Goal: Information Seeking & Learning: Learn about a topic

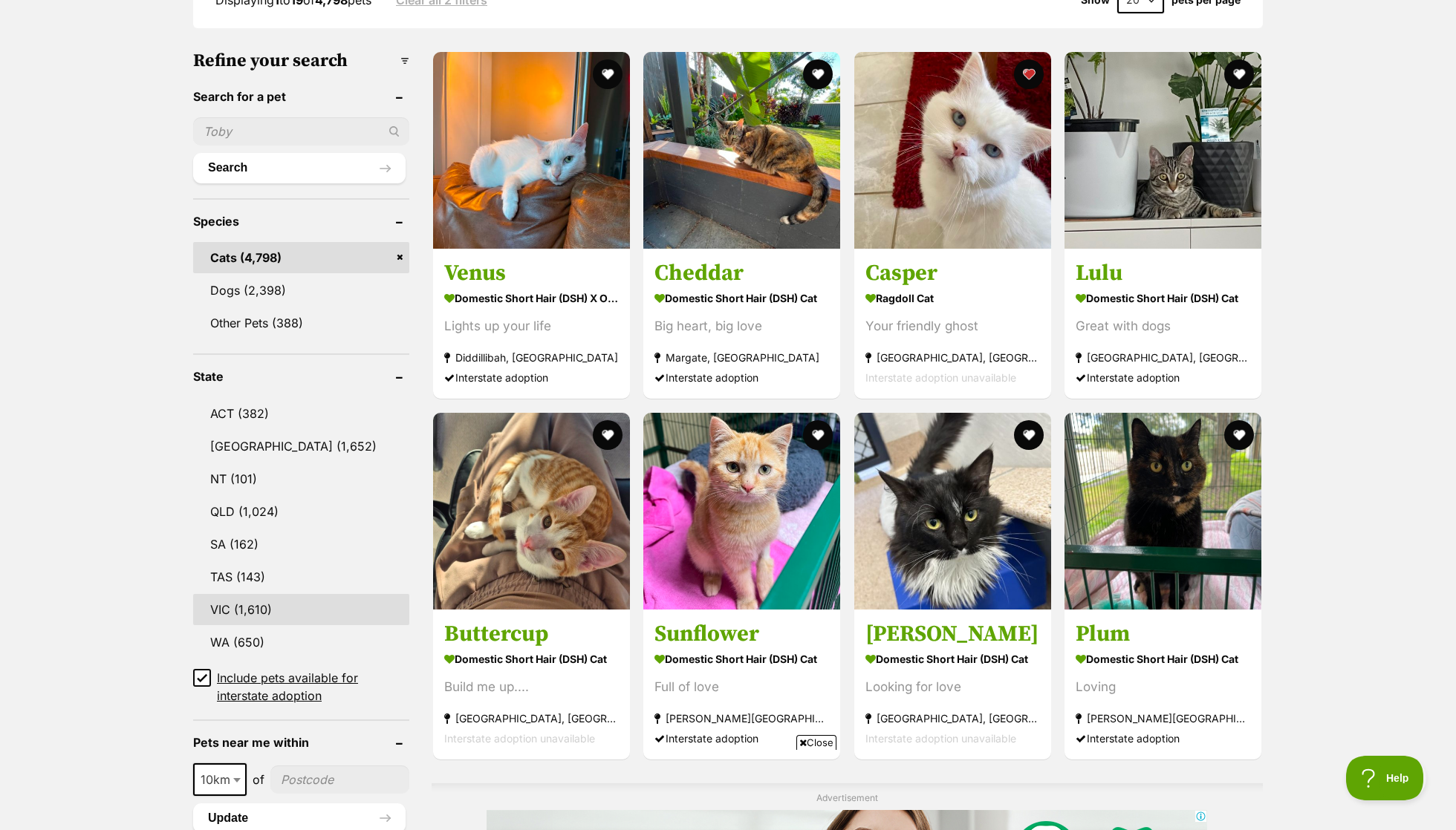
click at [257, 597] on link "VIC (1,610)" at bounding box center [301, 610] width 216 height 31
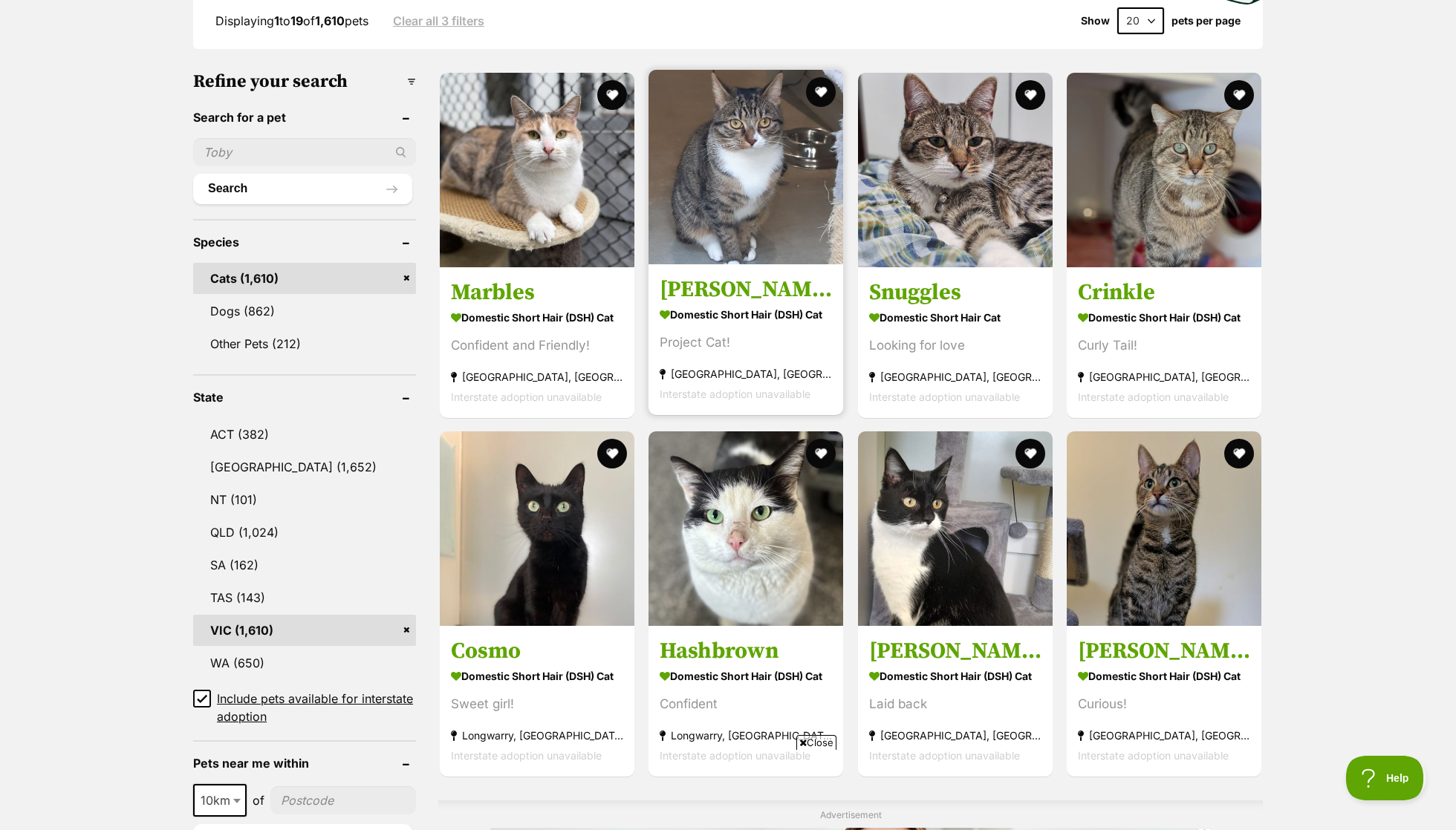
scroll to position [470, 0]
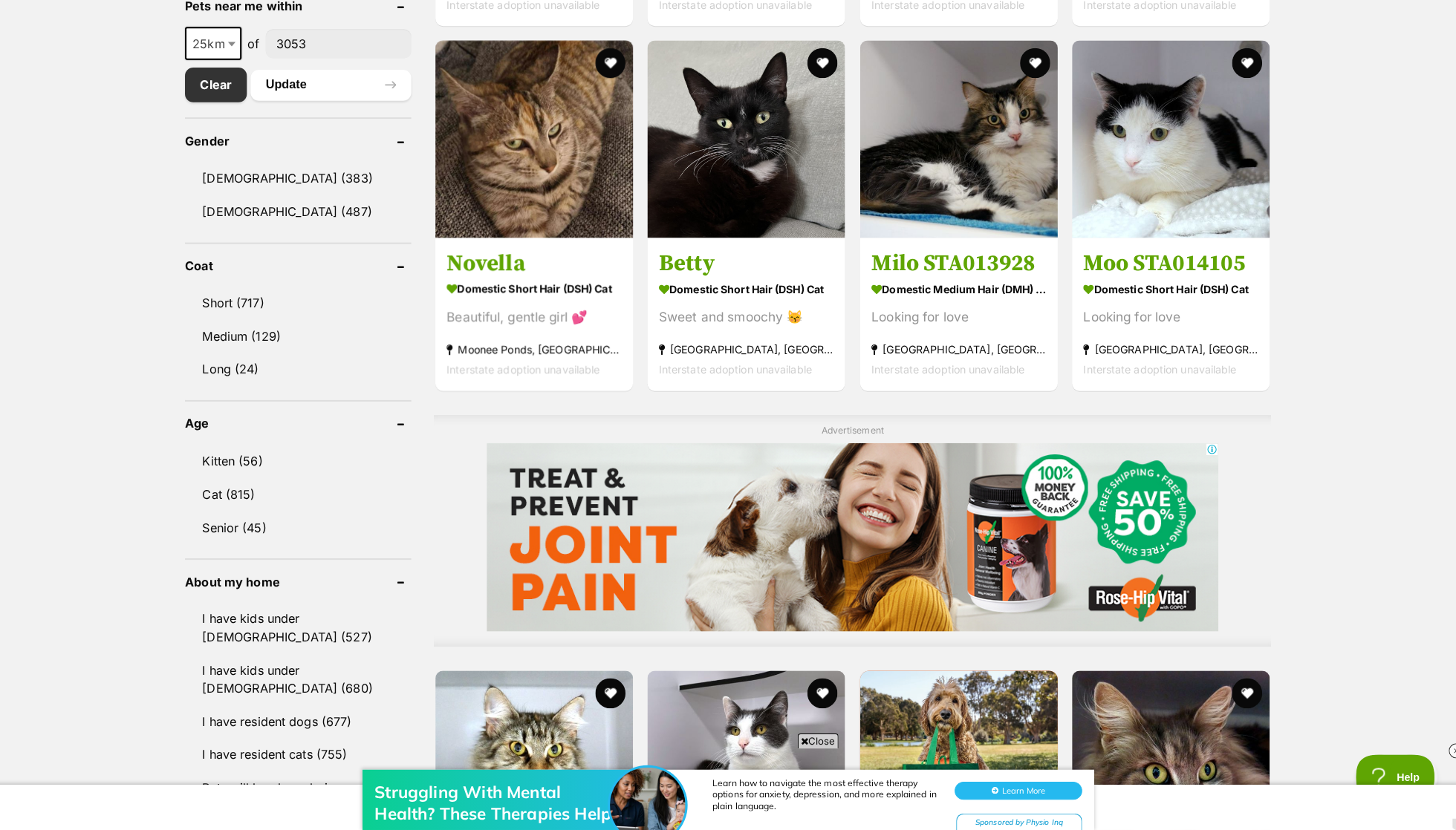
scroll to position [834, 0]
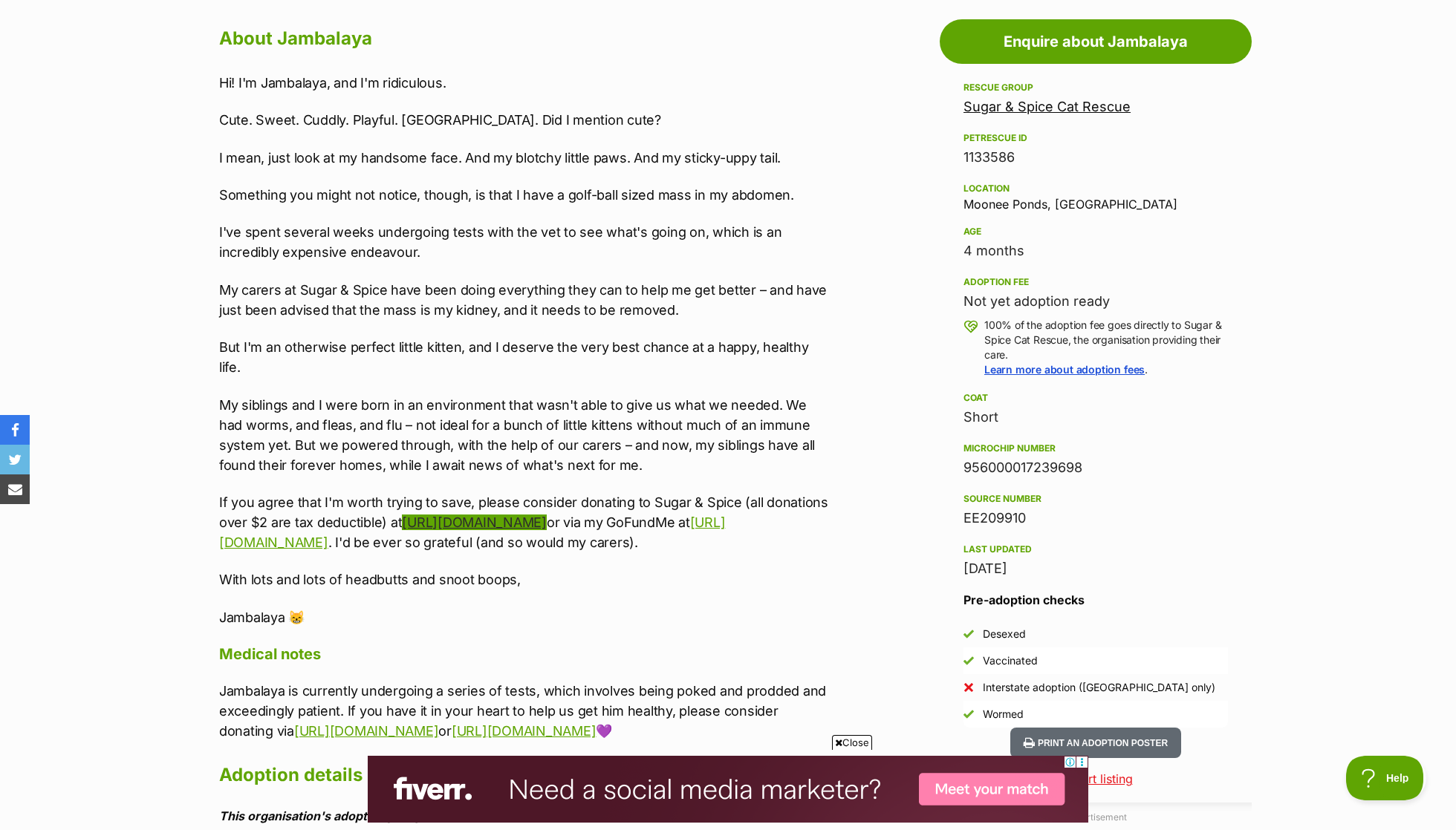
click at [546, 515] on link "https://www.paypal.com/paypalme/sugarandspicecat" at bounding box center [474, 522] width 144 height 16
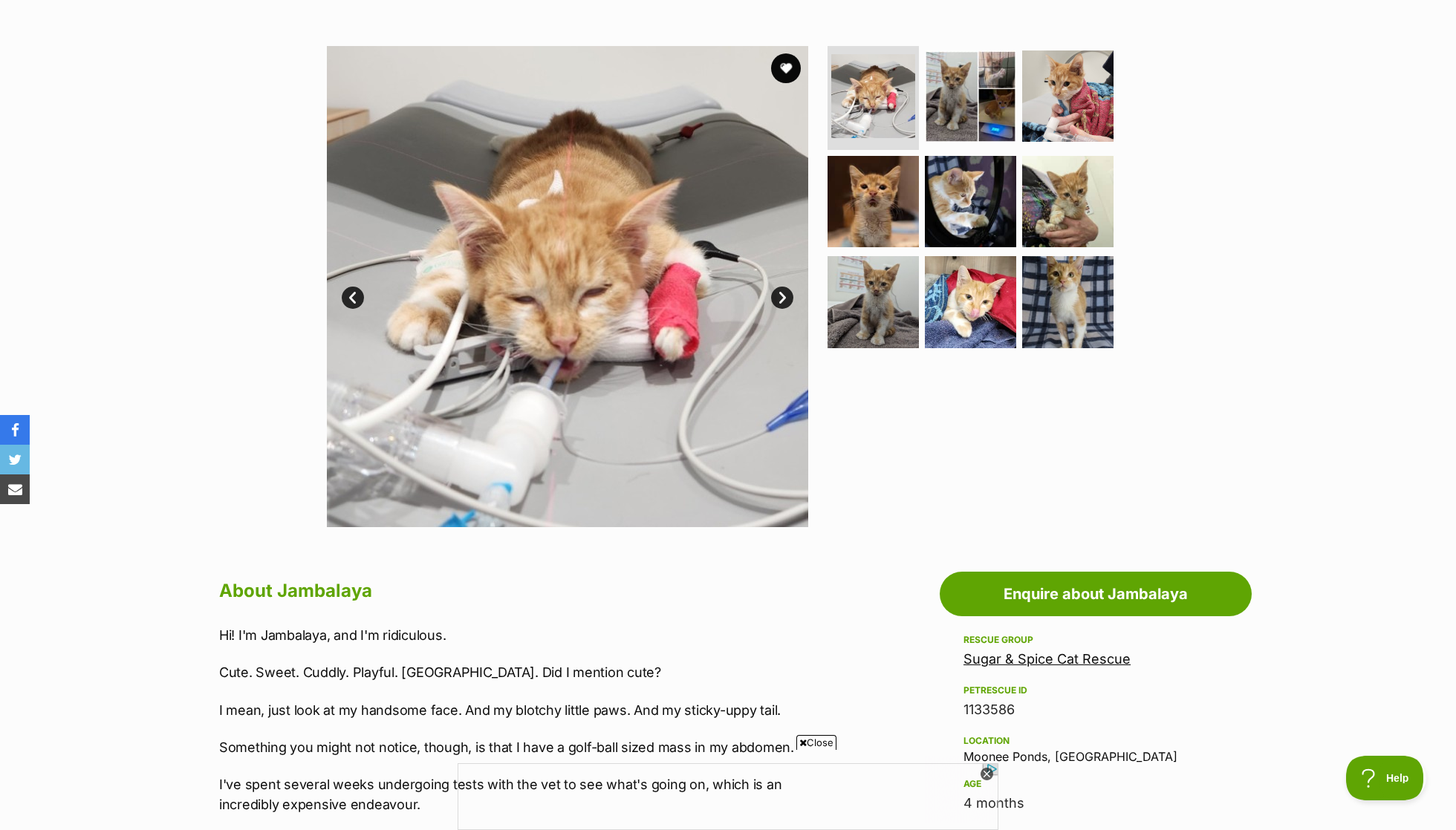
scroll to position [101, 0]
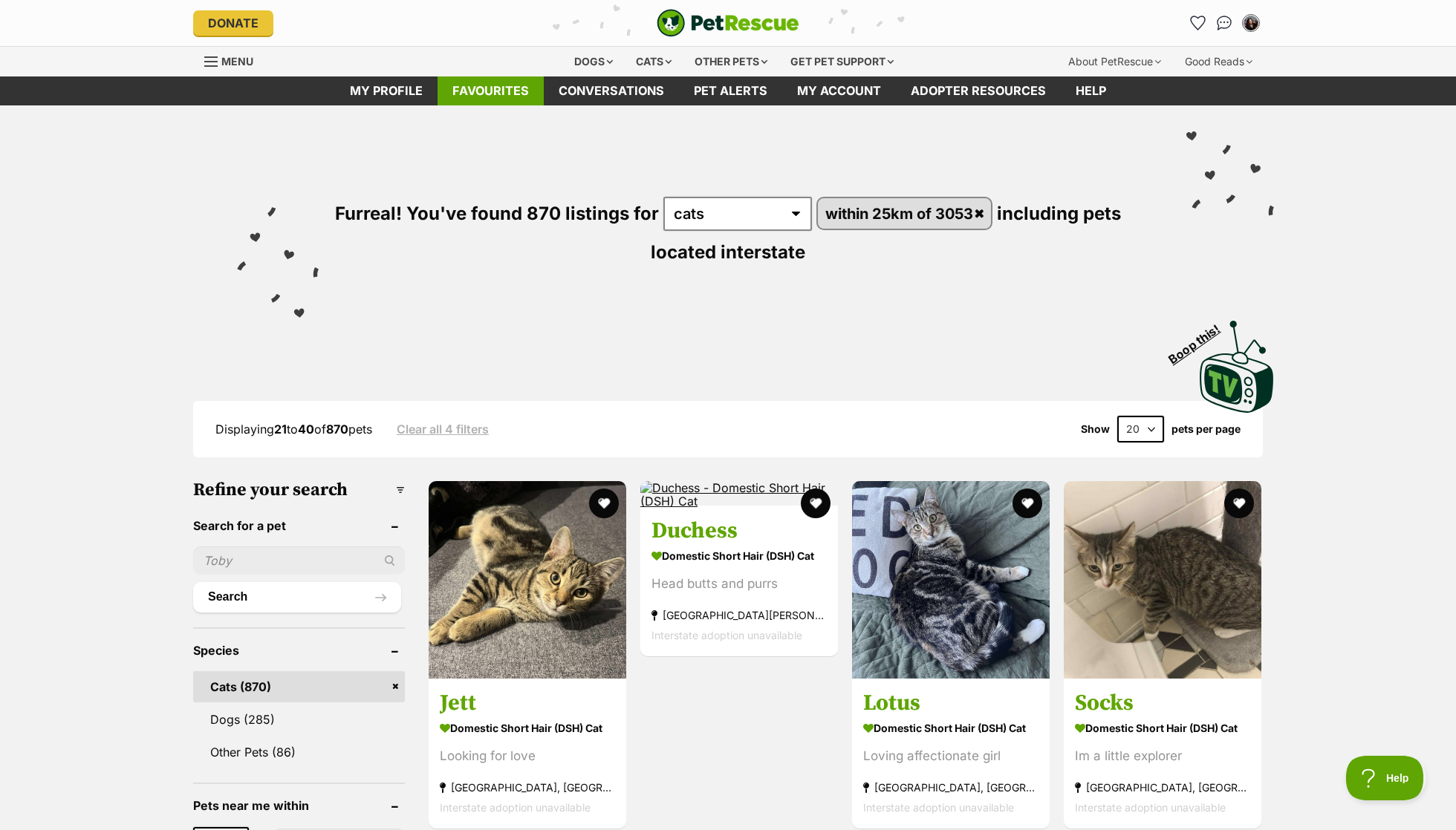
click at [515, 88] on link "Favourites" at bounding box center [491, 91] width 106 height 29
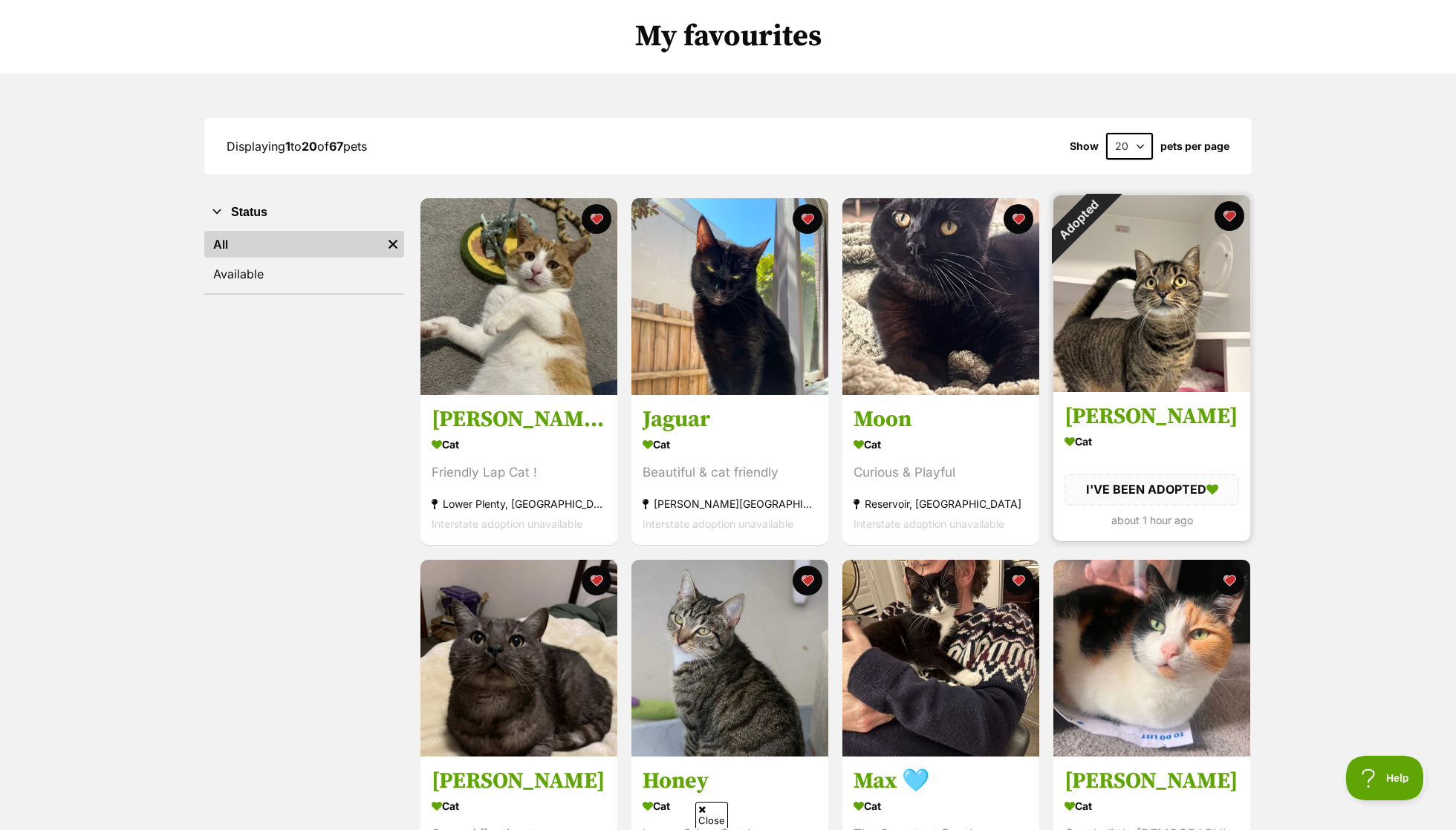
click at [1103, 218] on div "Adopted" at bounding box center [1078, 220] width 50 height 50
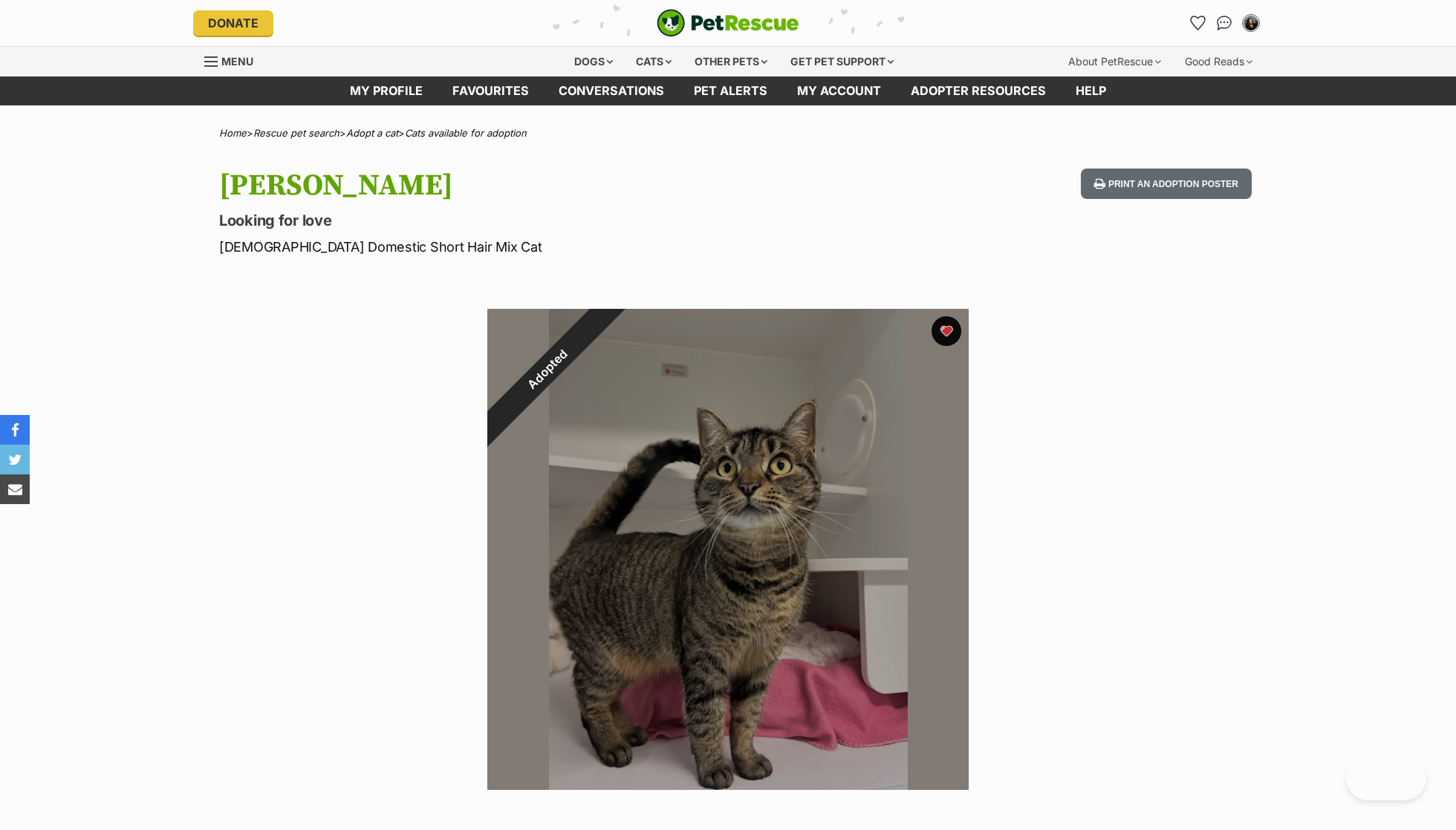
click at [608, 328] on div "Adopted" at bounding box center [547, 368] width 120 height 120
click at [608, 333] on div "Adopted" at bounding box center [547, 368] width 120 height 120
click at [945, 334] on button "favourite" at bounding box center [947, 331] width 33 height 33
click at [482, 85] on link "Favourites" at bounding box center [491, 91] width 106 height 29
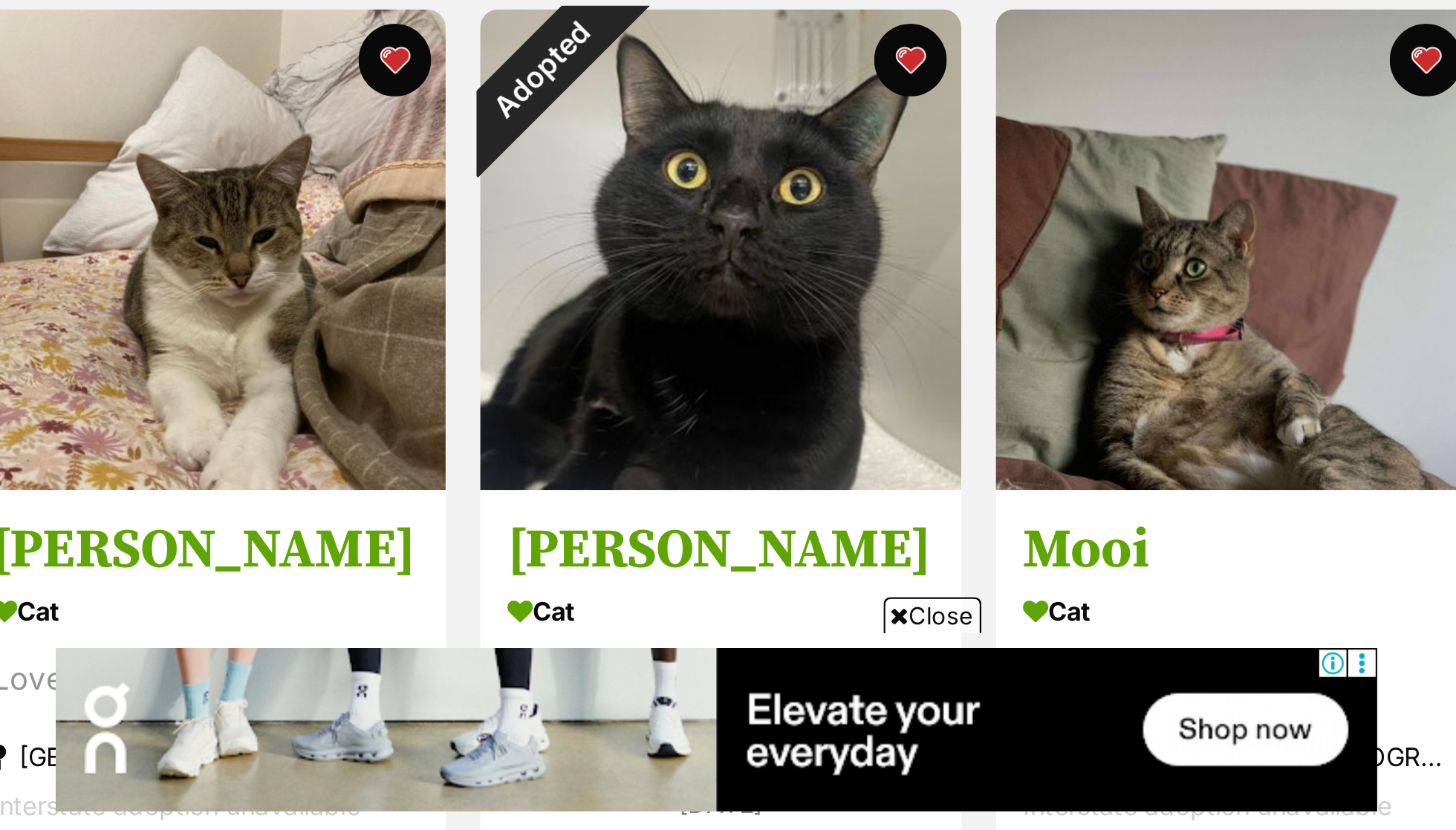
click at [797, 735] on span "Close" at bounding box center [817, 743] width 40 height 15
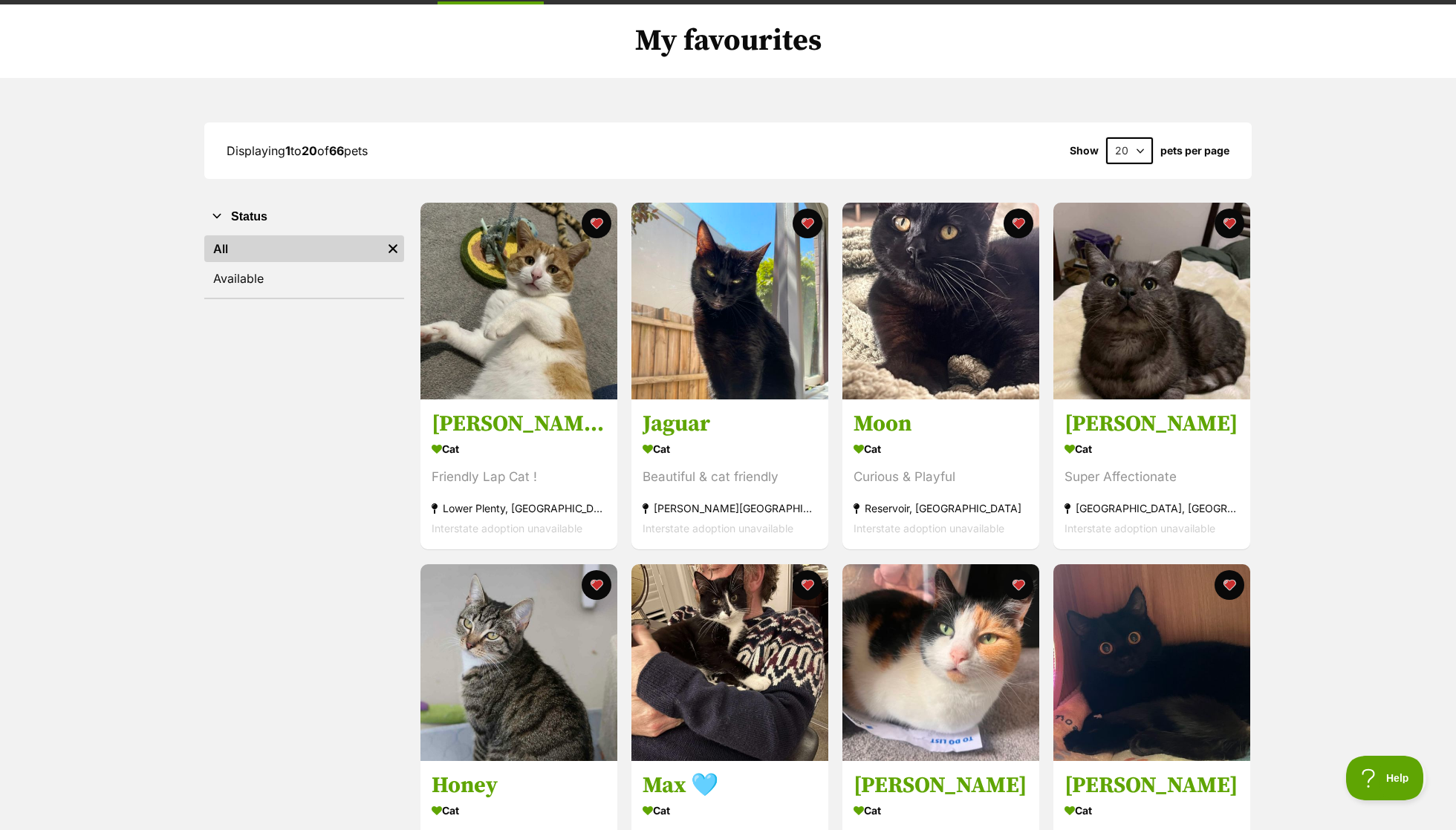
scroll to position [104, 0]
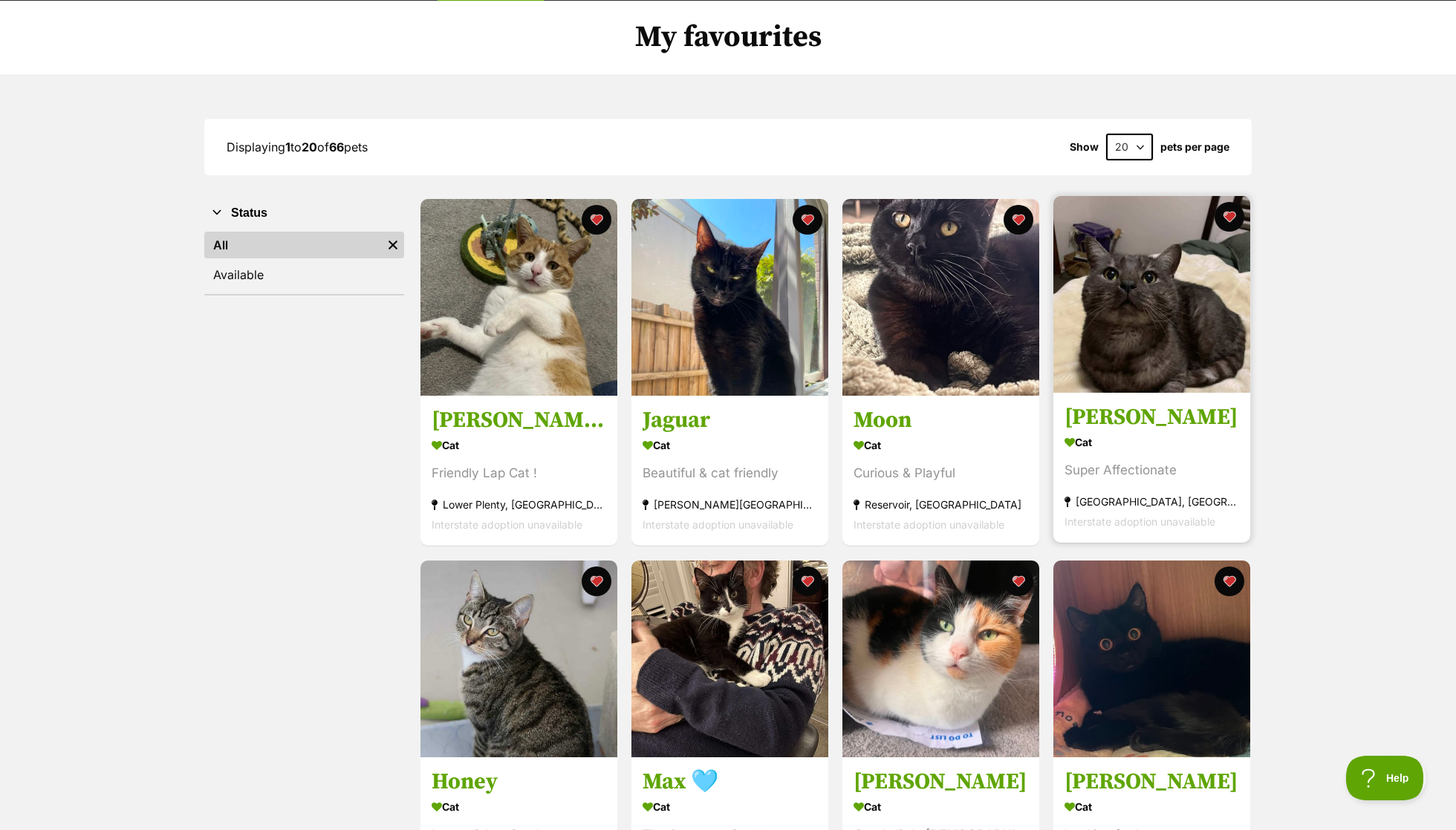
click at [1152, 341] on img at bounding box center [1152, 295] width 197 height 197
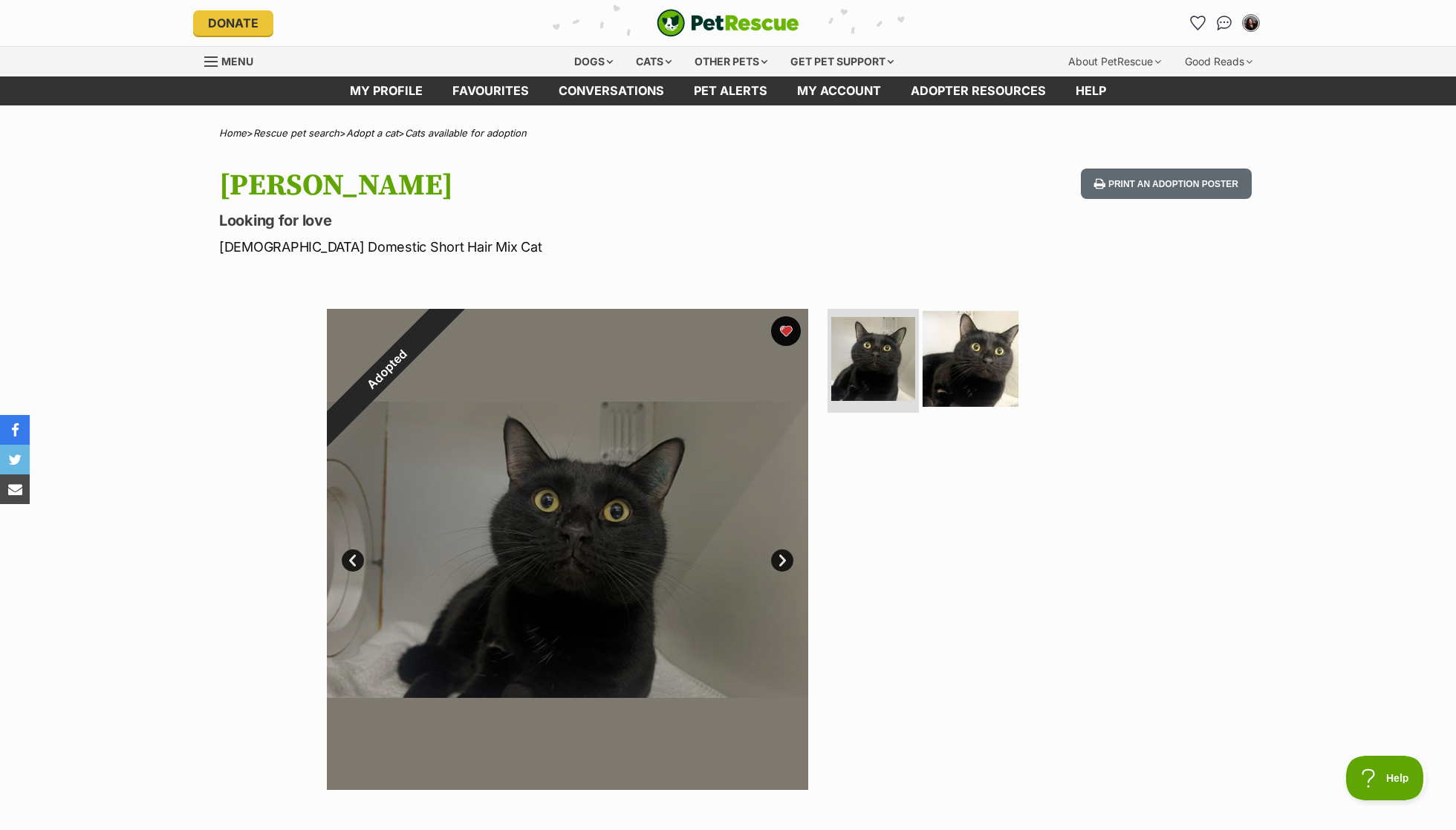
click at [997, 371] on img at bounding box center [970, 359] width 95 height 95
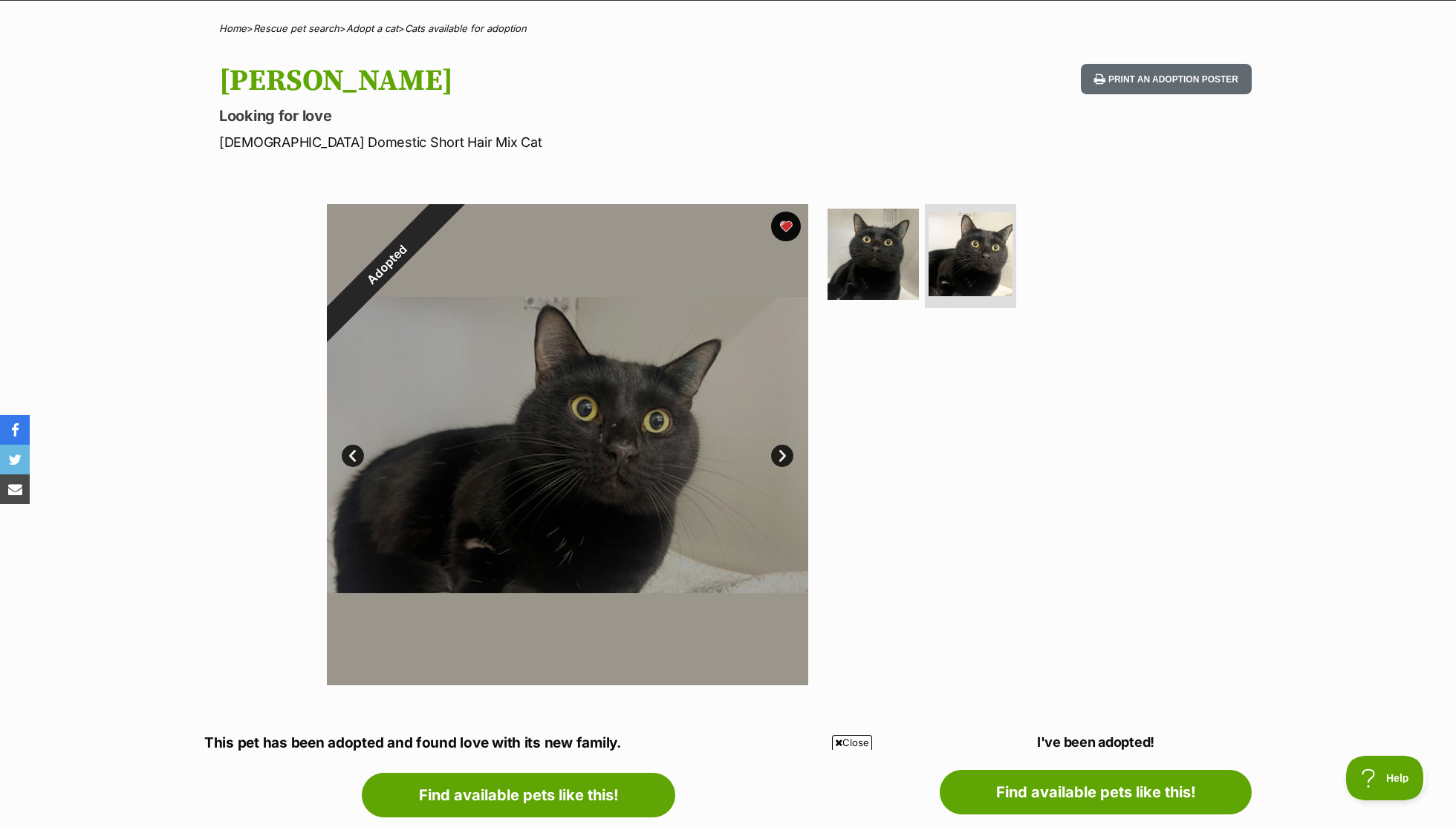
scroll to position [140, 0]
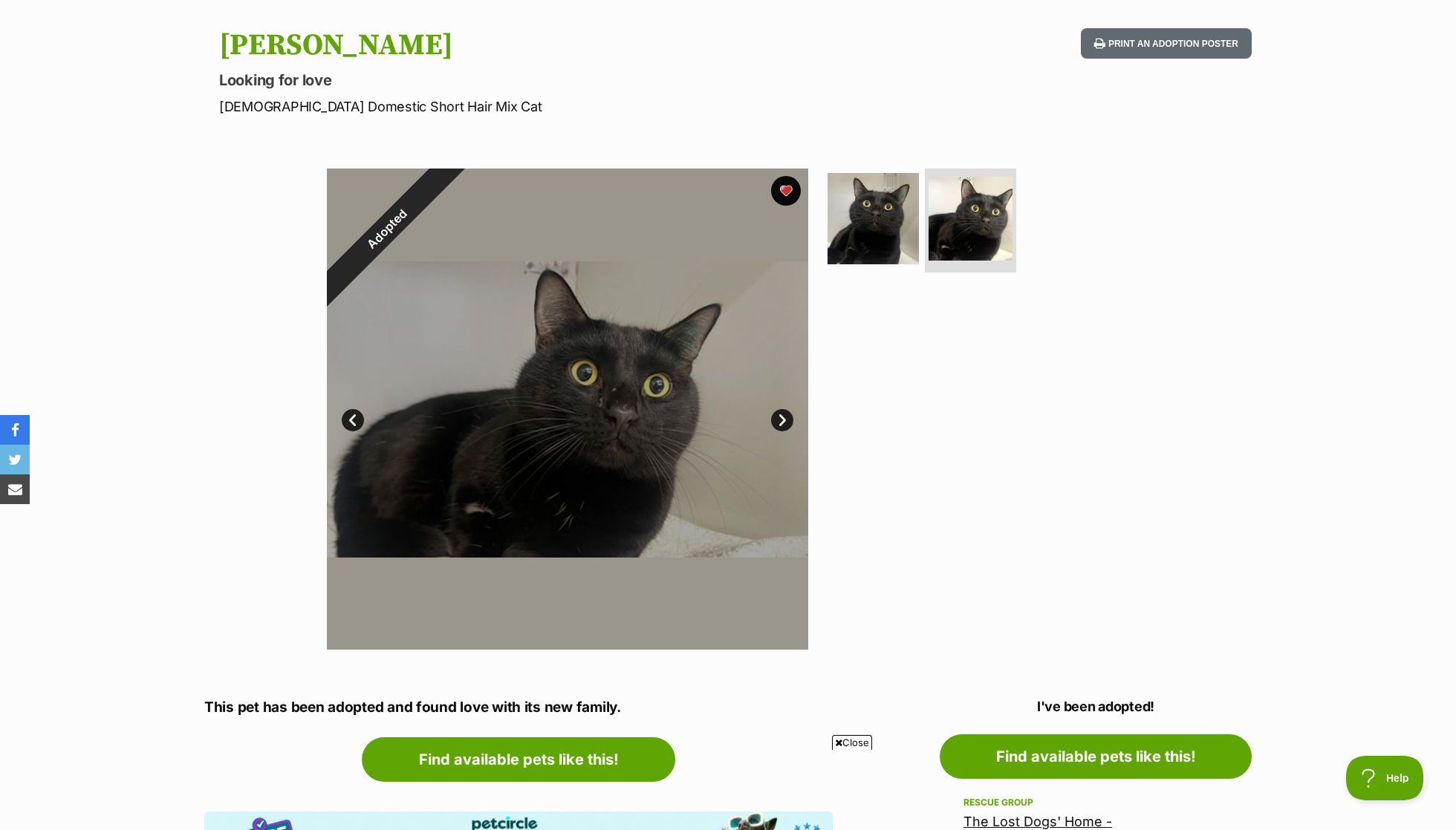
click at [815, 204] on section "Adopted 2 of 2 images 2 of 2 images Next Prev 1 2" at bounding box center [727, 397] width 847 height 503
click at [860, 212] on img at bounding box center [873, 218] width 95 height 95
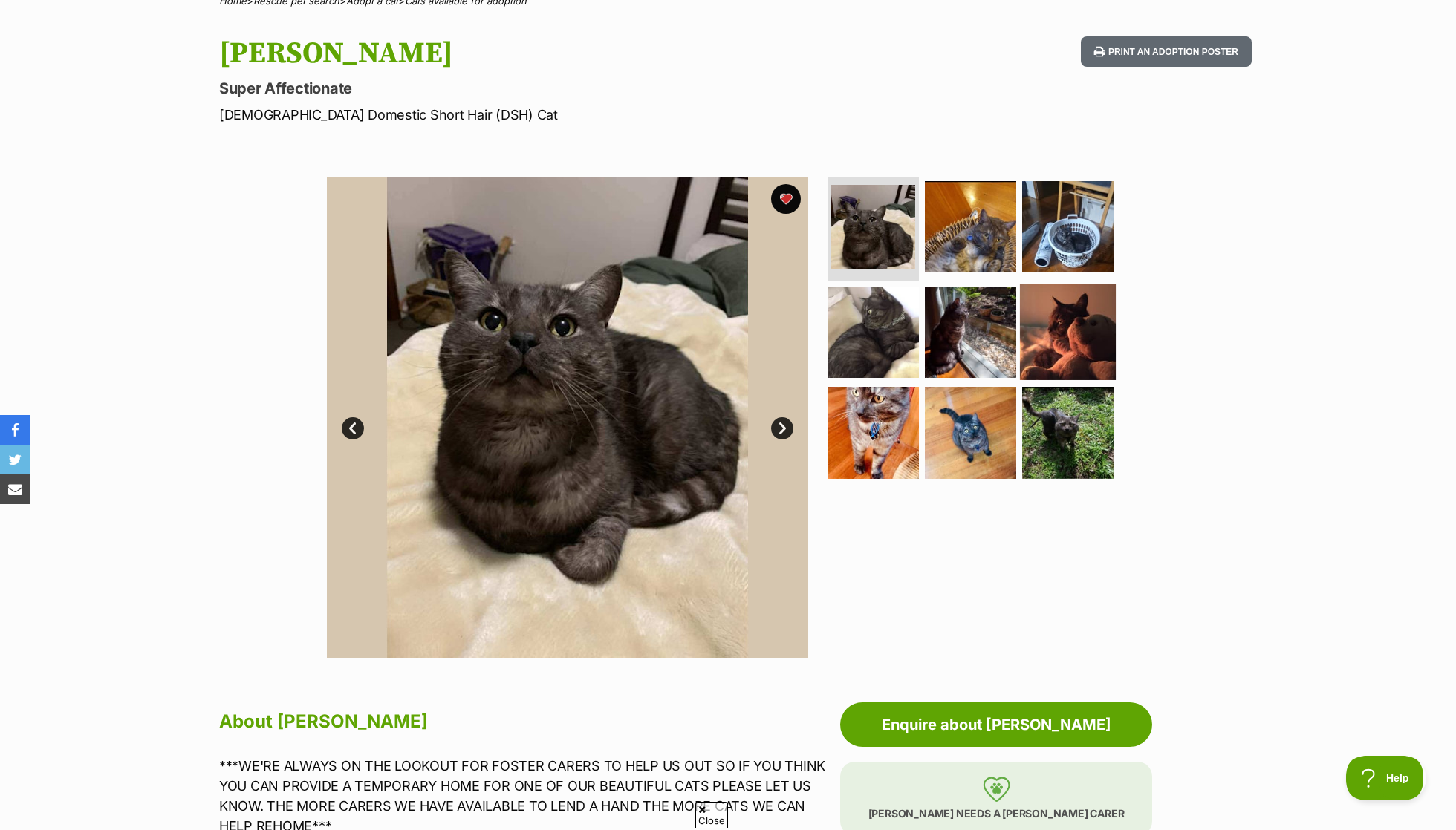
scroll to position [131, 0]
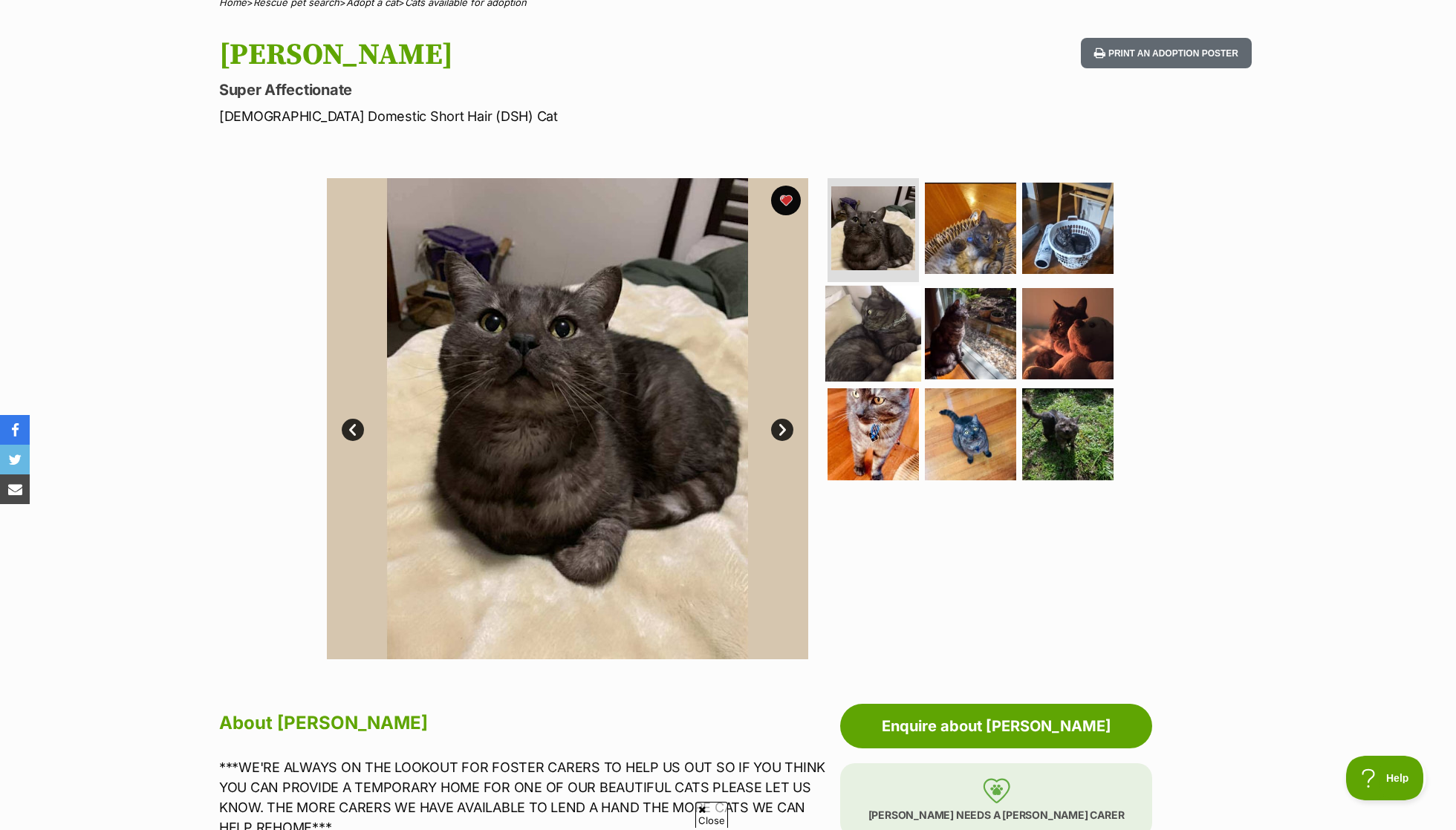
click at [881, 297] on img at bounding box center [873, 333] width 95 height 95
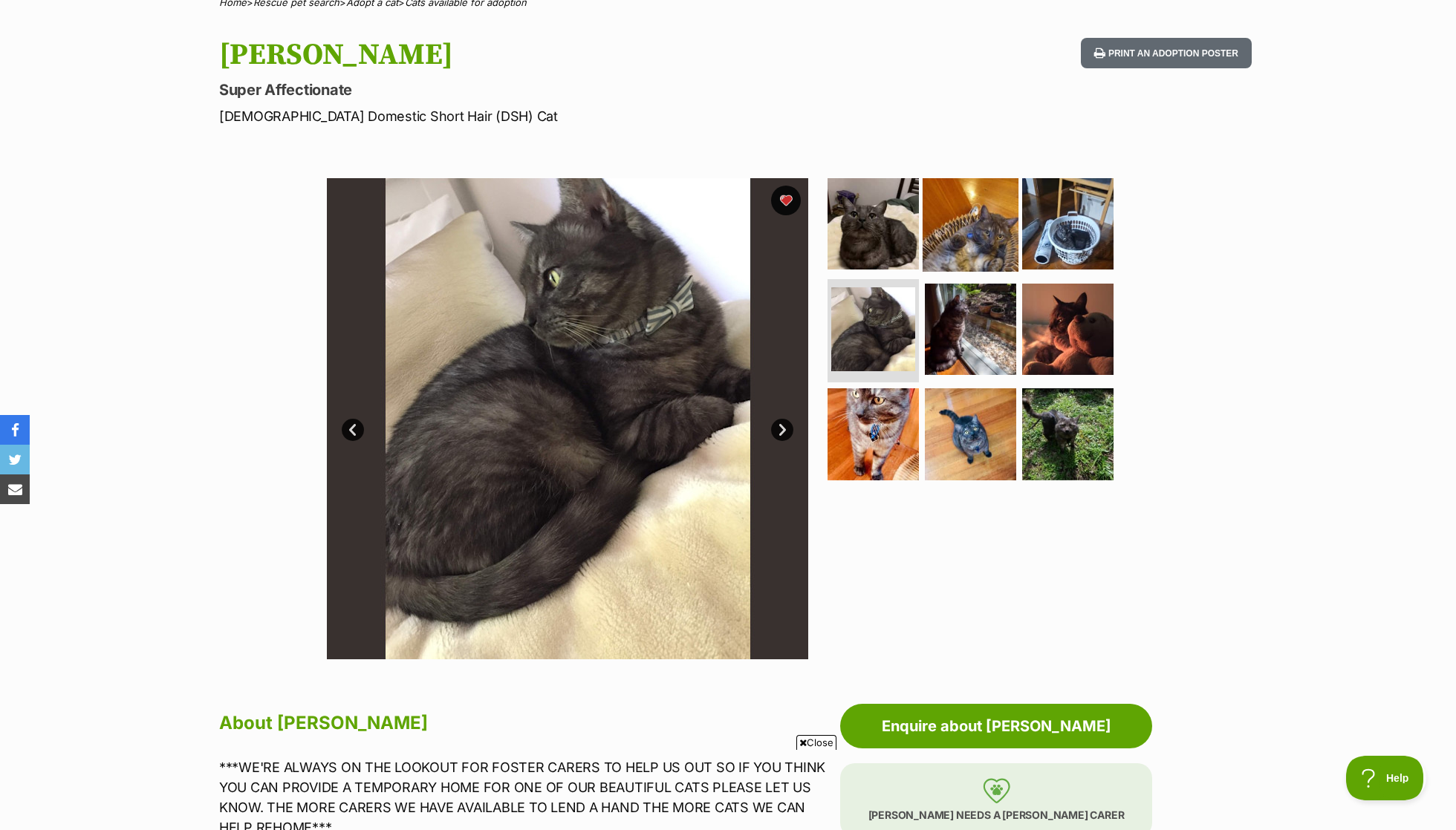
scroll to position [0, 0]
click at [955, 233] on img at bounding box center [970, 224] width 95 height 95
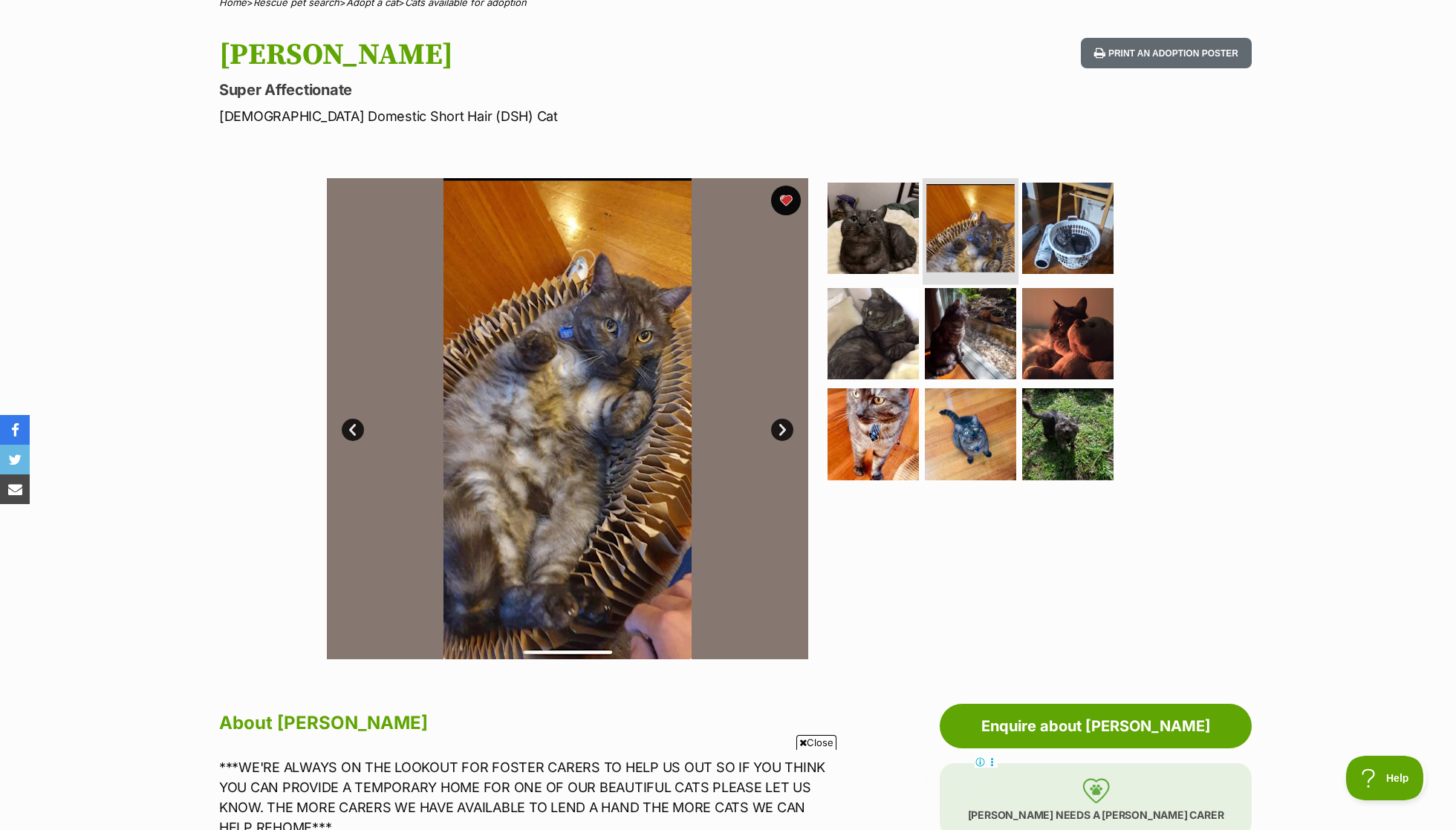
click at [955, 233] on img at bounding box center [970, 228] width 89 height 89
click at [889, 247] on img at bounding box center [873, 228] width 95 height 95
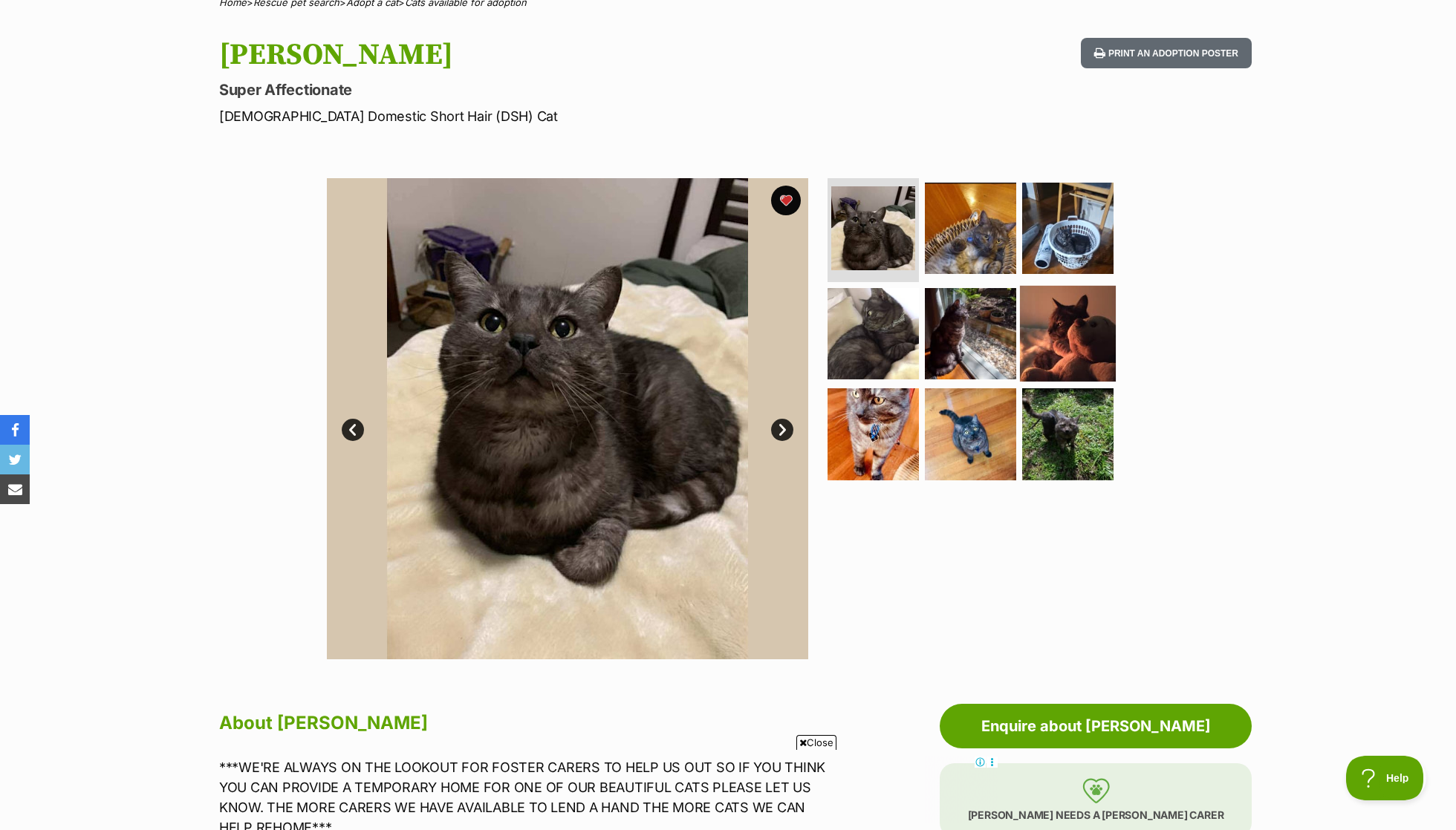
click at [1055, 349] on img at bounding box center [1067, 333] width 95 height 95
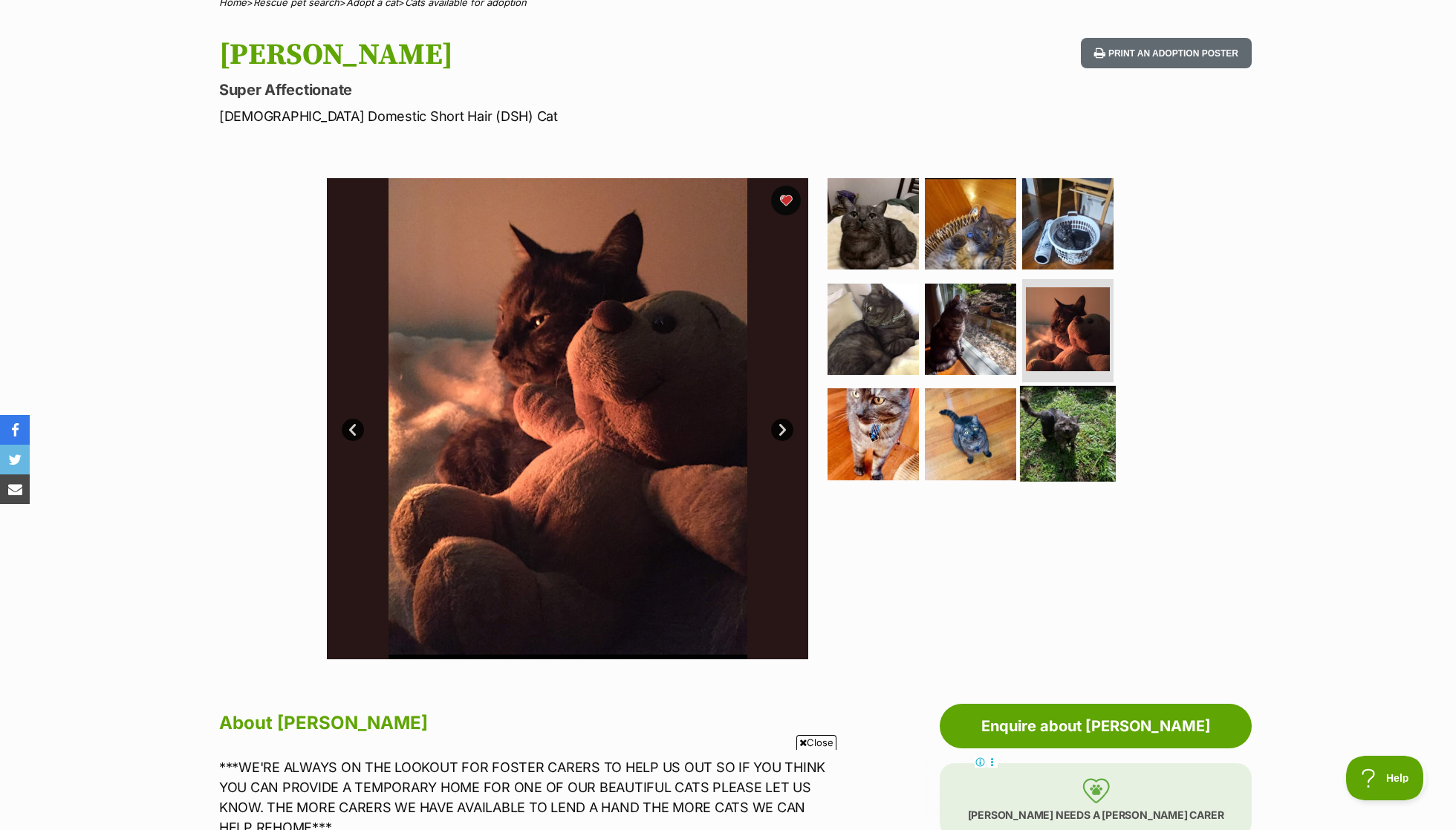
click at [1079, 448] on img at bounding box center [1067, 434] width 95 height 95
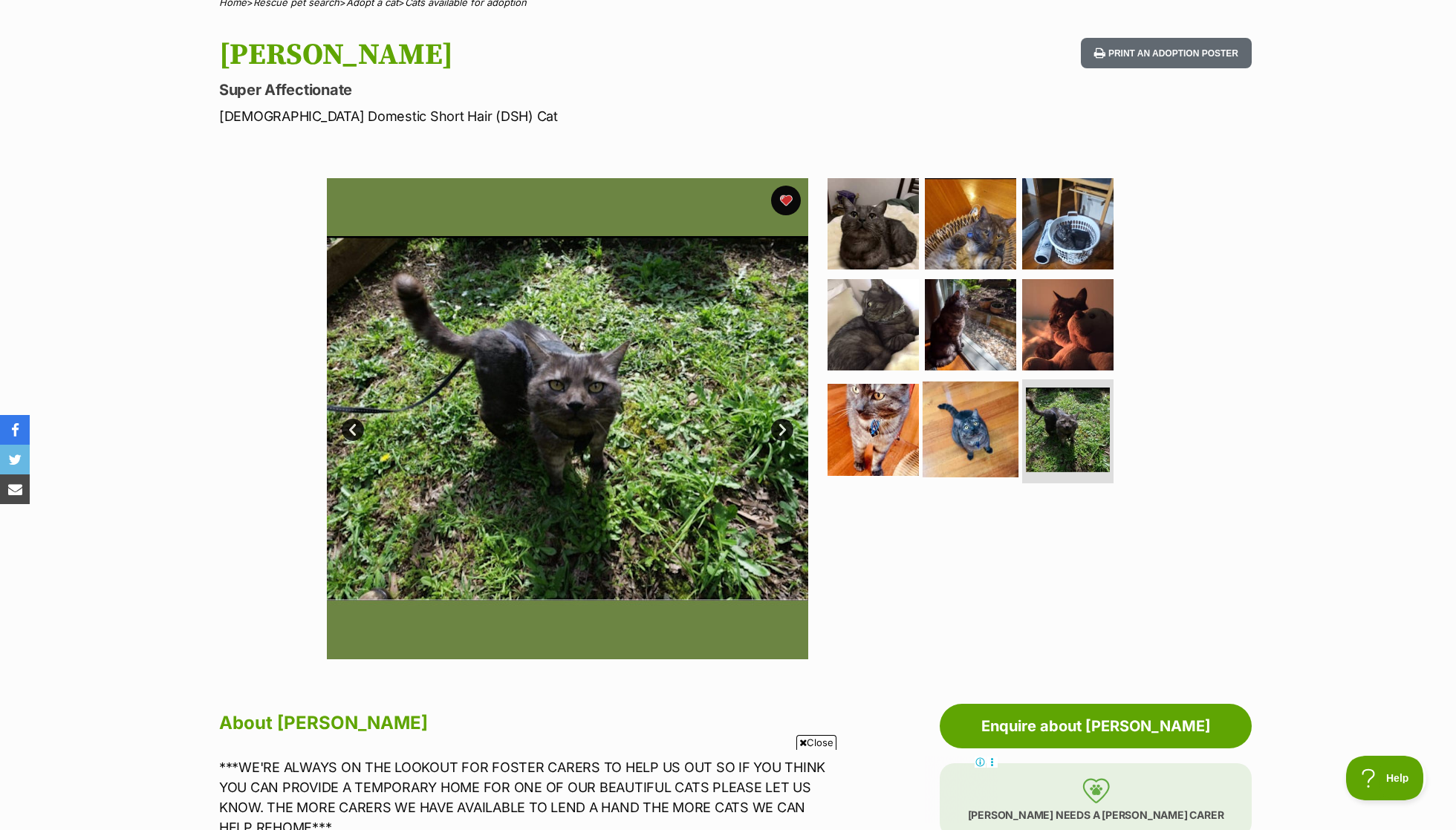
click at [979, 425] on img at bounding box center [970, 430] width 95 height 95
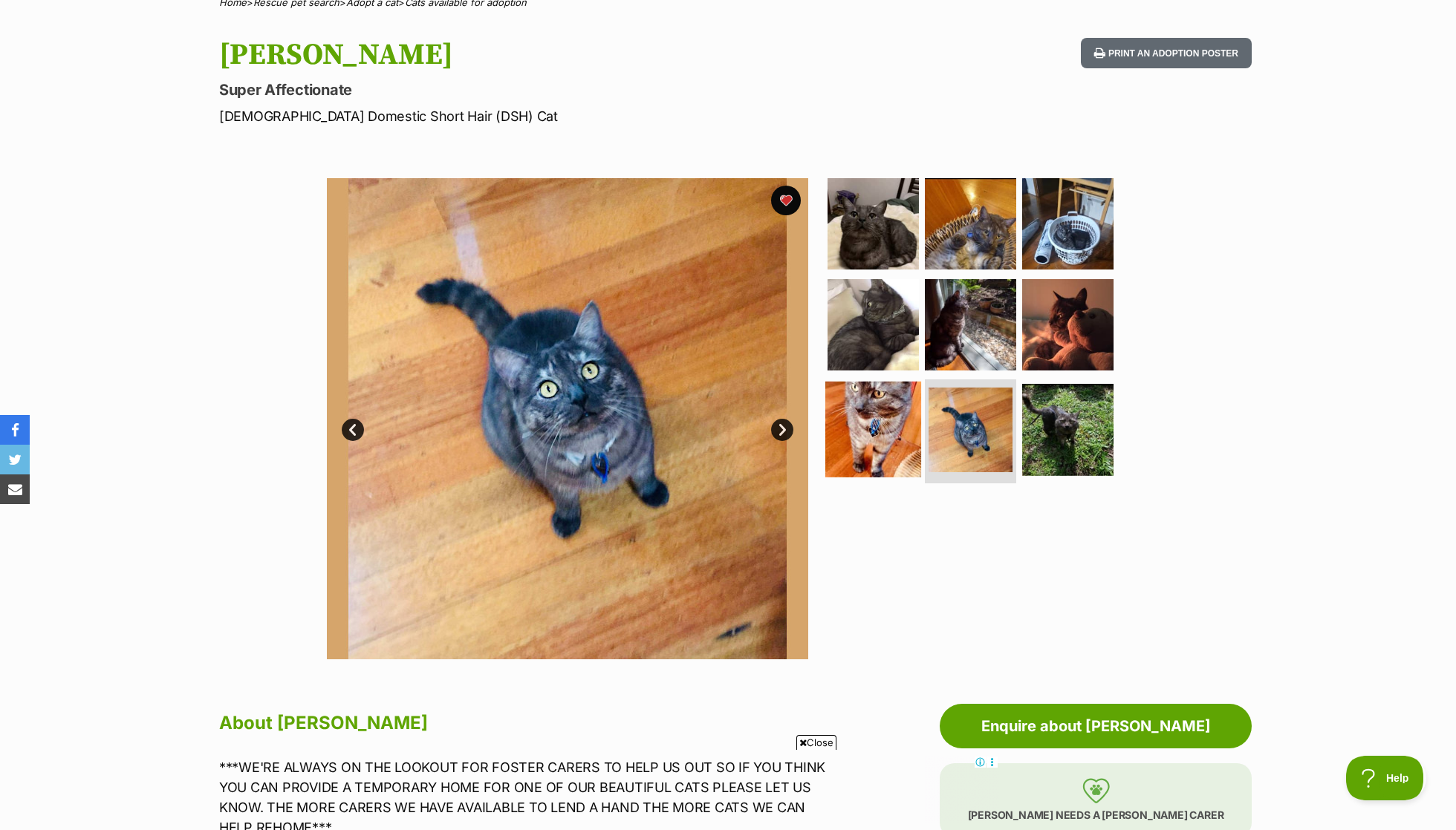
click at [883, 409] on img at bounding box center [873, 430] width 95 height 95
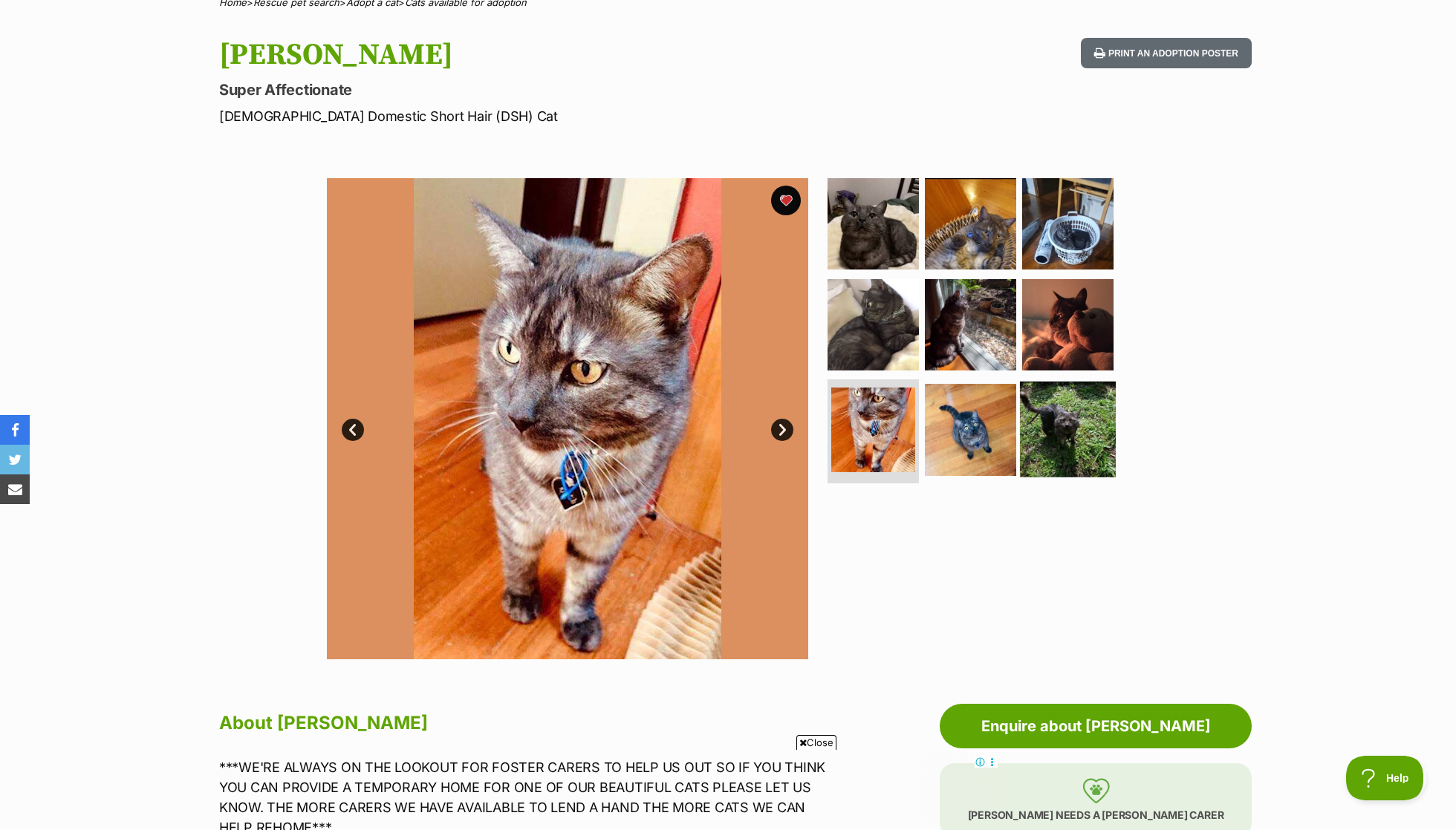
click at [1073, 435] on img at bounding box center [1067, 430] width 95 height 95
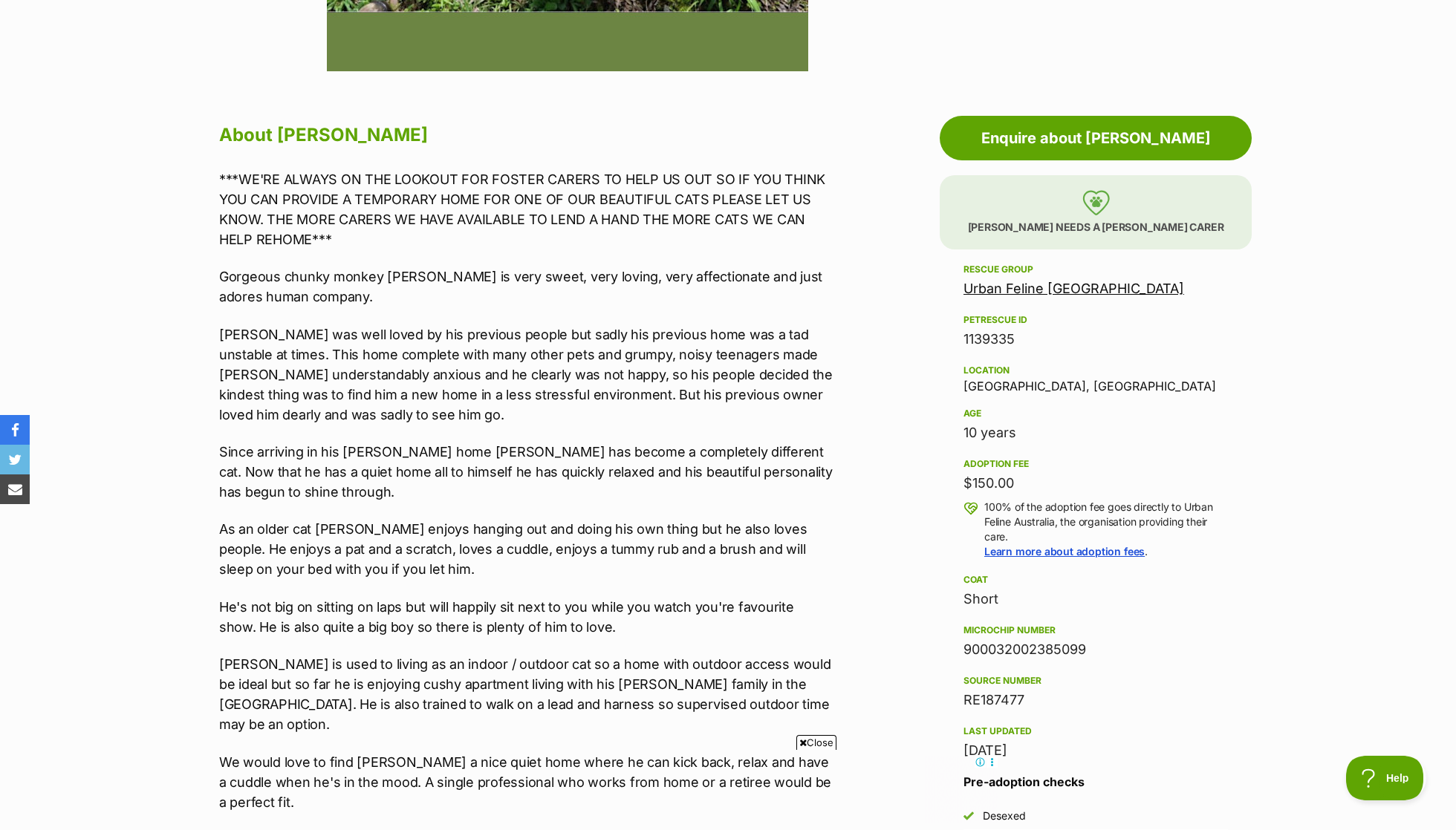
scroll to position [738, 0]
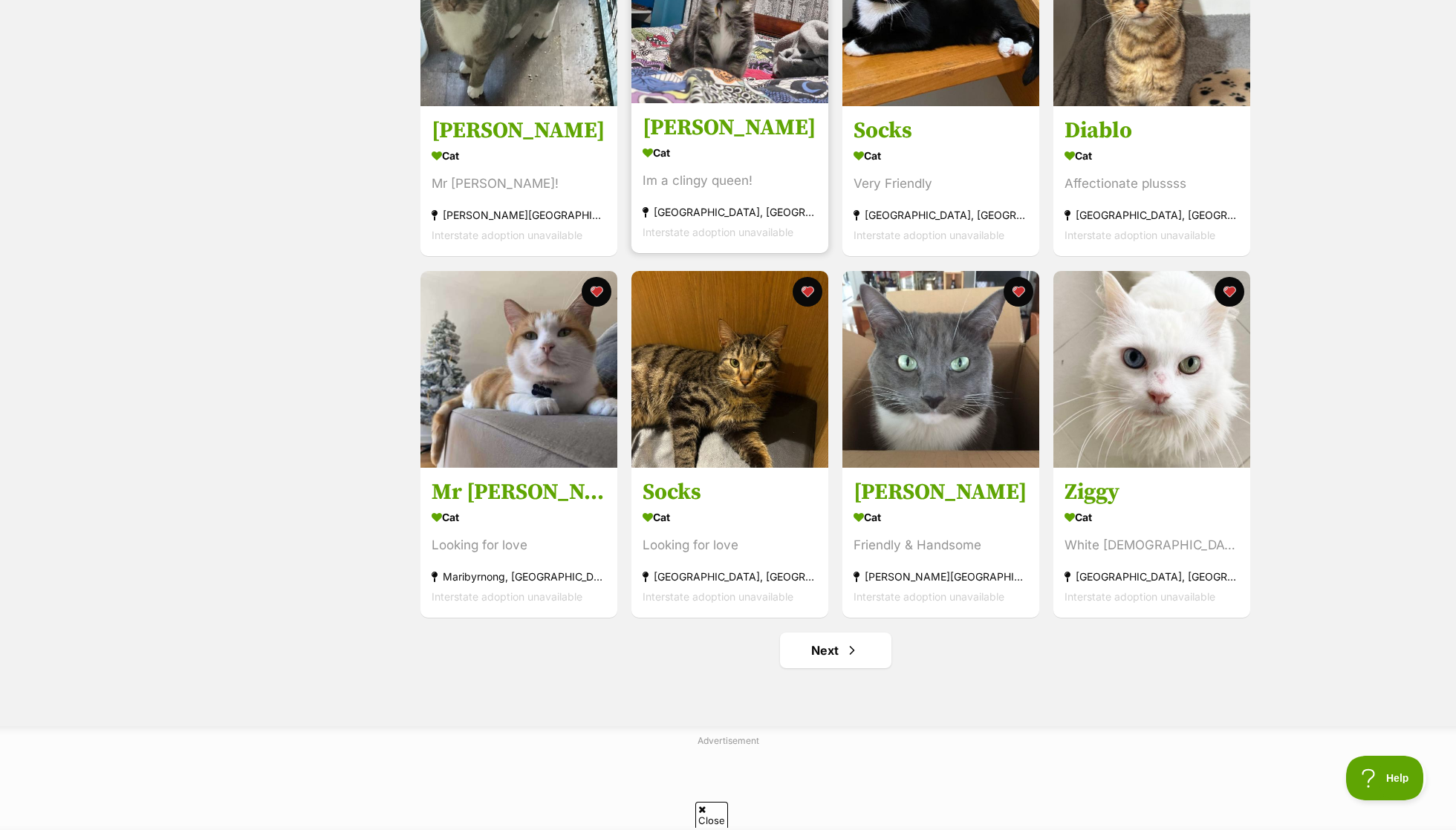
scroll to position [1480, 0]
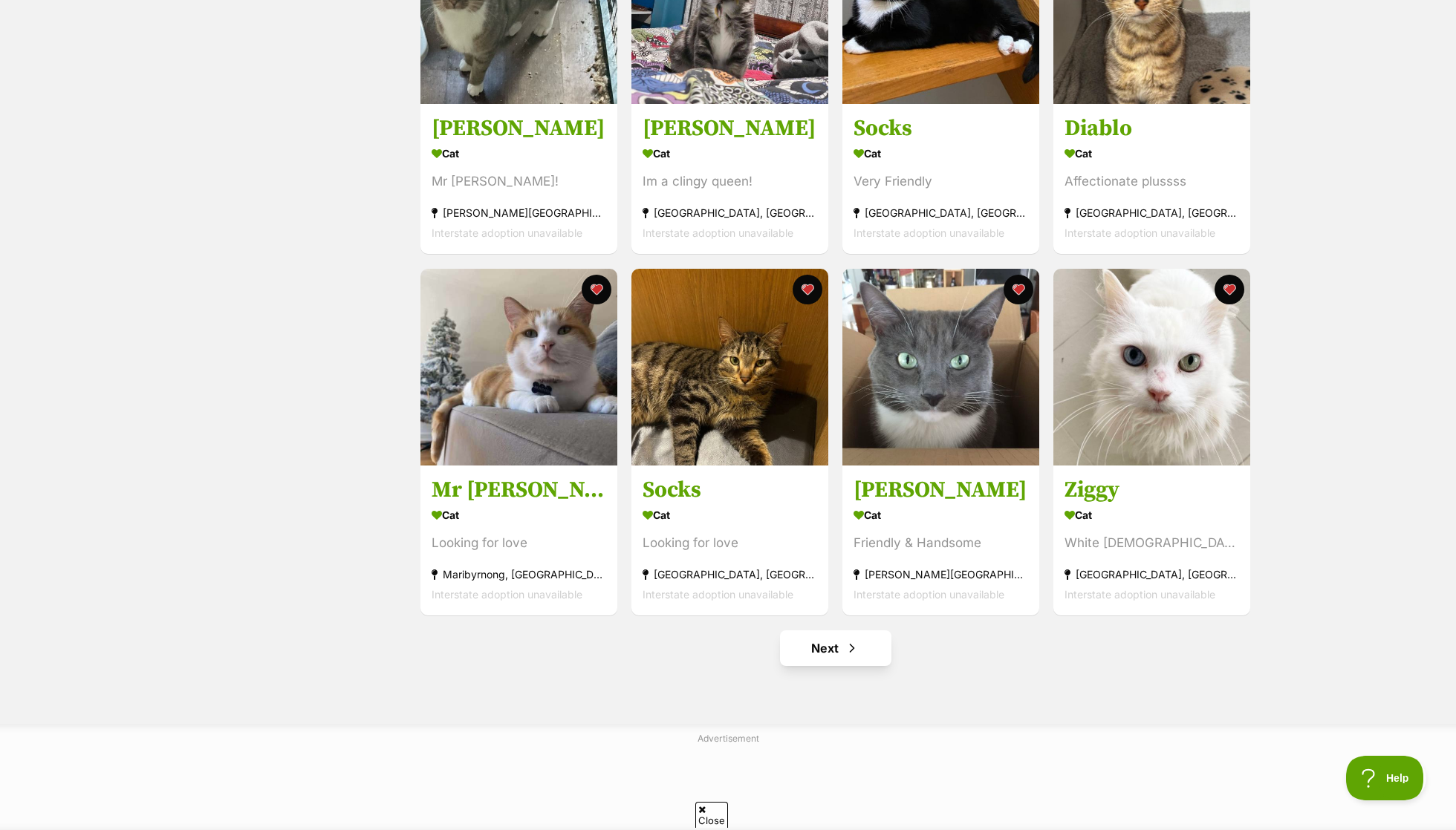
click at [847, 643] on span "Next page" at bounding box center [852, 648] width 15 height 18
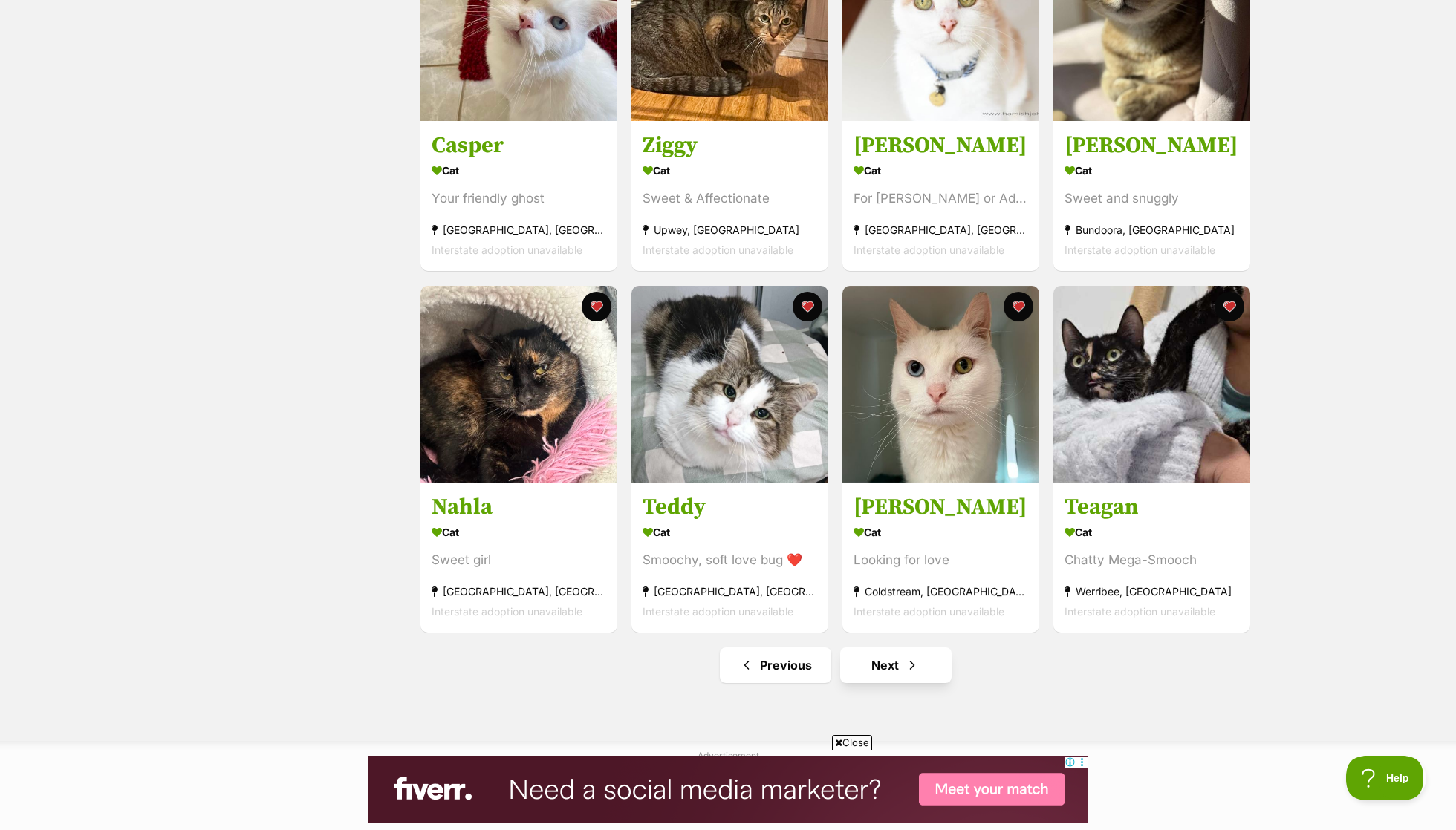
click at [914, 658] on span "Next page" at bounding box center [912, 665] width 15 height 18
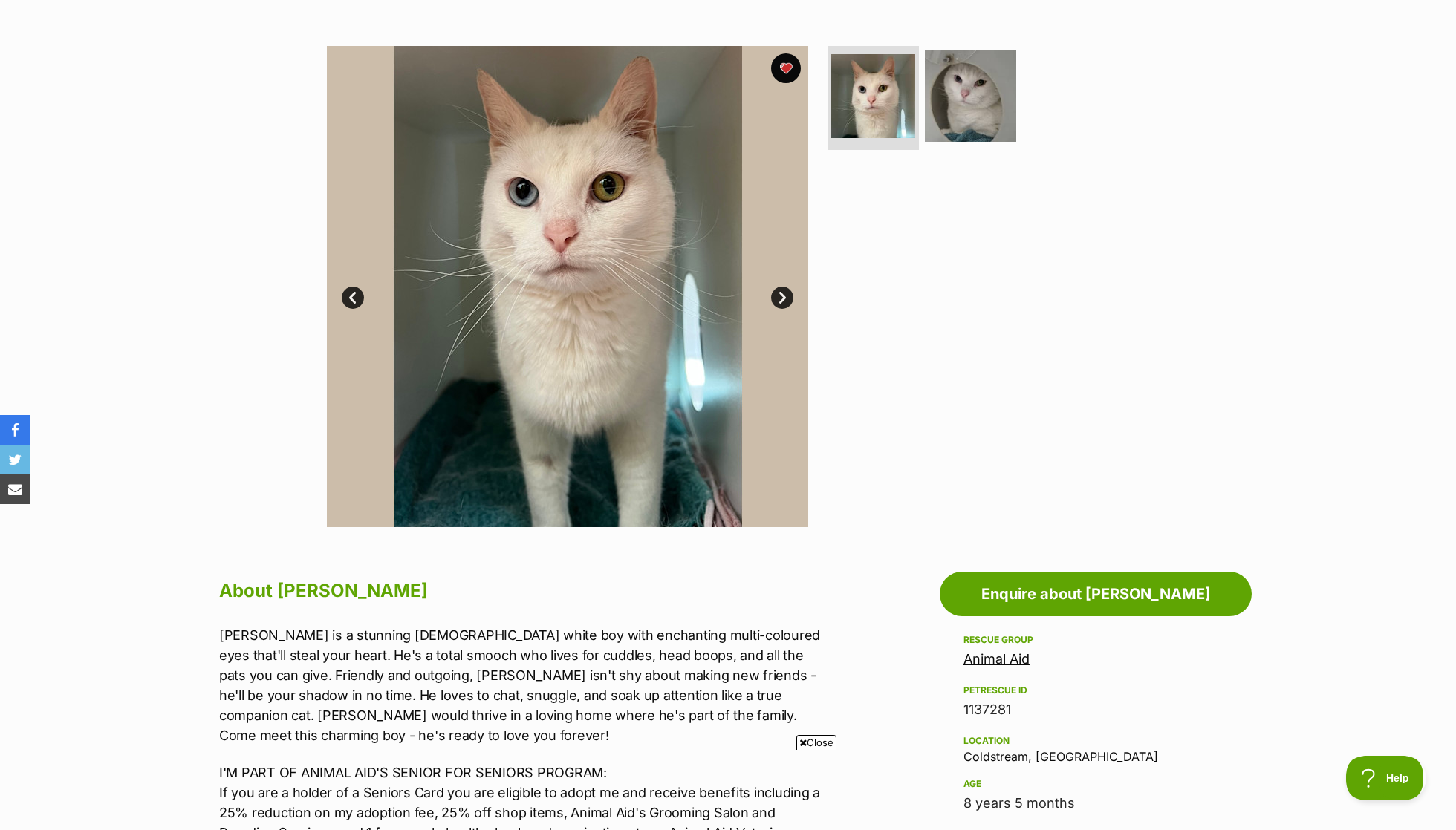
scroll to position [251, 0]
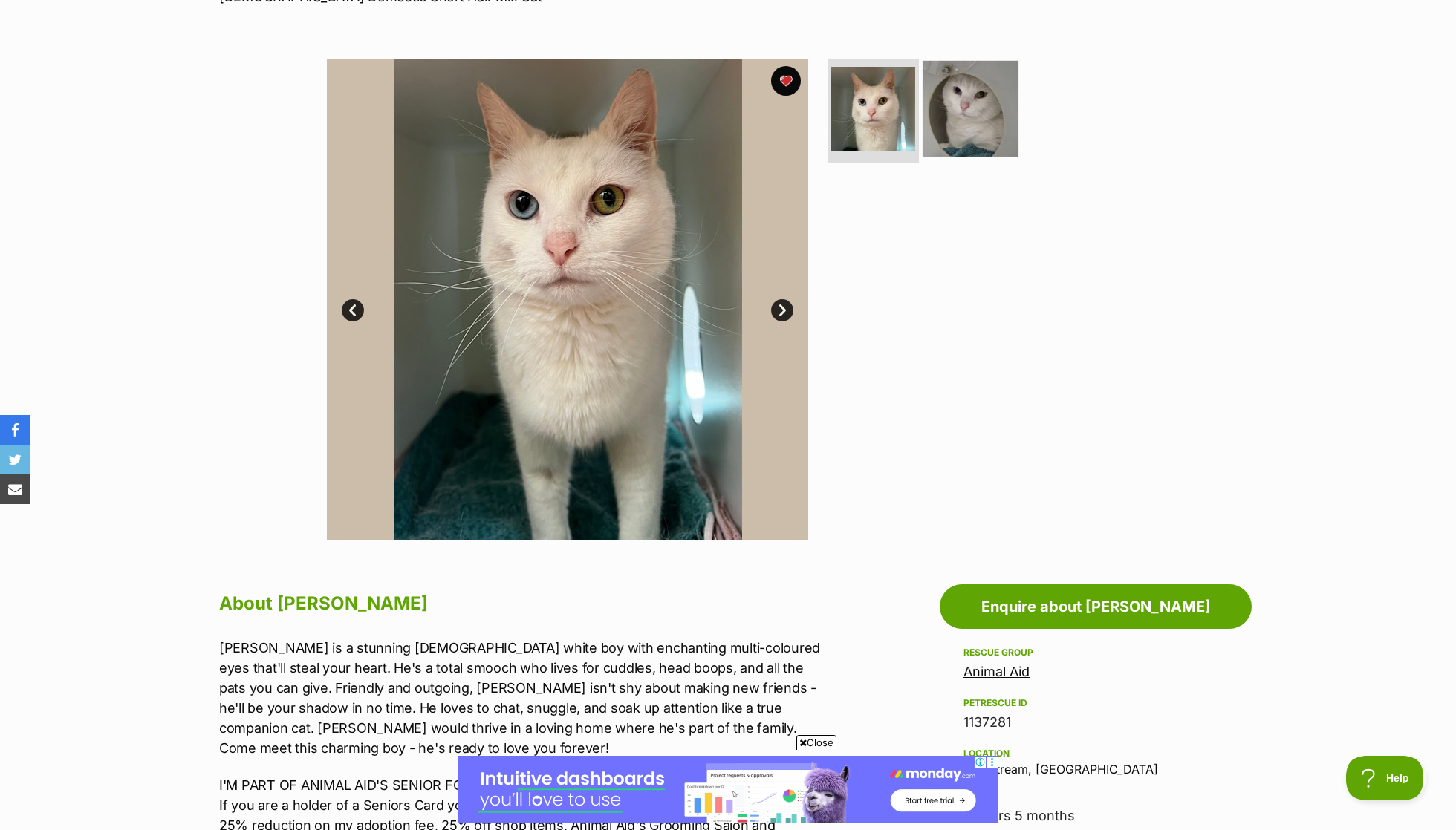
click at [944, 130] on img at bounding box center [970, 109] width 95 height 95
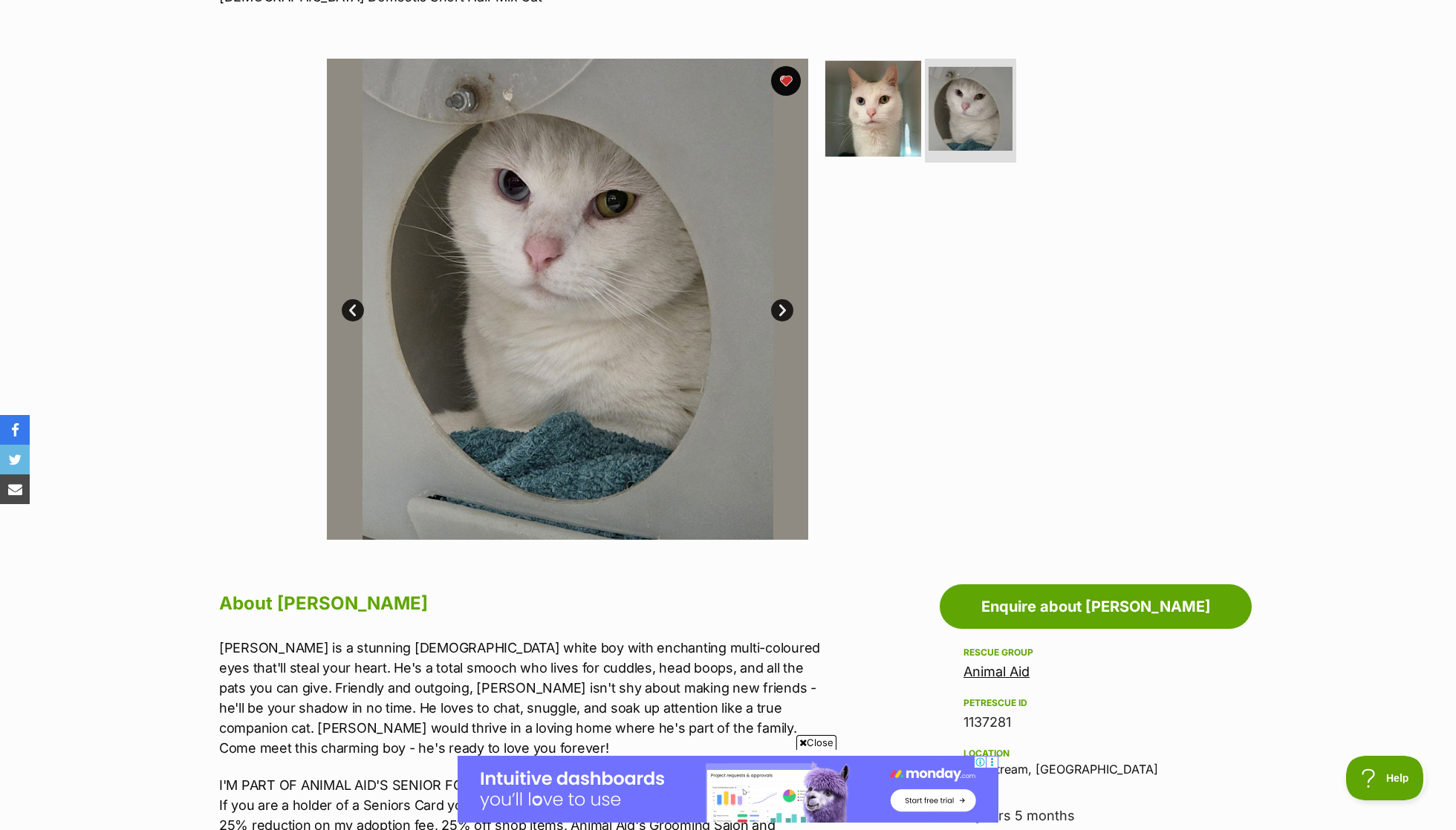
click at [887, 121] on img at bounding box center [873, 109] width 95 height 95
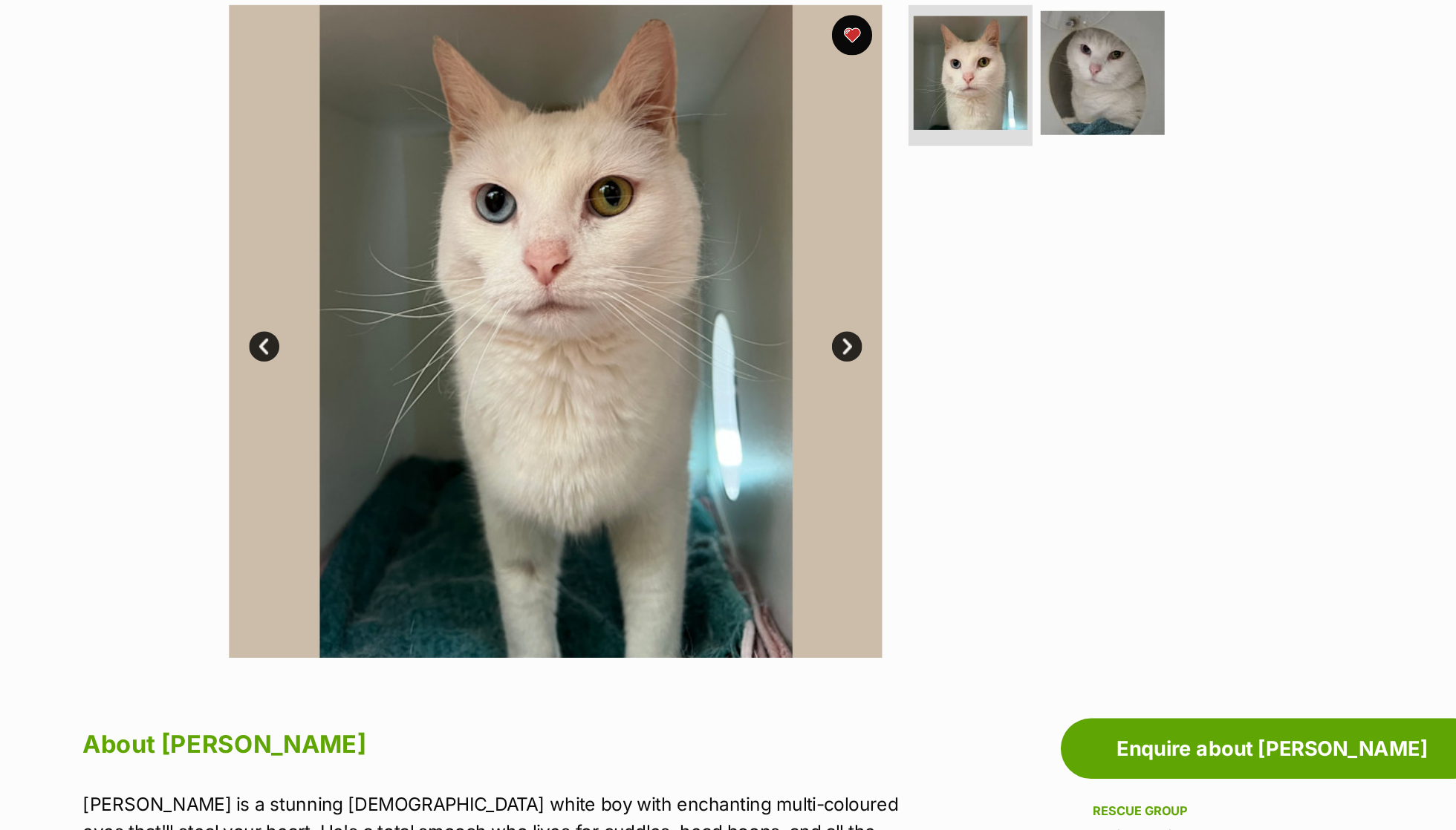
scroll to position [267, 0]
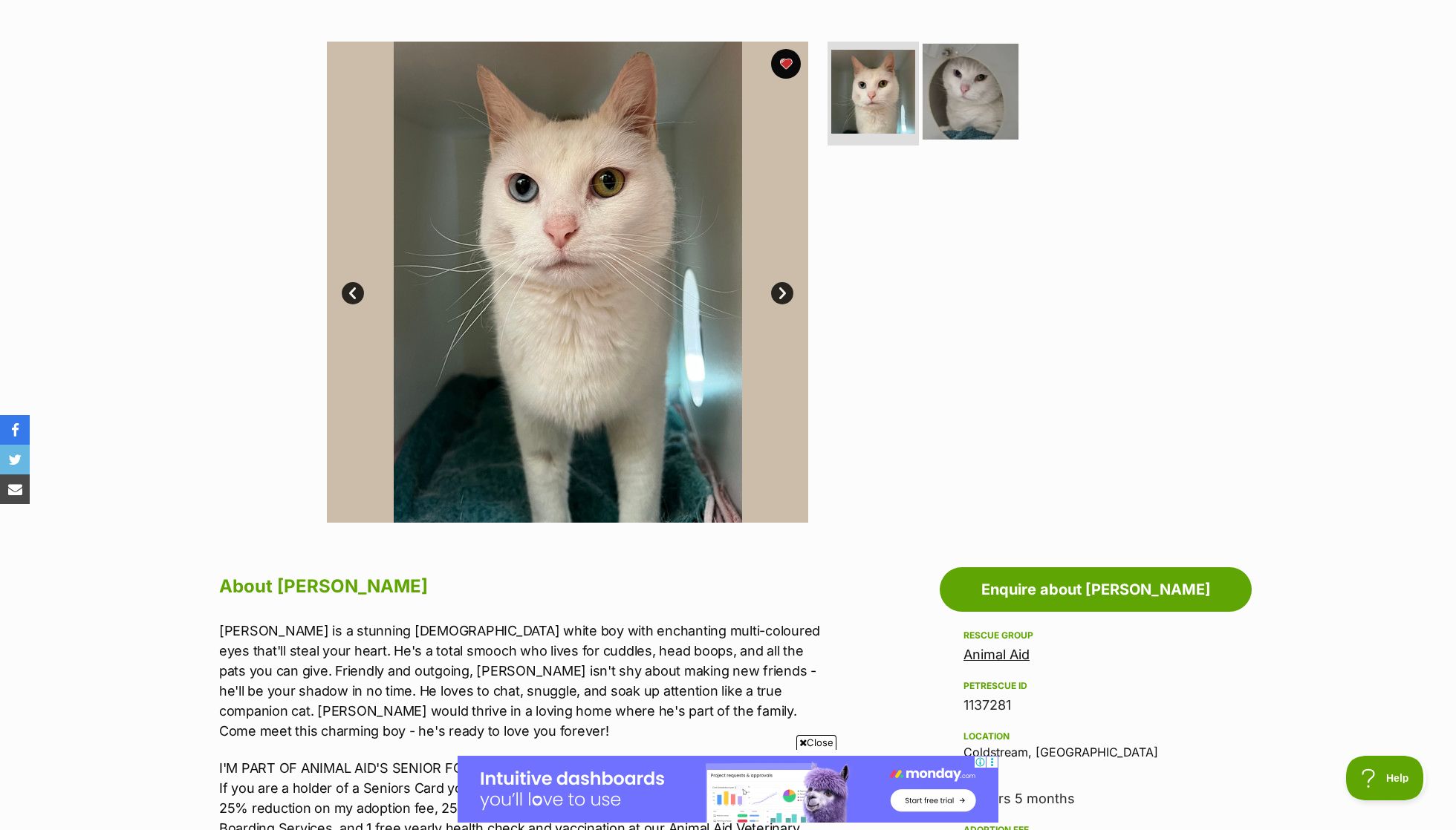
click at [960, 101] on img at bounding box center [970, 92] width 95 height 95
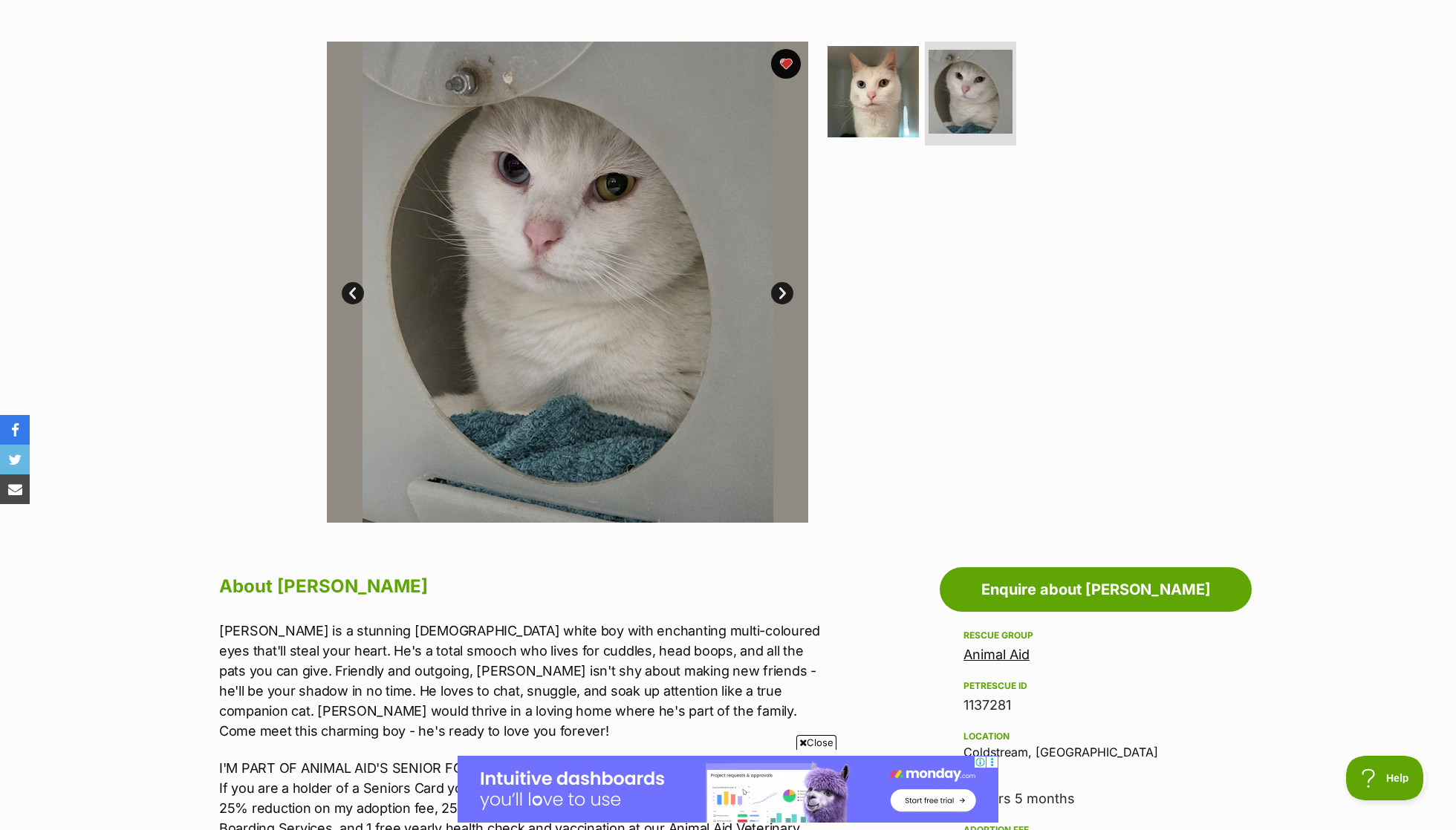
scroll to position [0, 0]
click at [885, 123] on img at bounding box center [873, 92] width 95 height 95
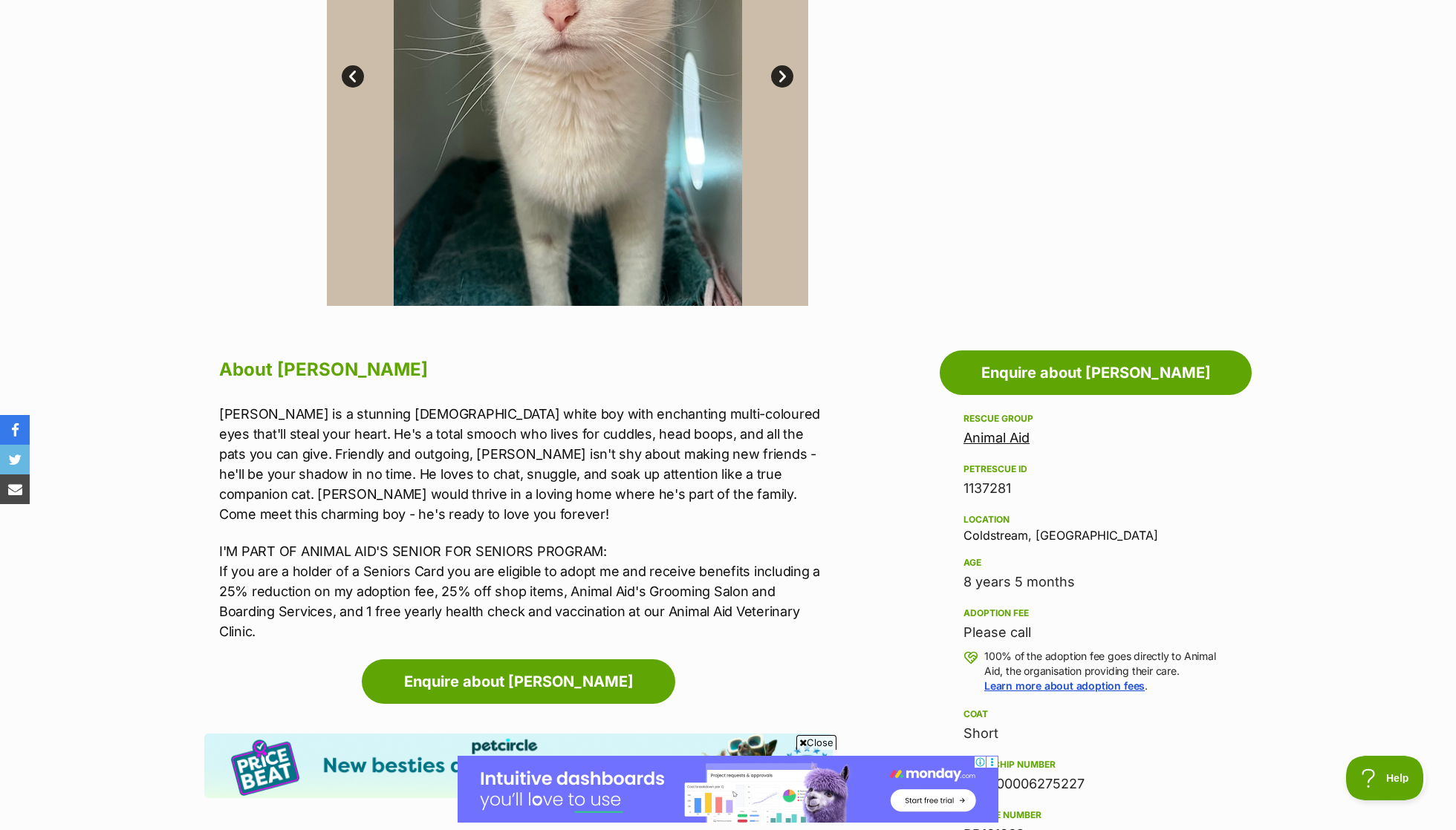
scroll to position [491, 0]
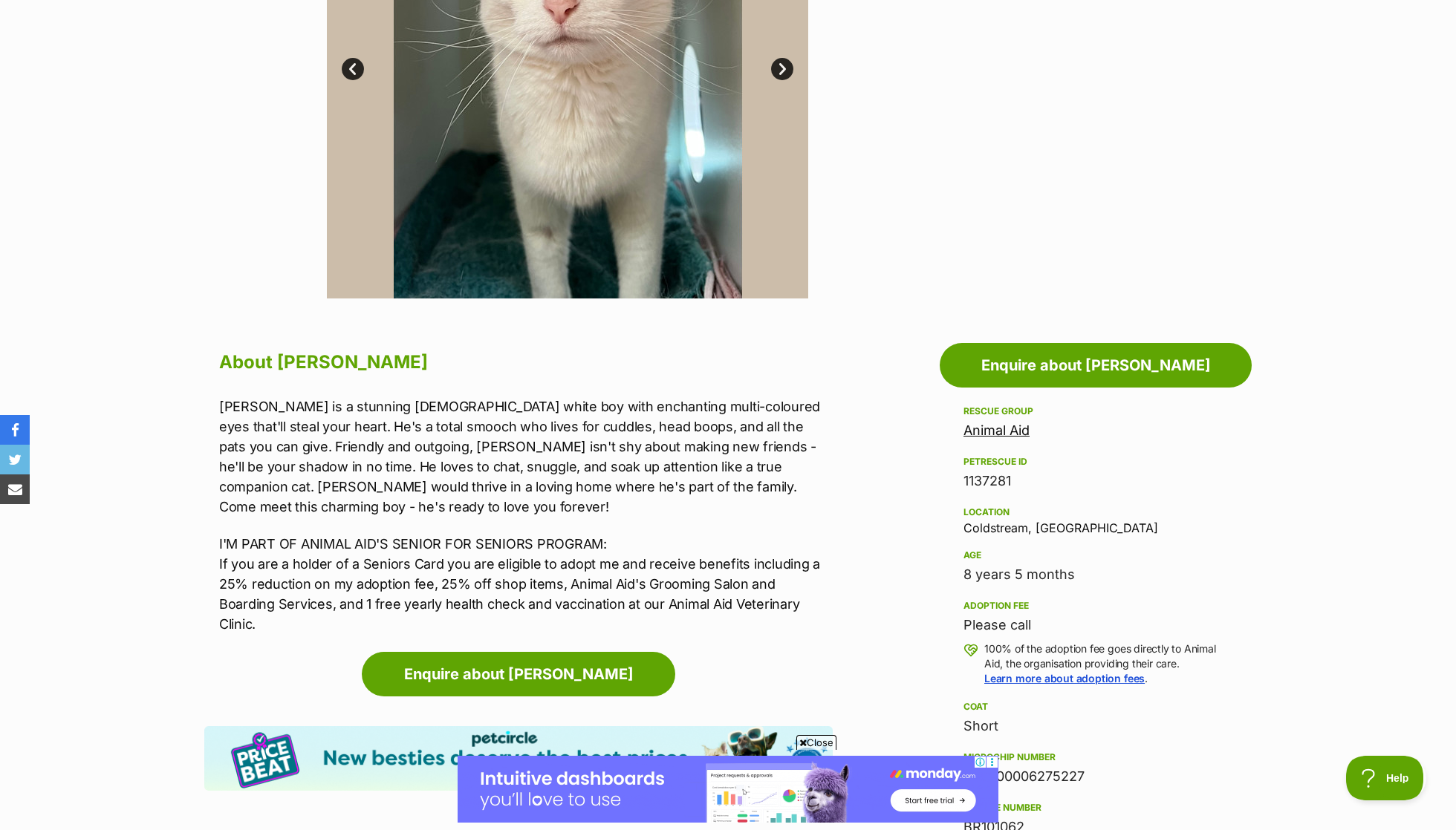
click at [1001, 526] on div "Location Coldstream, VIC" at bounding box center [1096, 519] width 265 height 31
copy div "Coldstream, VIC"
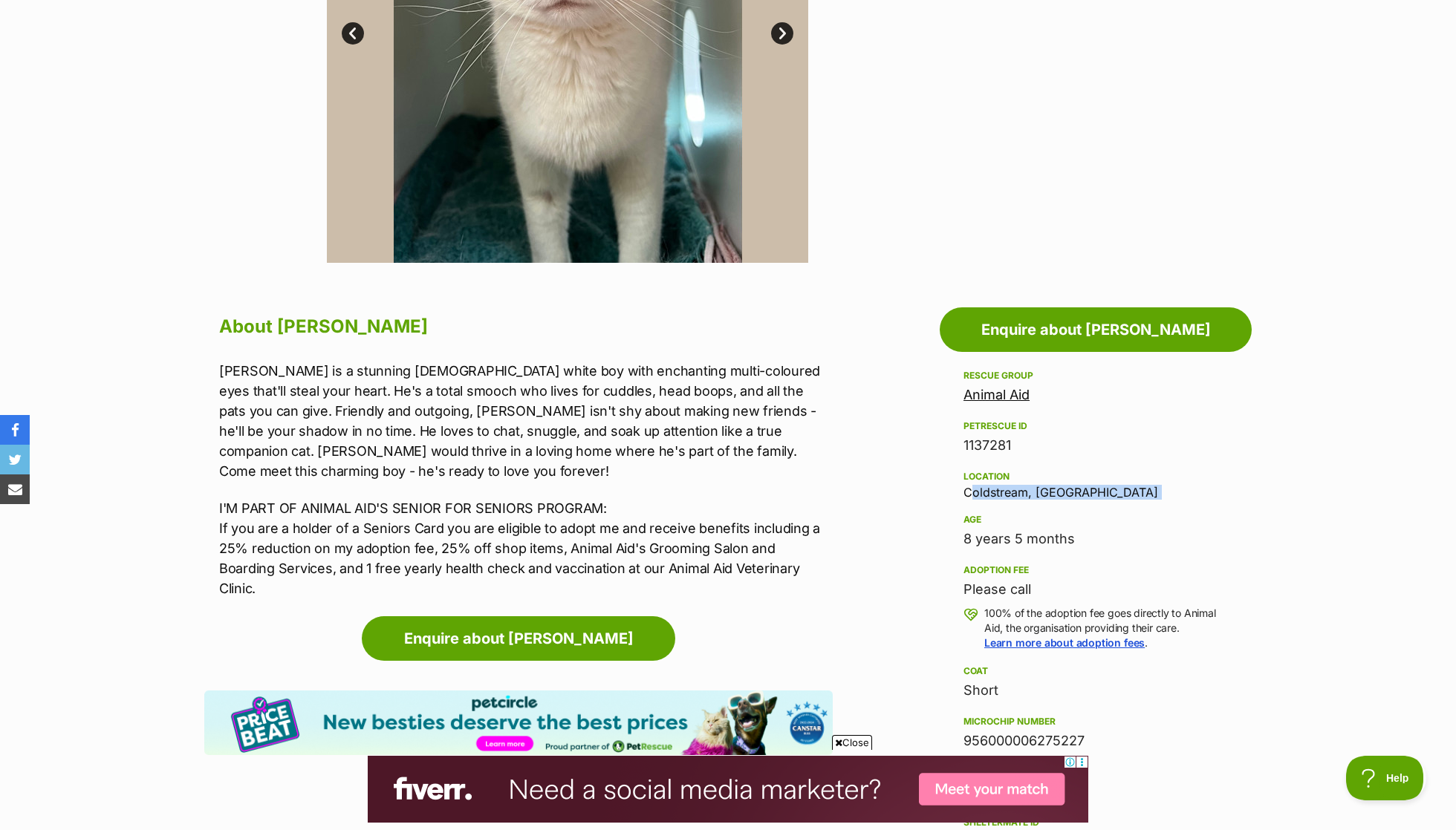
scroll to position [544, 0]
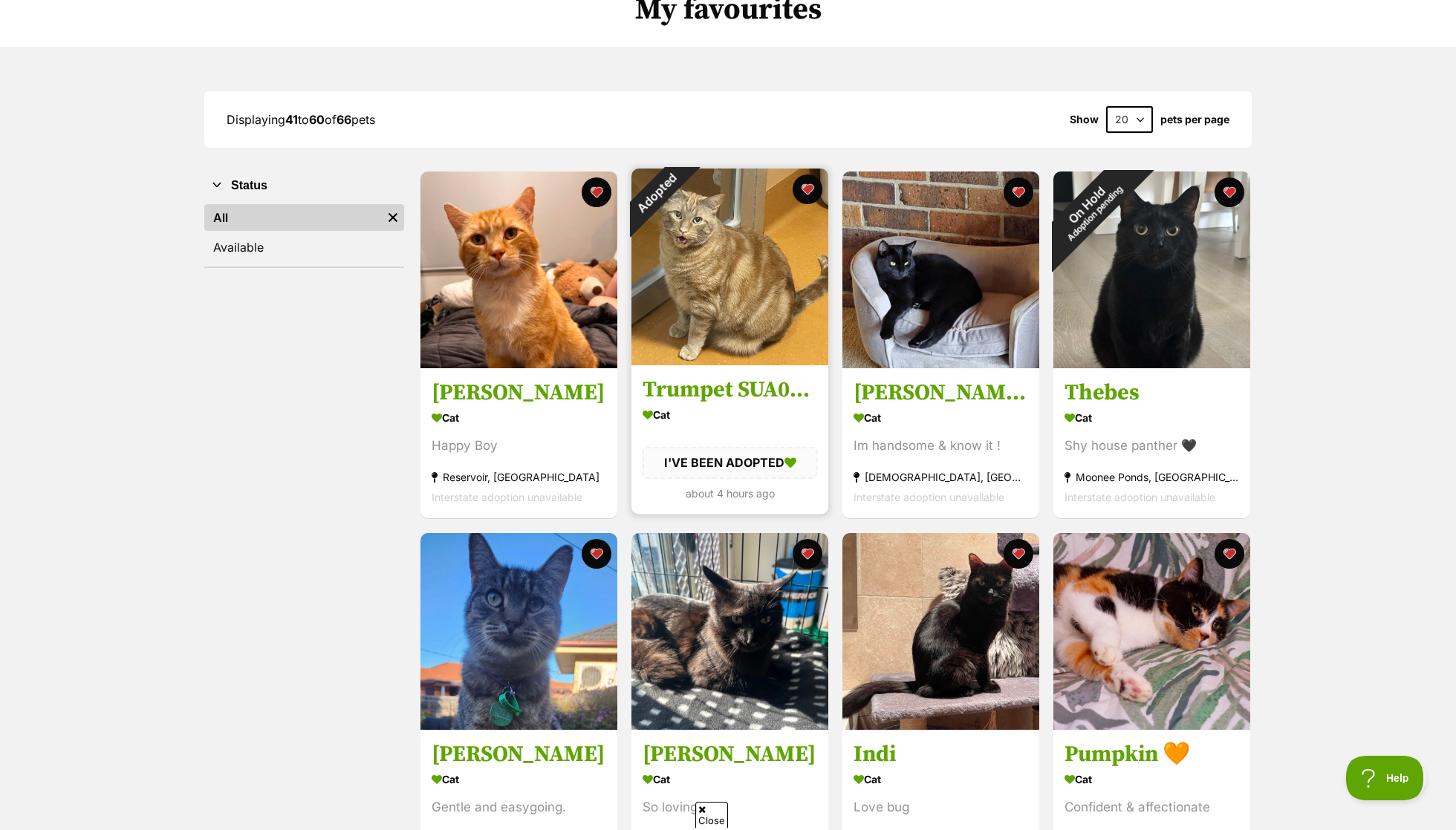
scroll to position [126, 0]
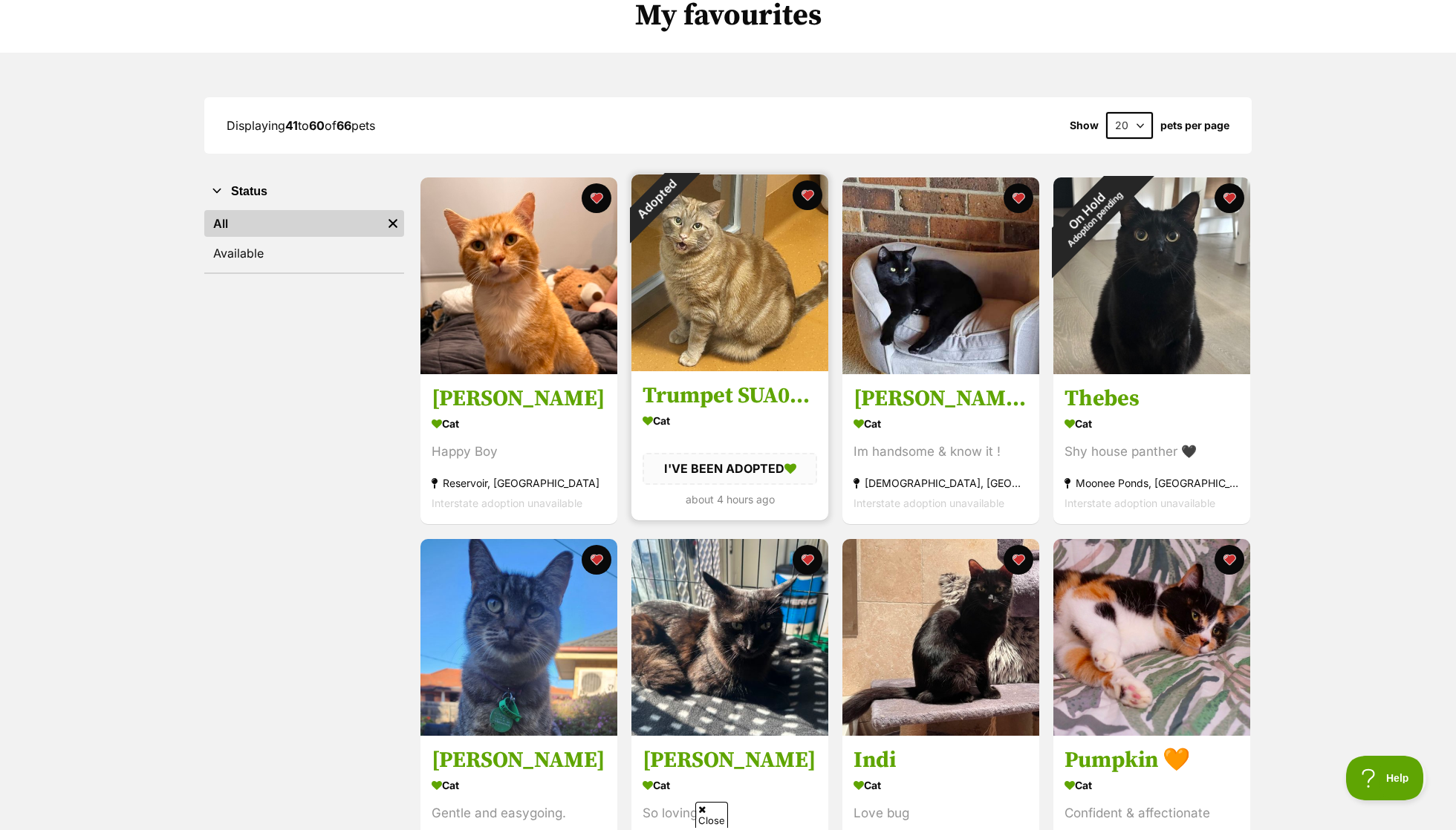
click at [681, 195] on div "Adopted" at bounding box center [656, 199] width 50 height 50
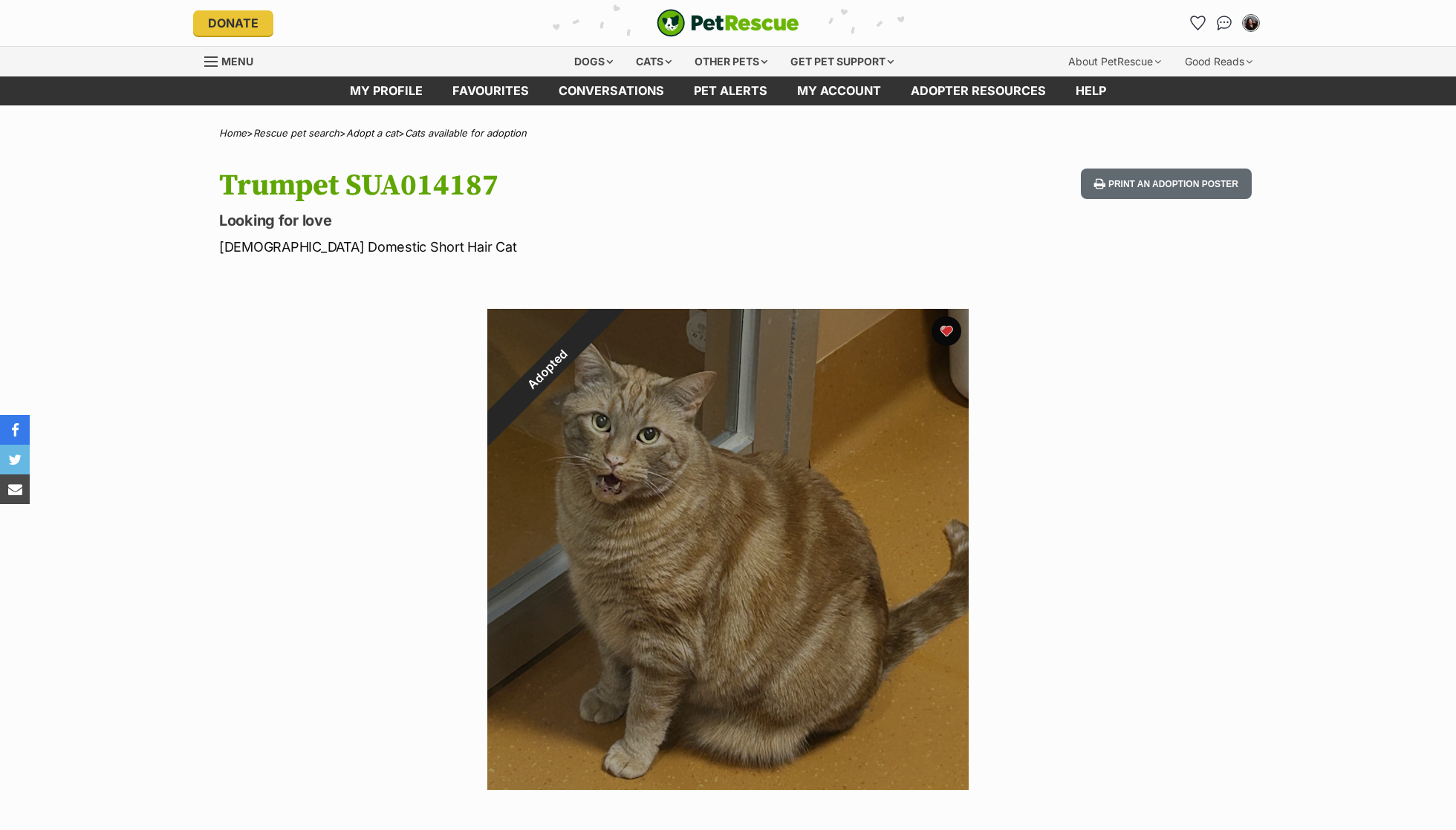
click at [943, 327] on button "favourite" at bounding box center [947, 331] width 30 height 30
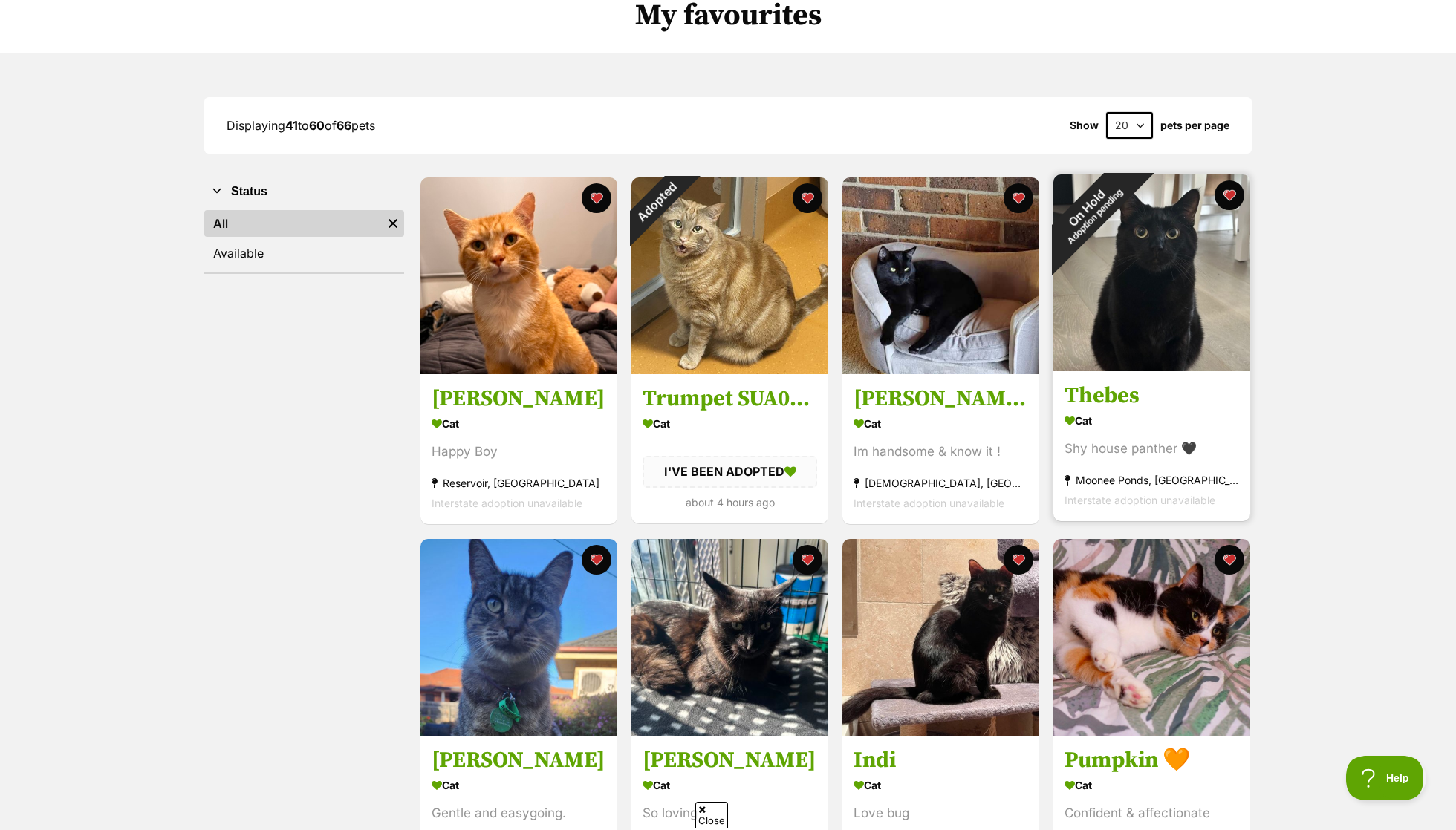
scroll to position [263, 0]
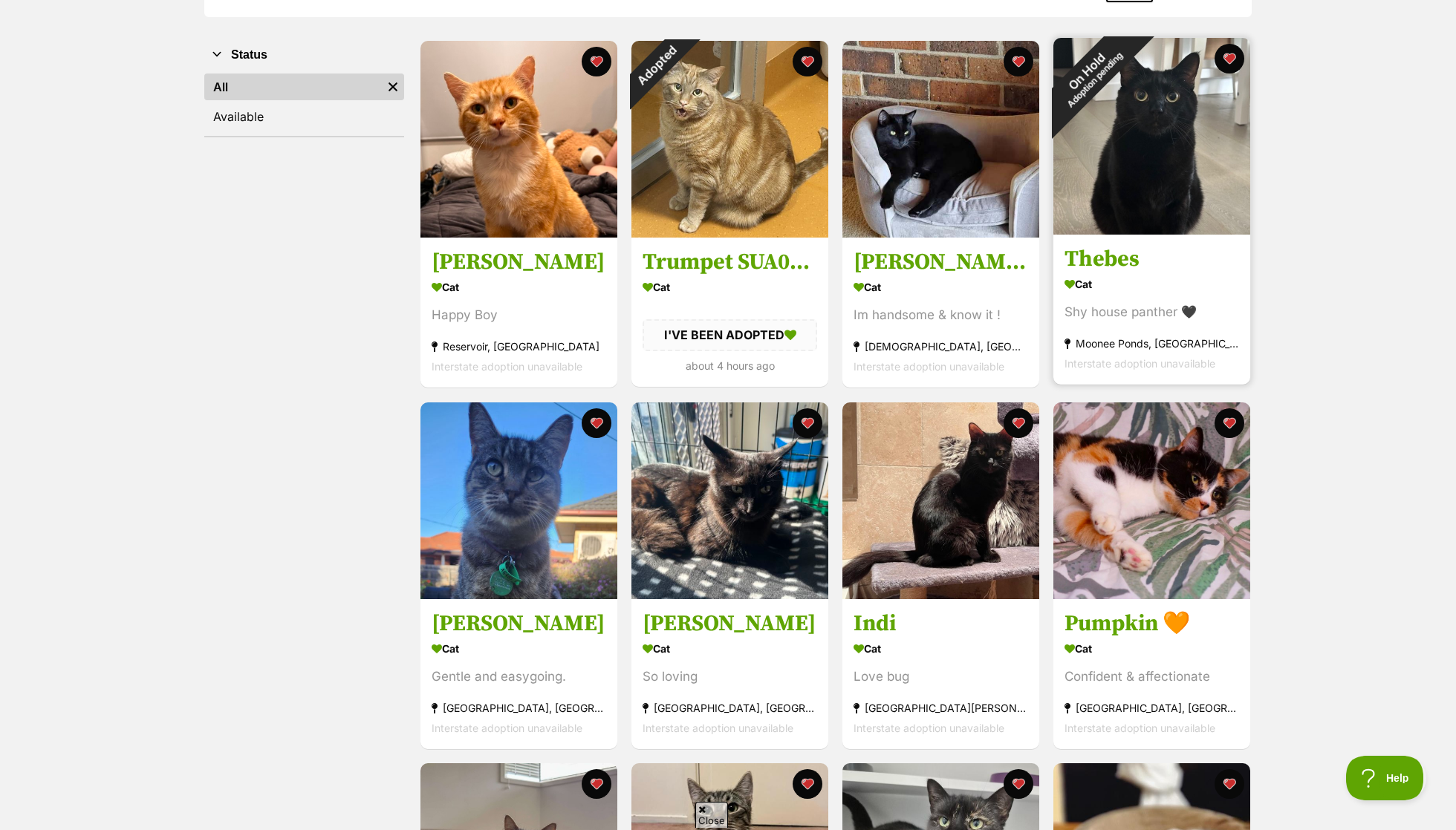
click at [1128, 112] on div "On Hold Adoption pending" at bounding box center [1091, 75] width 75 height 75
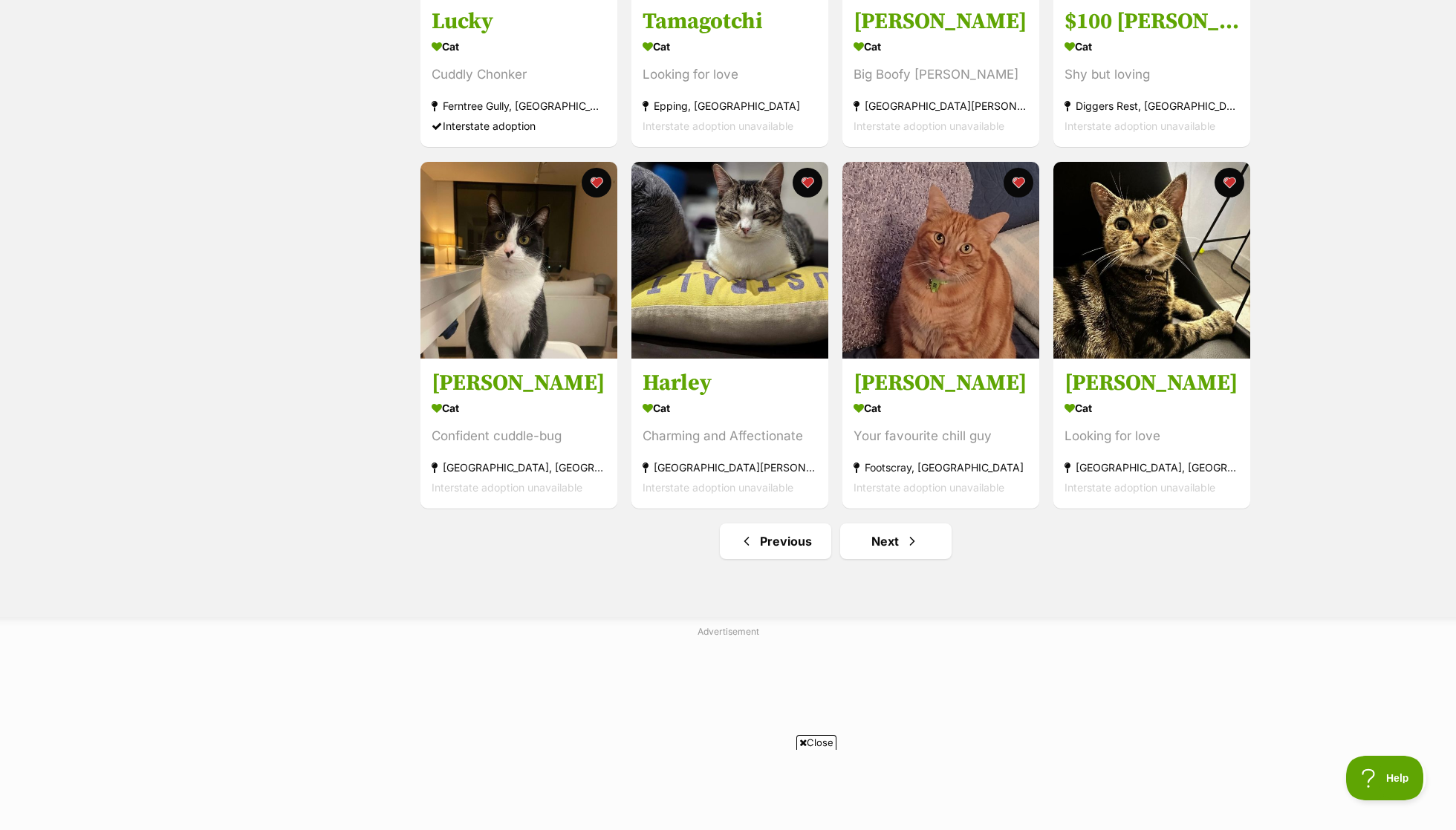
scroll to position [1589, 0]
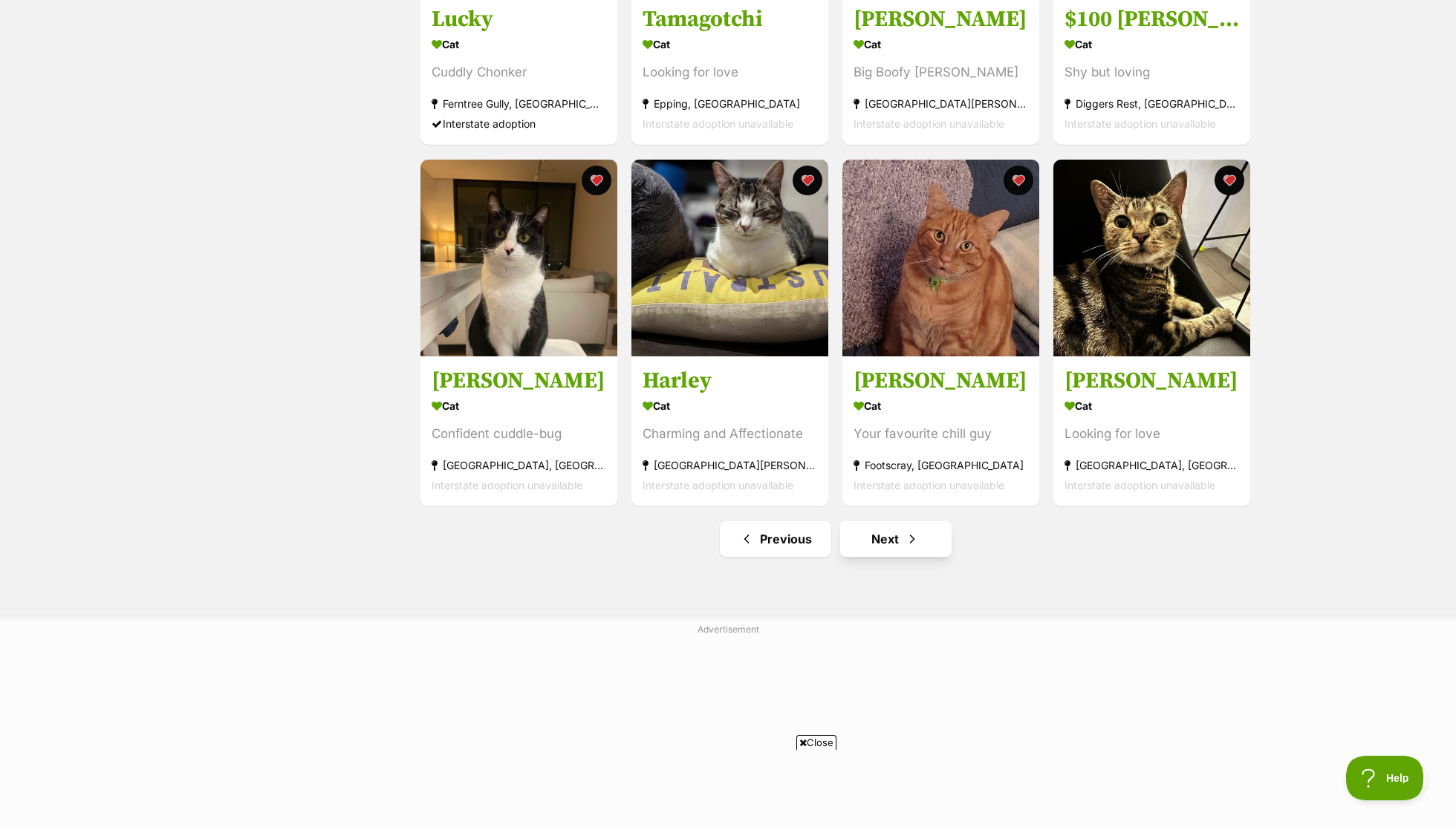
click at [897, 547] on link "Next" at bounding box center [895, 539] width 111 height 36
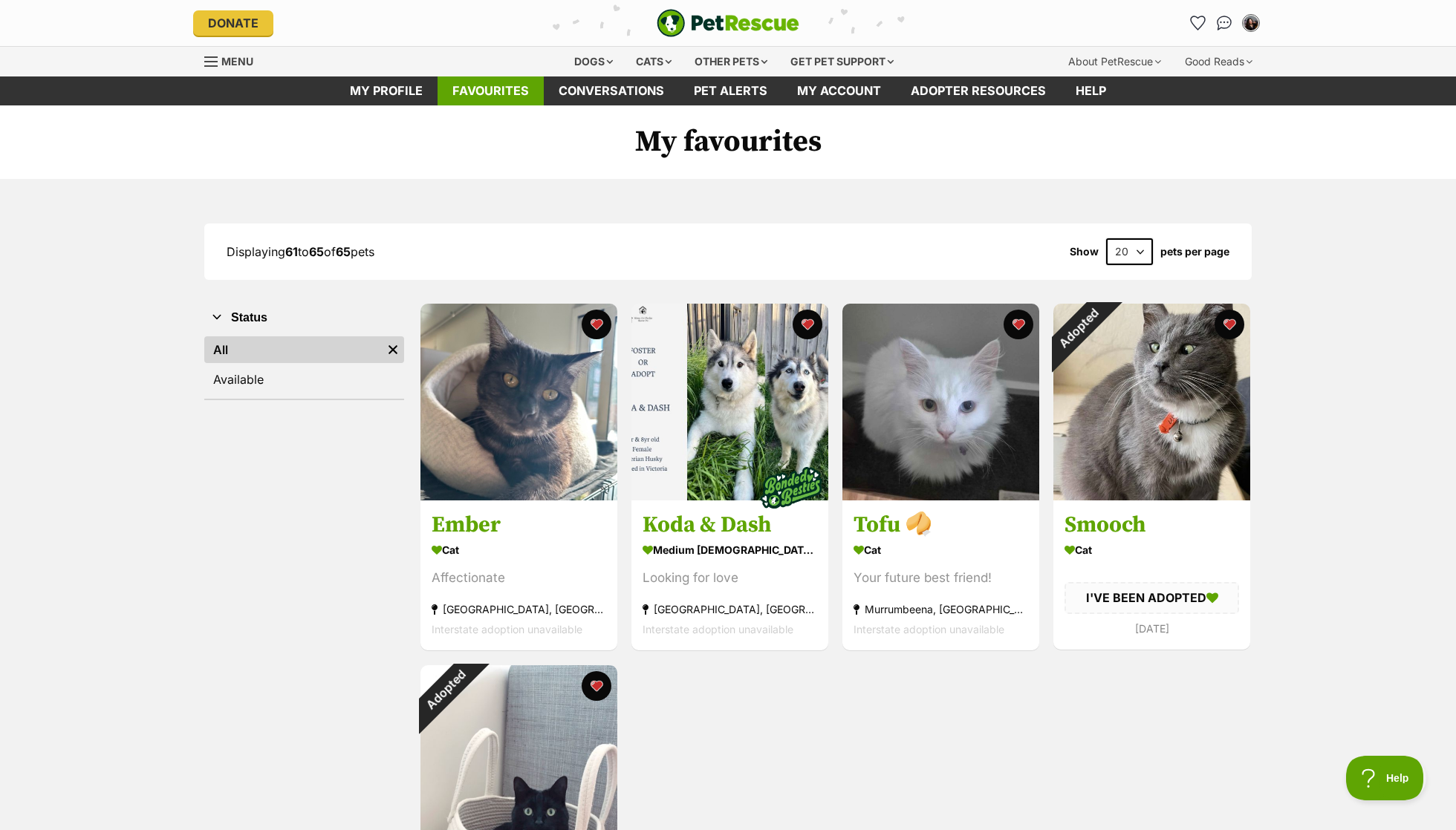
click at [474, 95] on link "Favourites" at bounding box center [491, 91] width 106 height 29
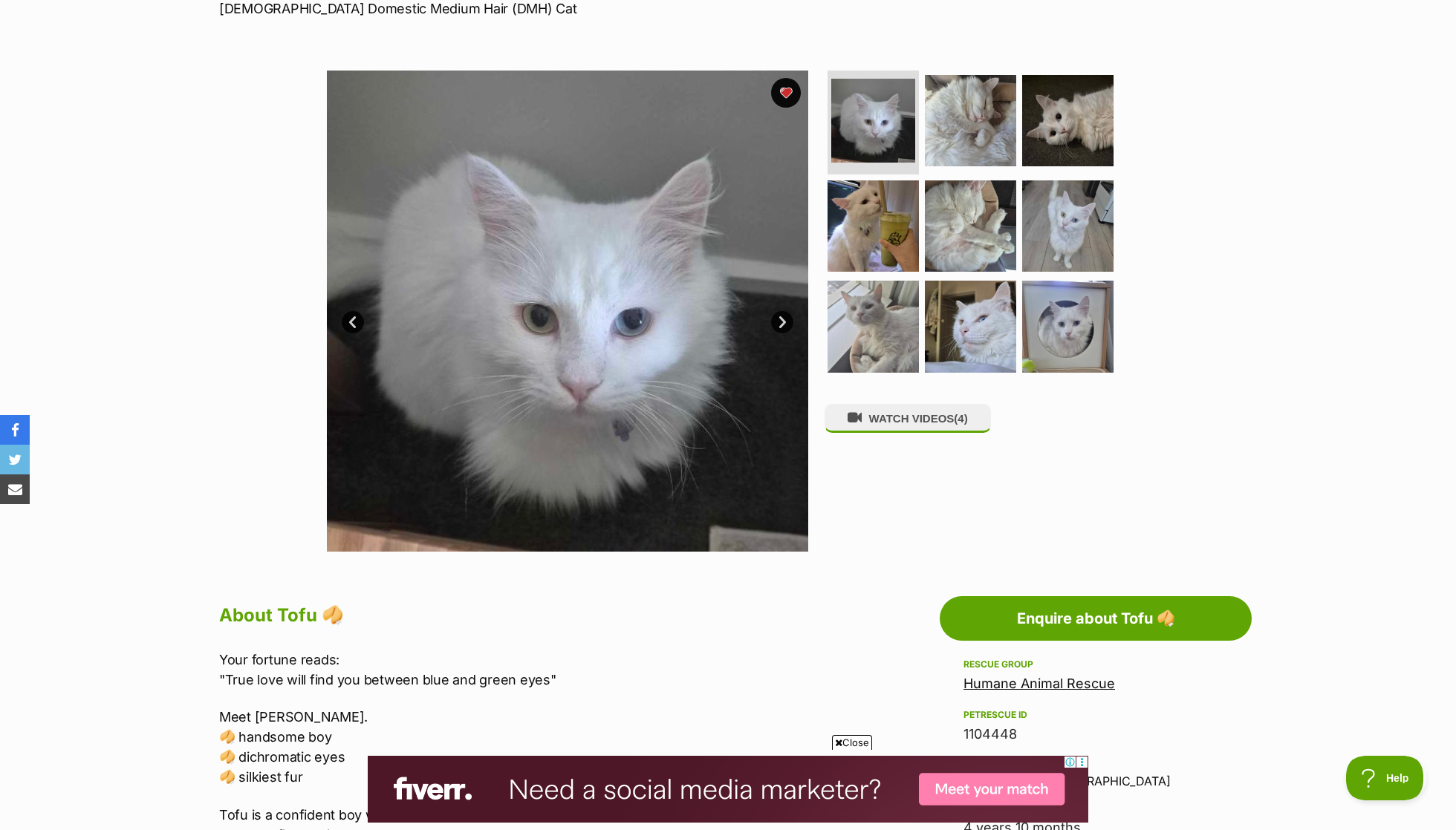
scroll to position [229, 0]
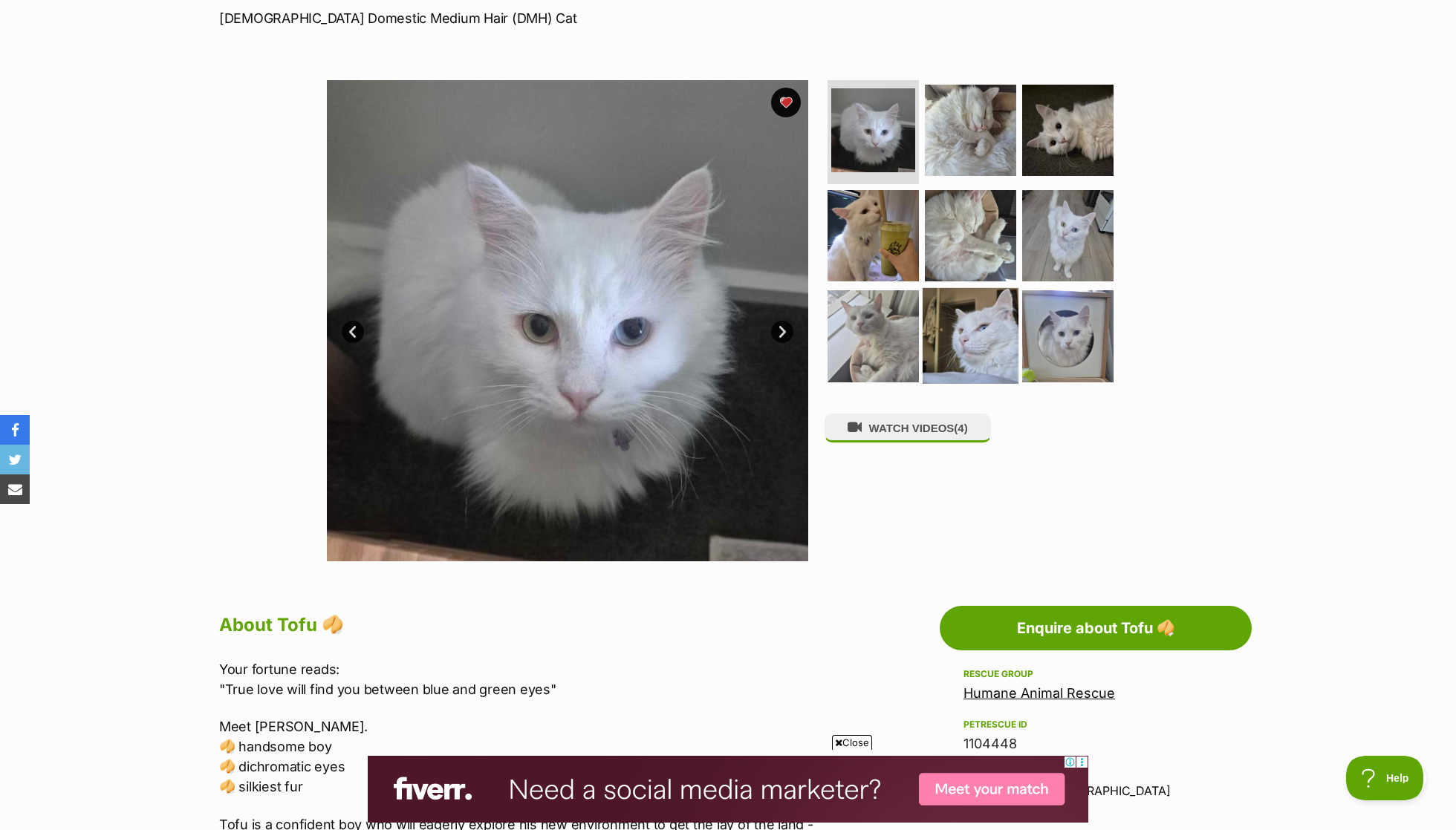
click at [973, 322] on img at bounding box center [970, 336] width 95 height 95
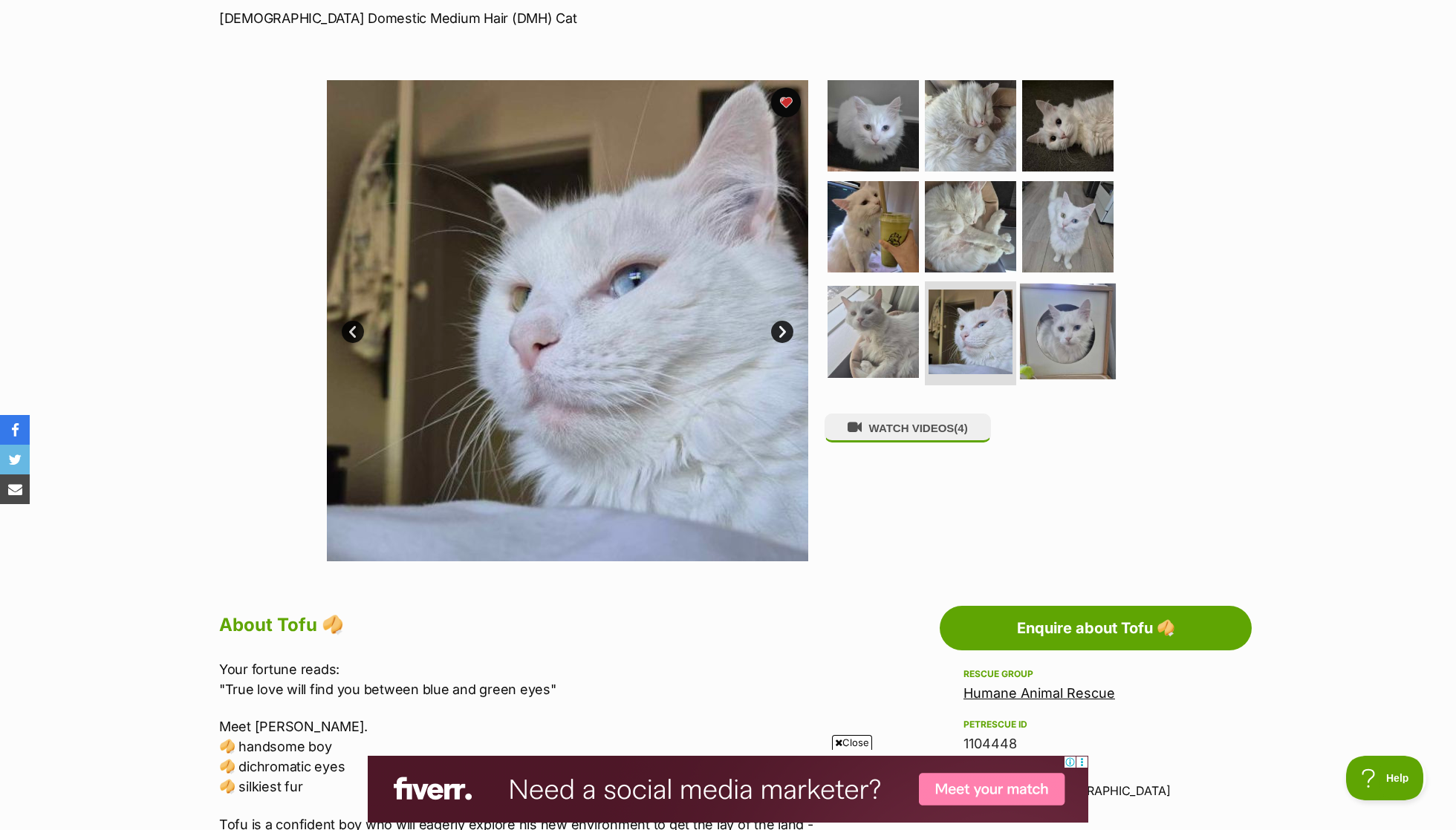
click at [1094, 327] on img at bounding box center [1067, 331] width 95 height 95
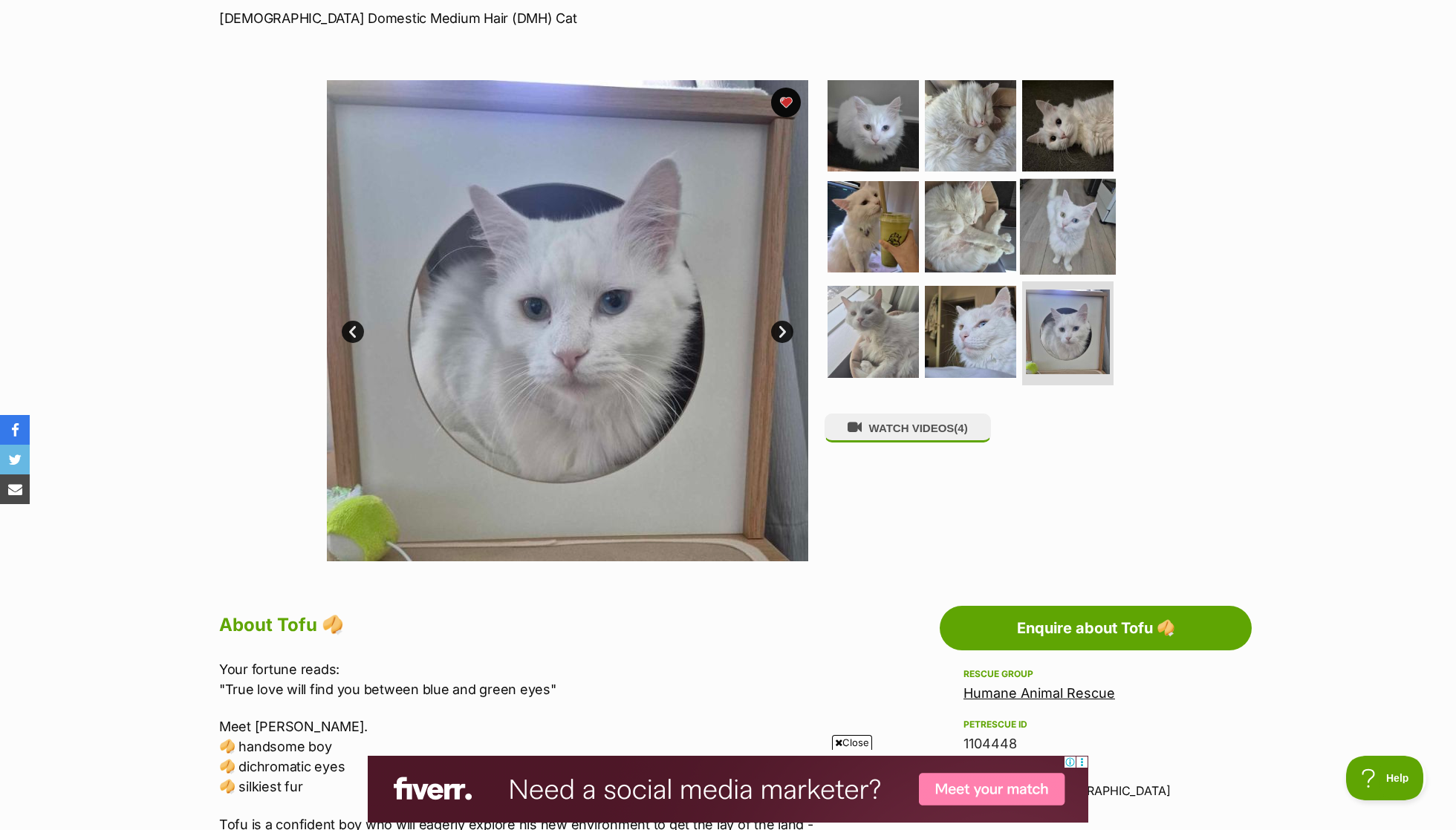
click at [1094, 245] on img at bounding box center [1067, 226] width 95 height 95
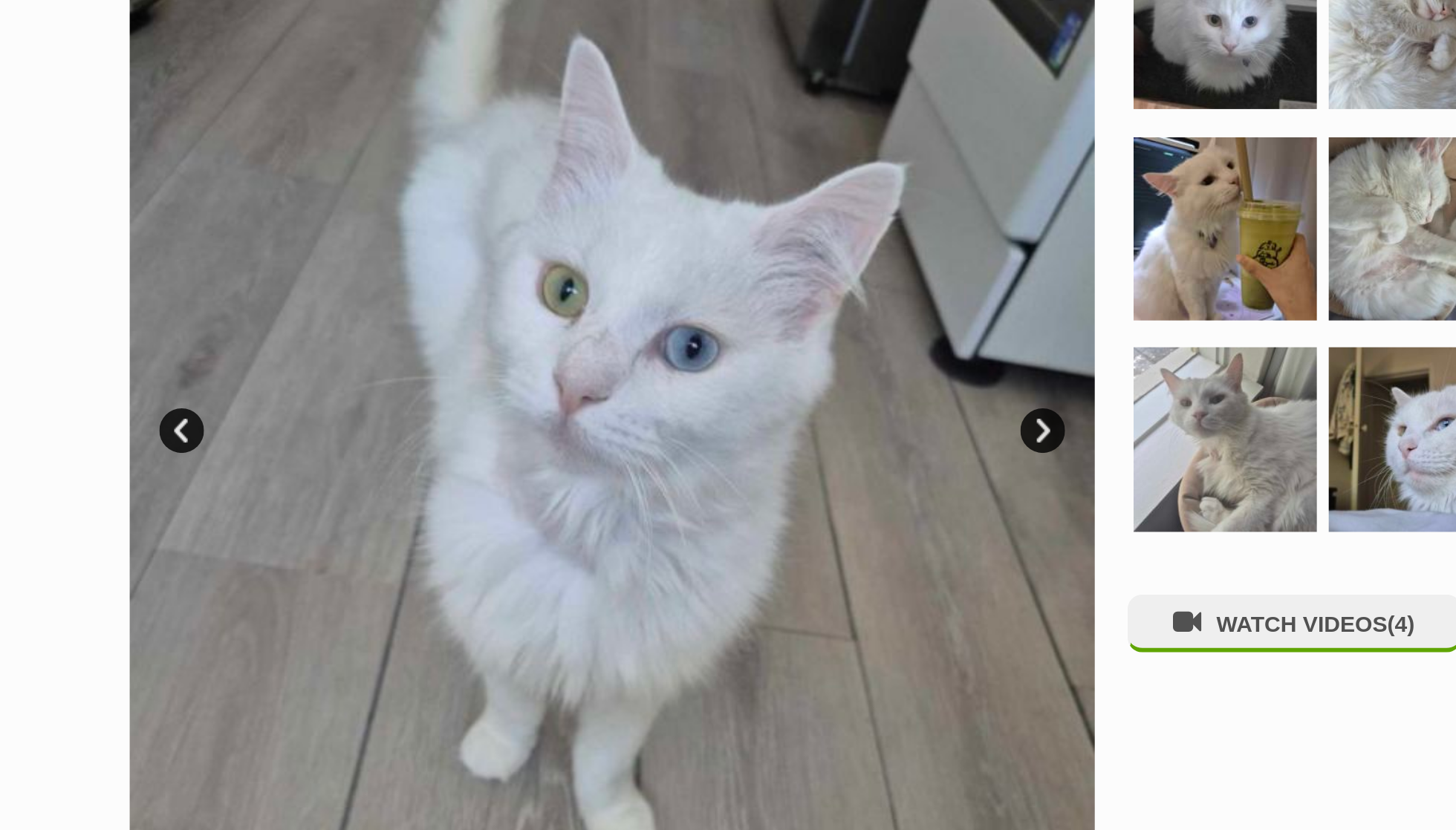
scroll to position [211, 0]
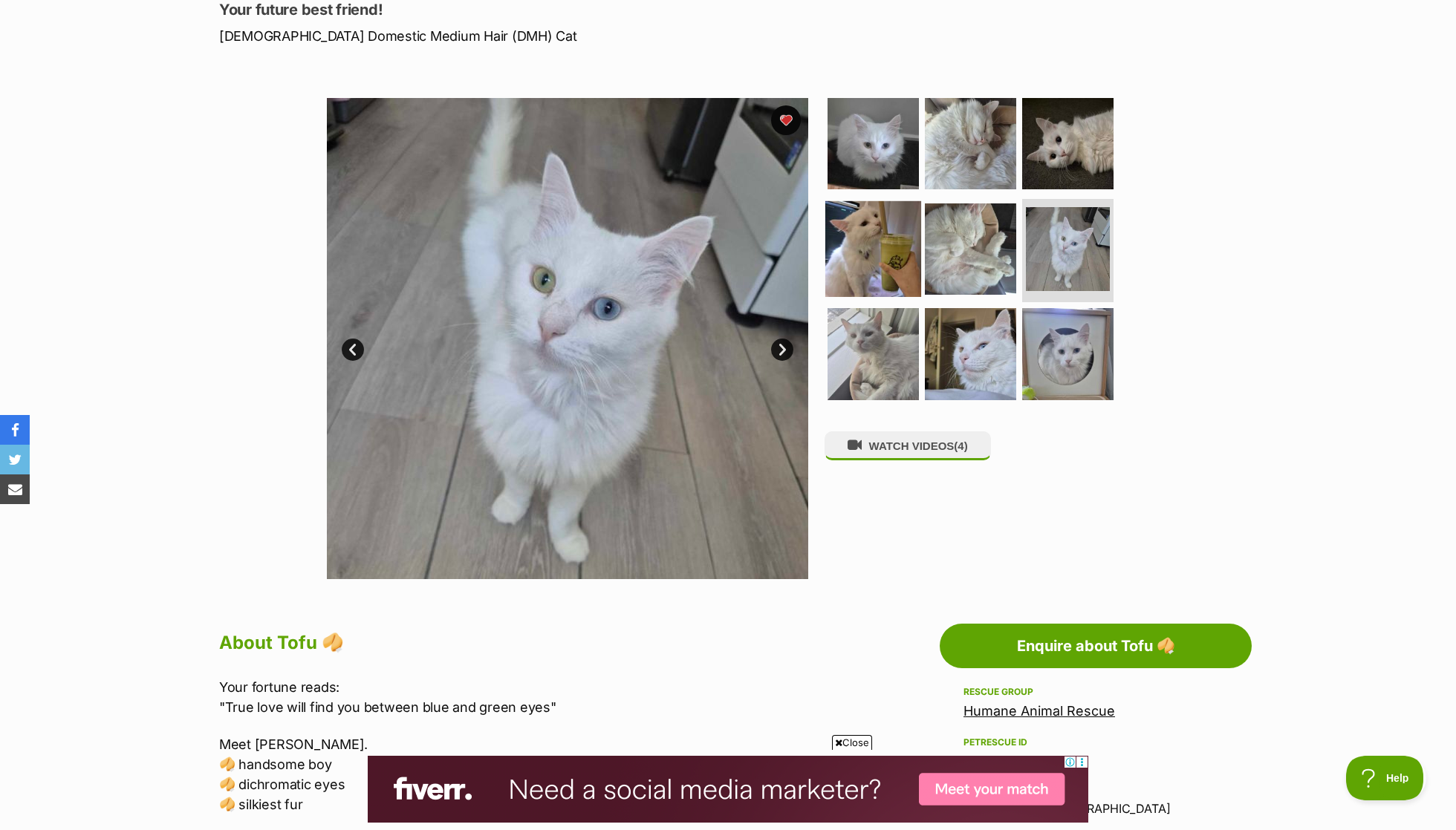
click at [872, 251] on img at bounding box center [873, 248] width 95 height 95
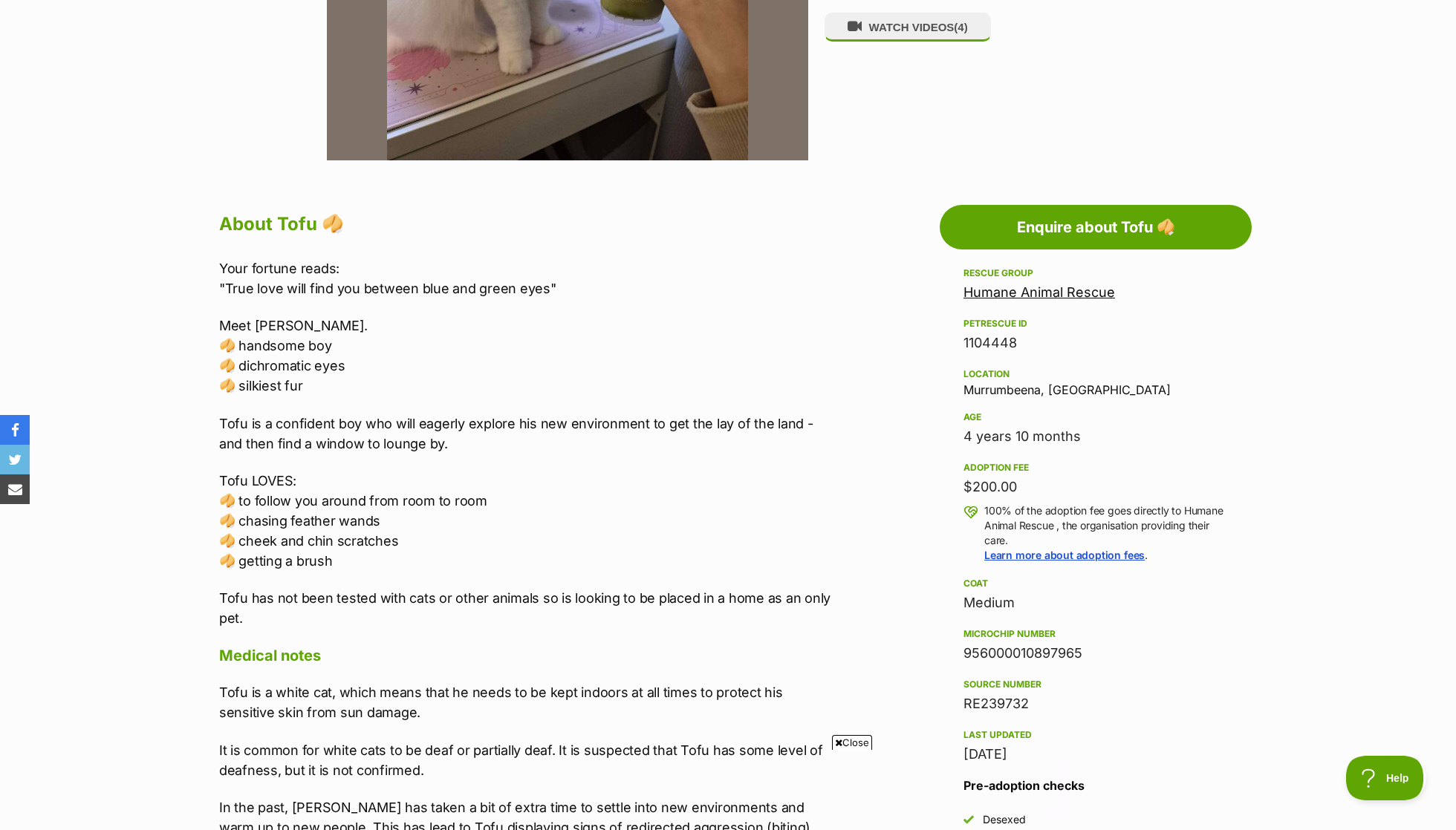
scroll to position [0, 0]
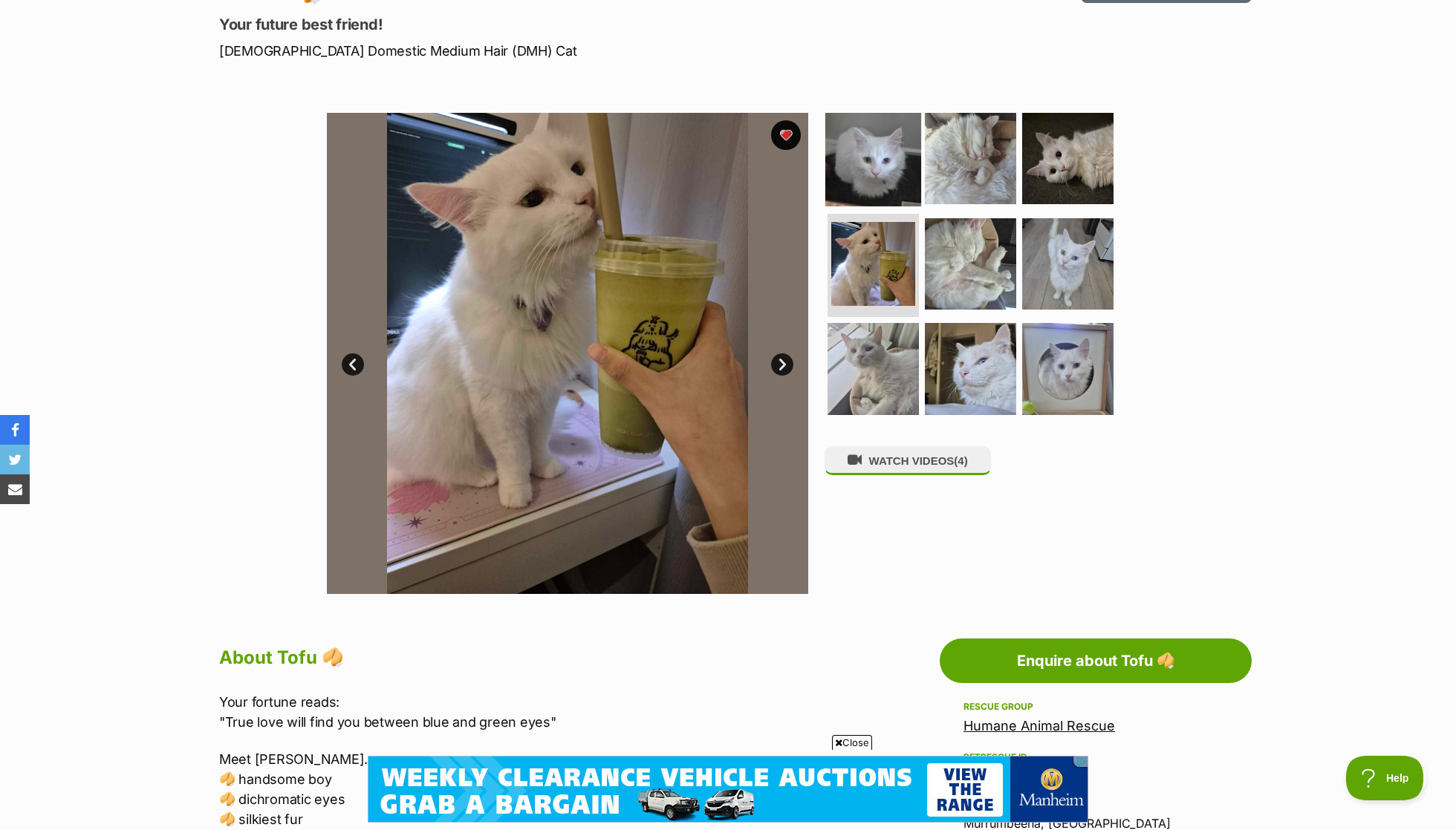
click at [886, 142] on img at bounding box center [873, 158] width 95 height 95
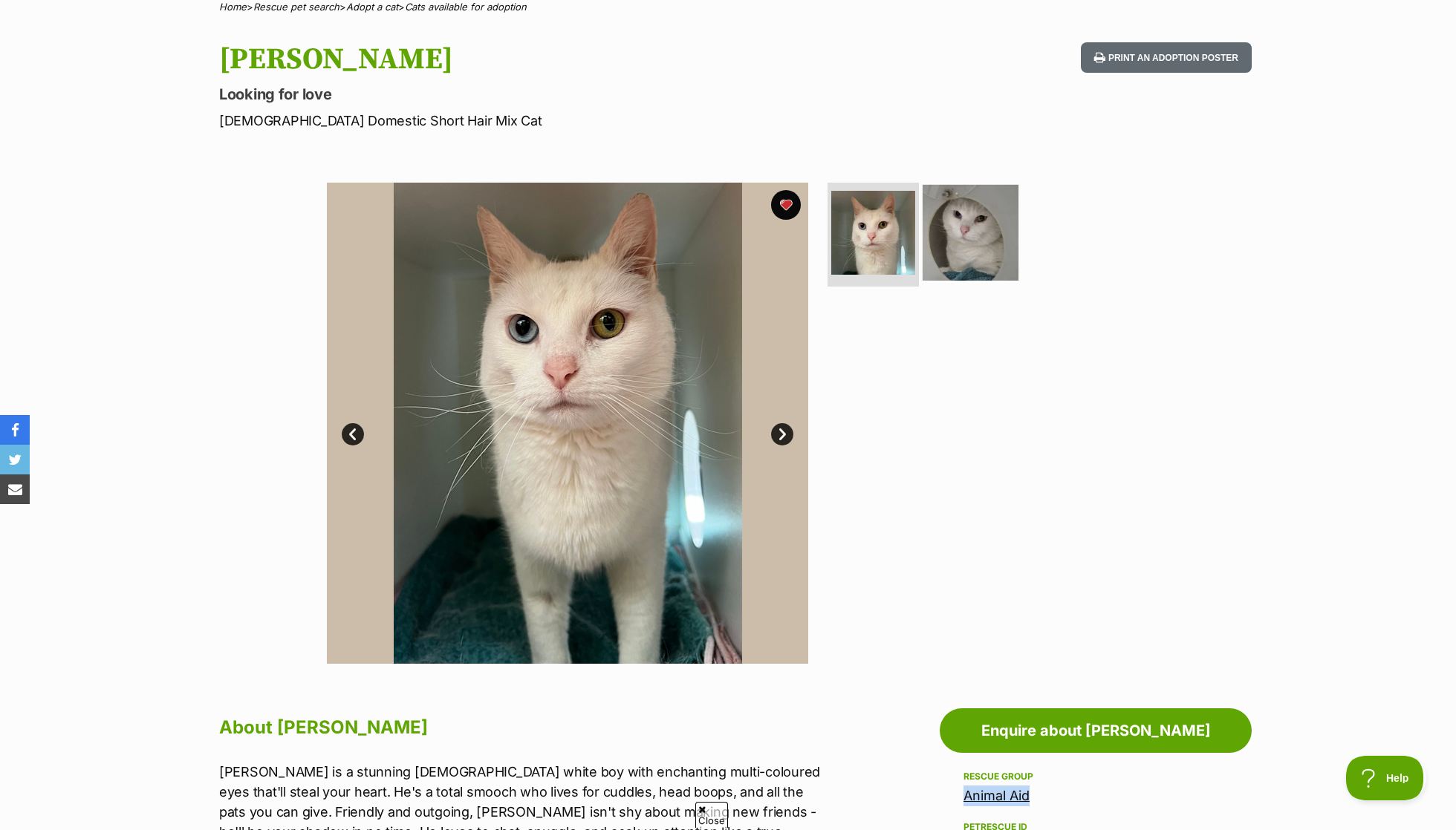
click at [989, 239] on img at bounding box center [970, 233] width 95 height 95
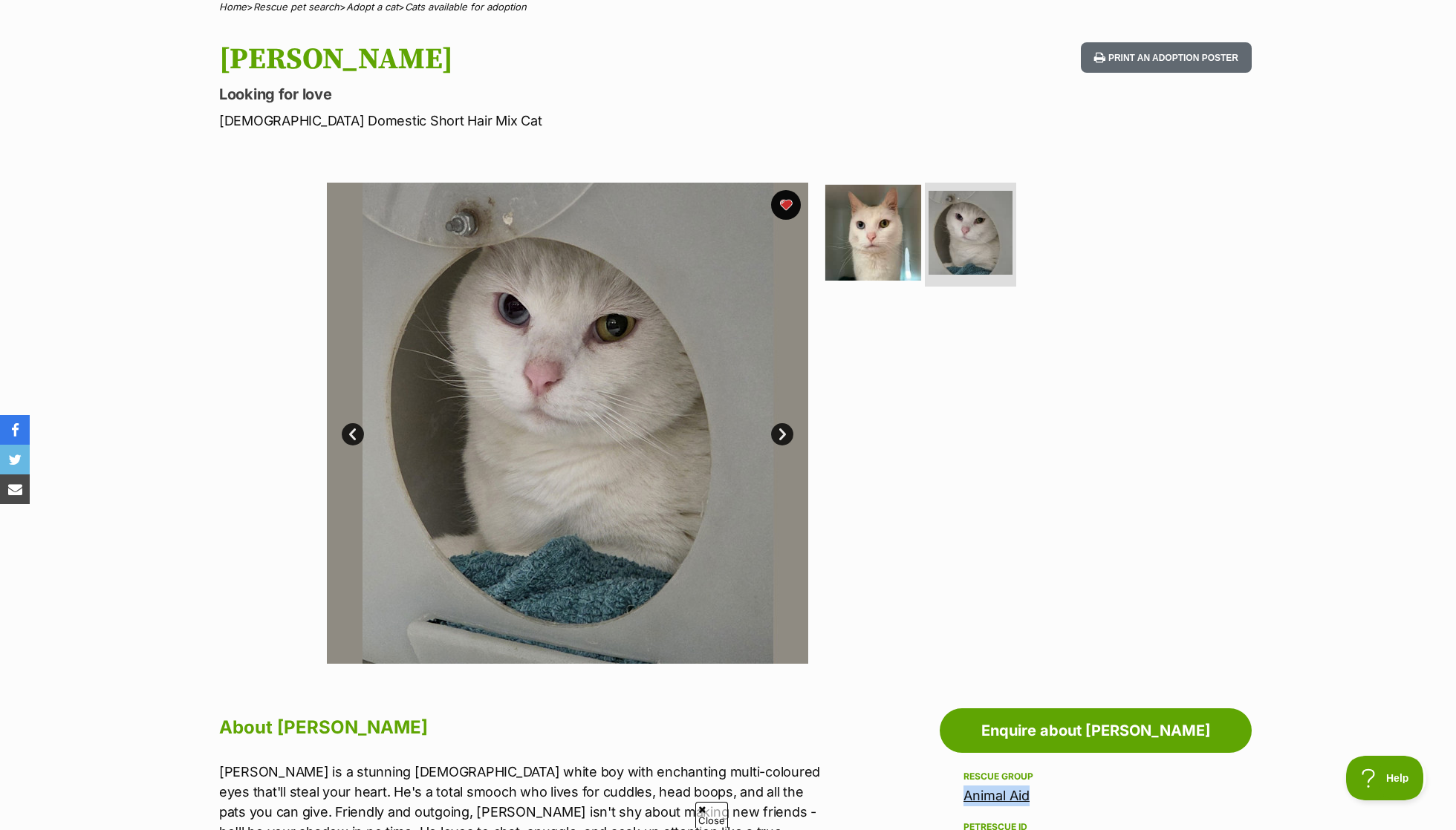
click at [882, 231] on img at bounding box center [873, 233] width 95 height 95
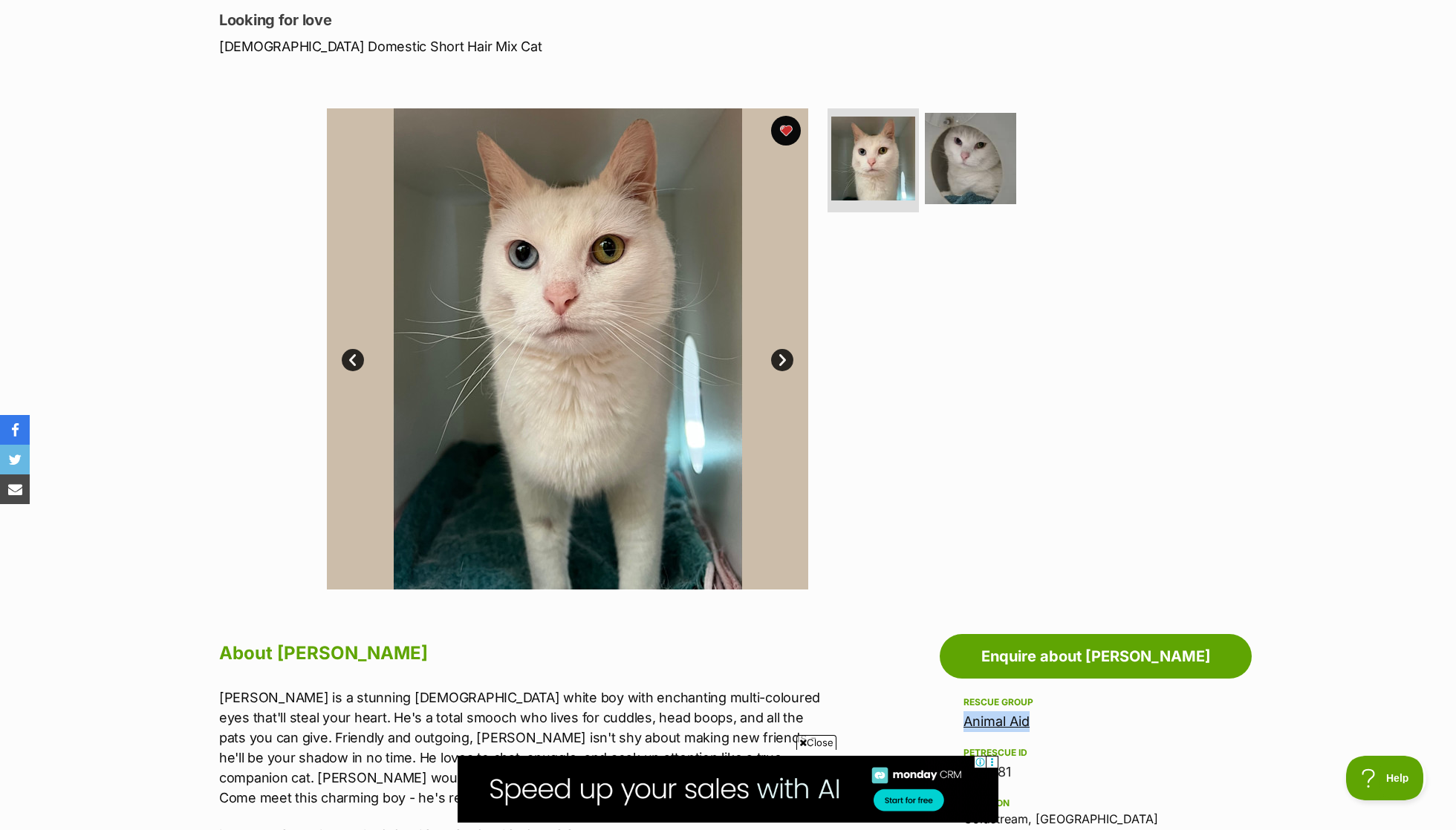
scroll to position [203, 0]
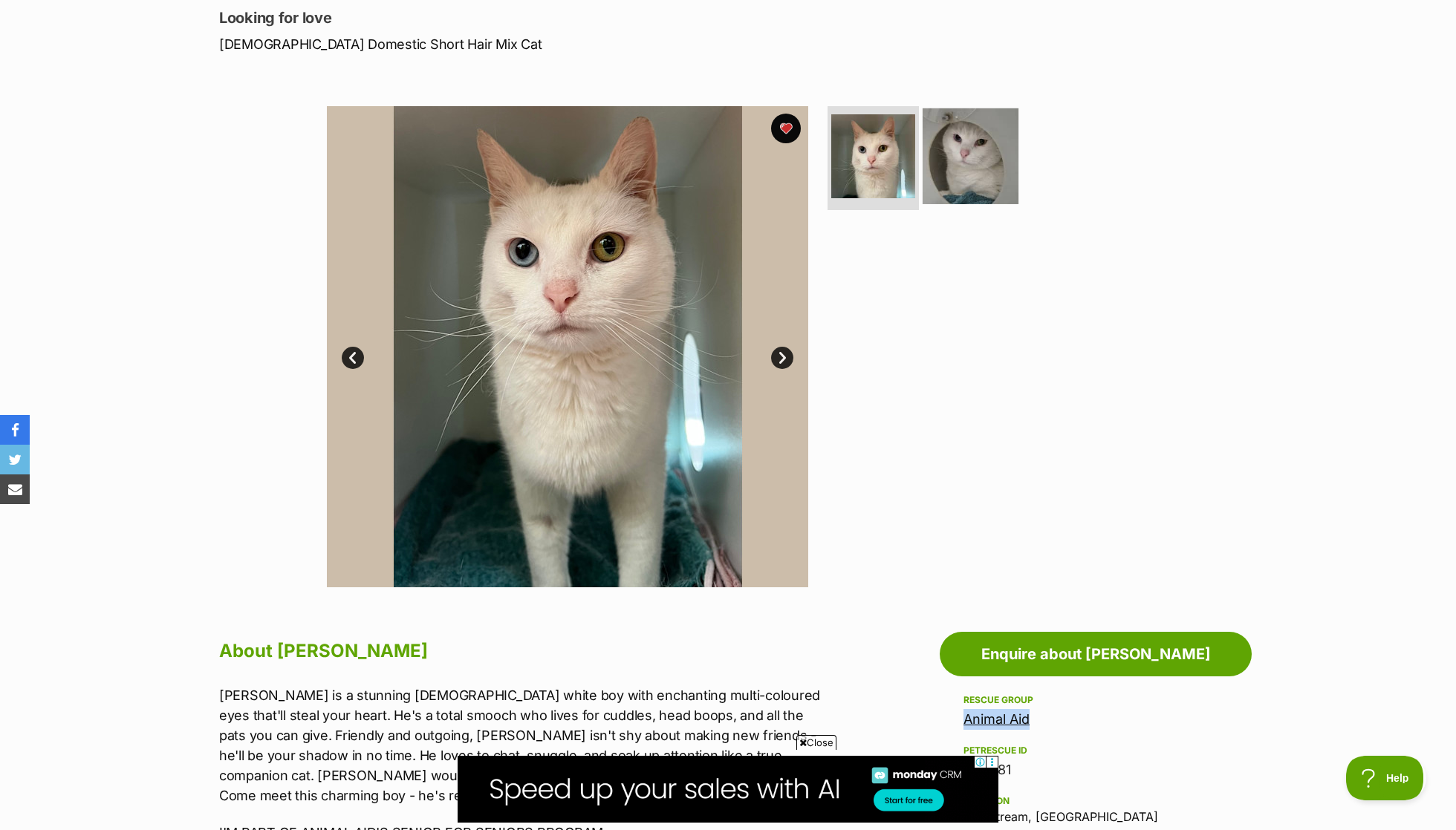
click at [970, 167] on img at bounding box center [970, 156] width 95 height 95
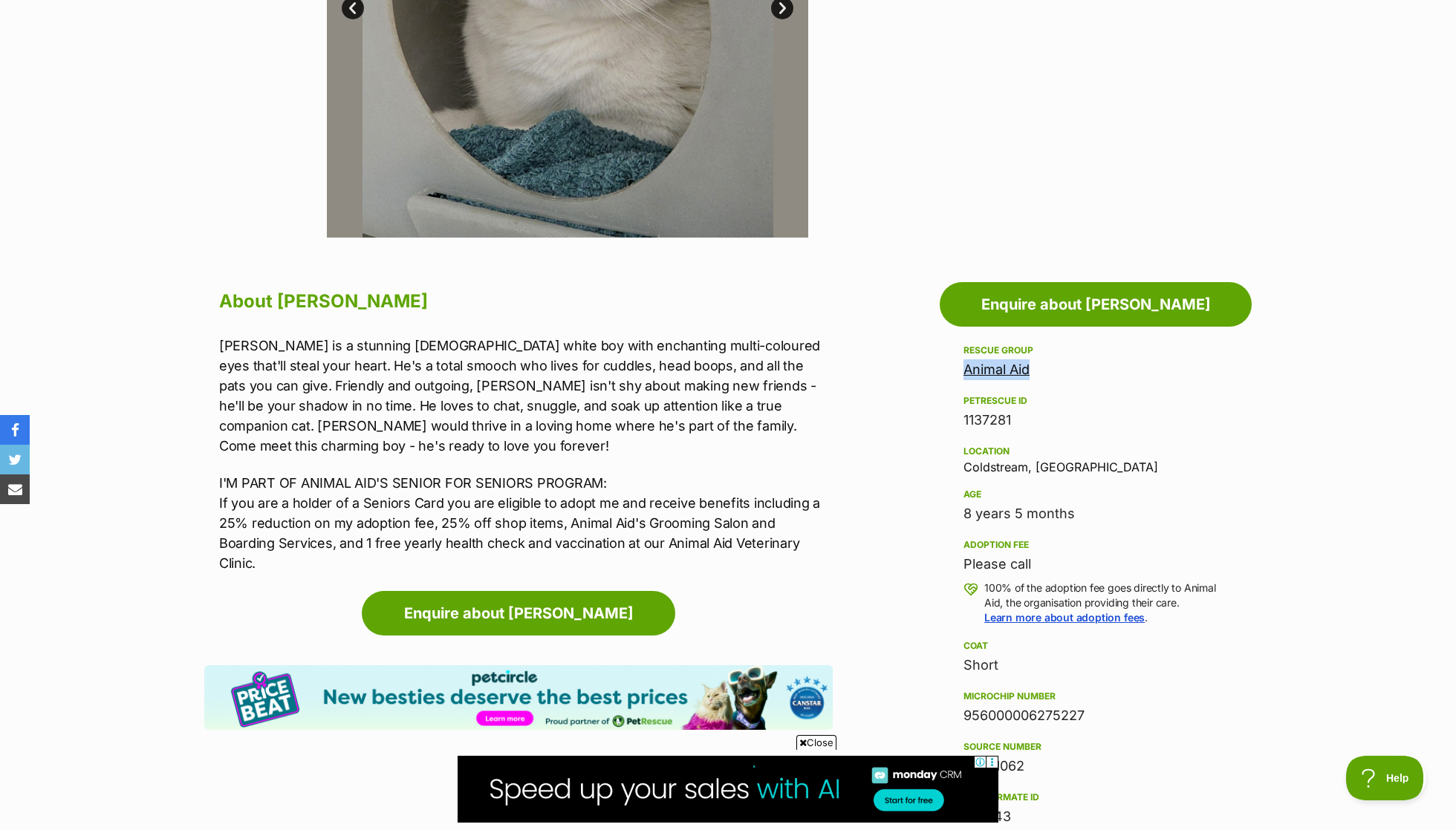
scroll to position [553, 0]
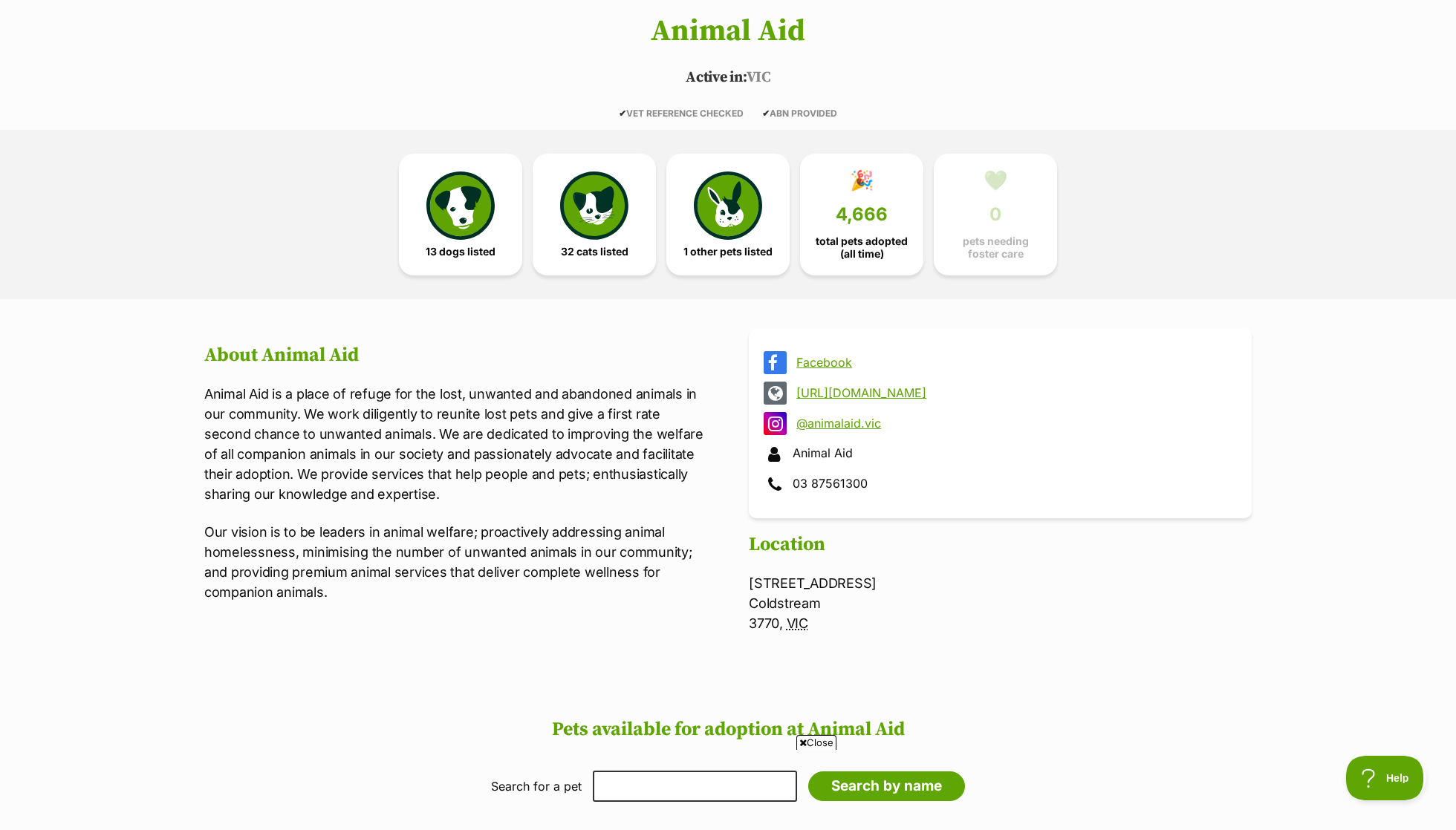
scroll to position [182, 0]
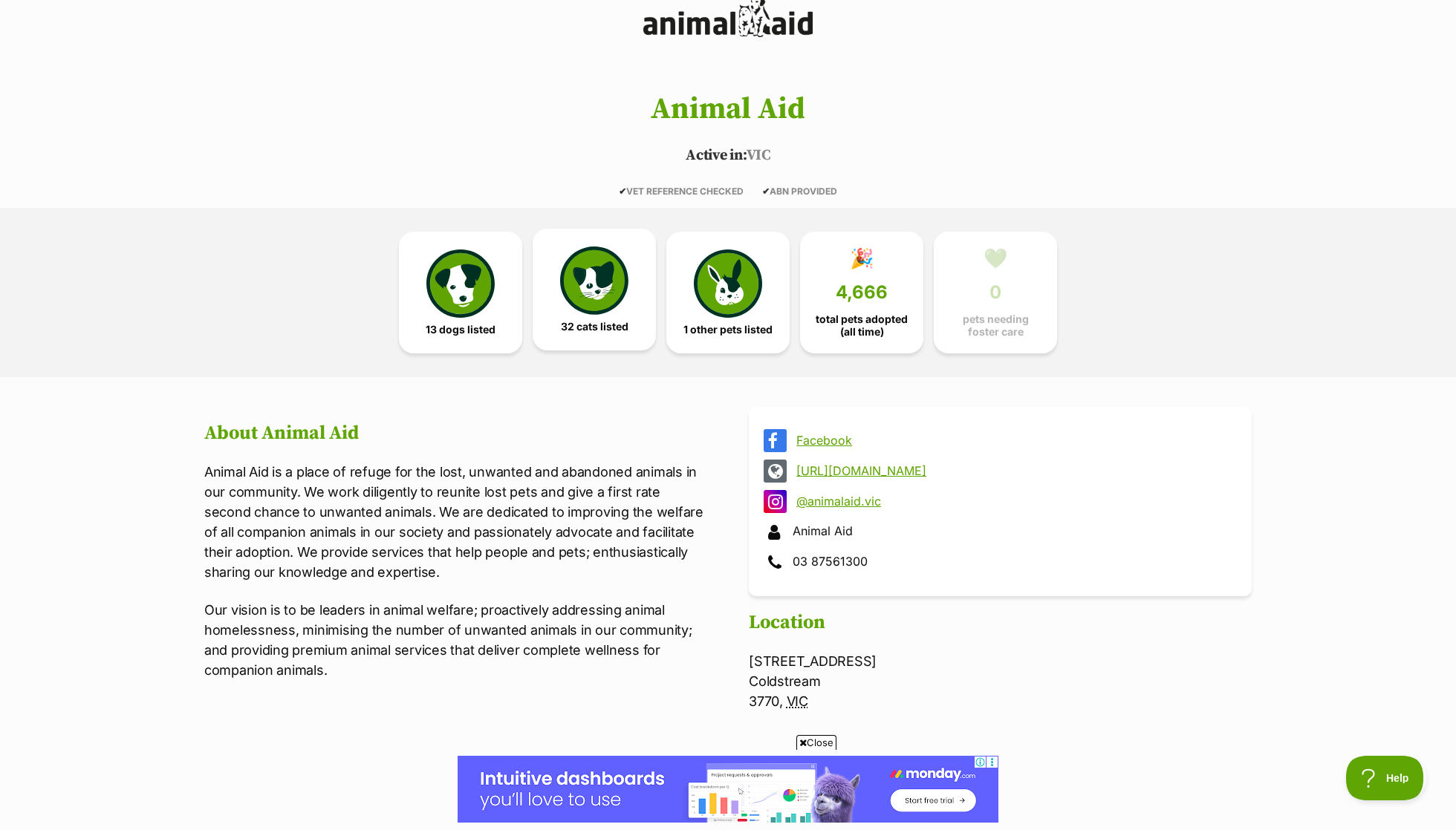
click at [598, 254] on img at bounding box center [594, 281] width 69 height 69
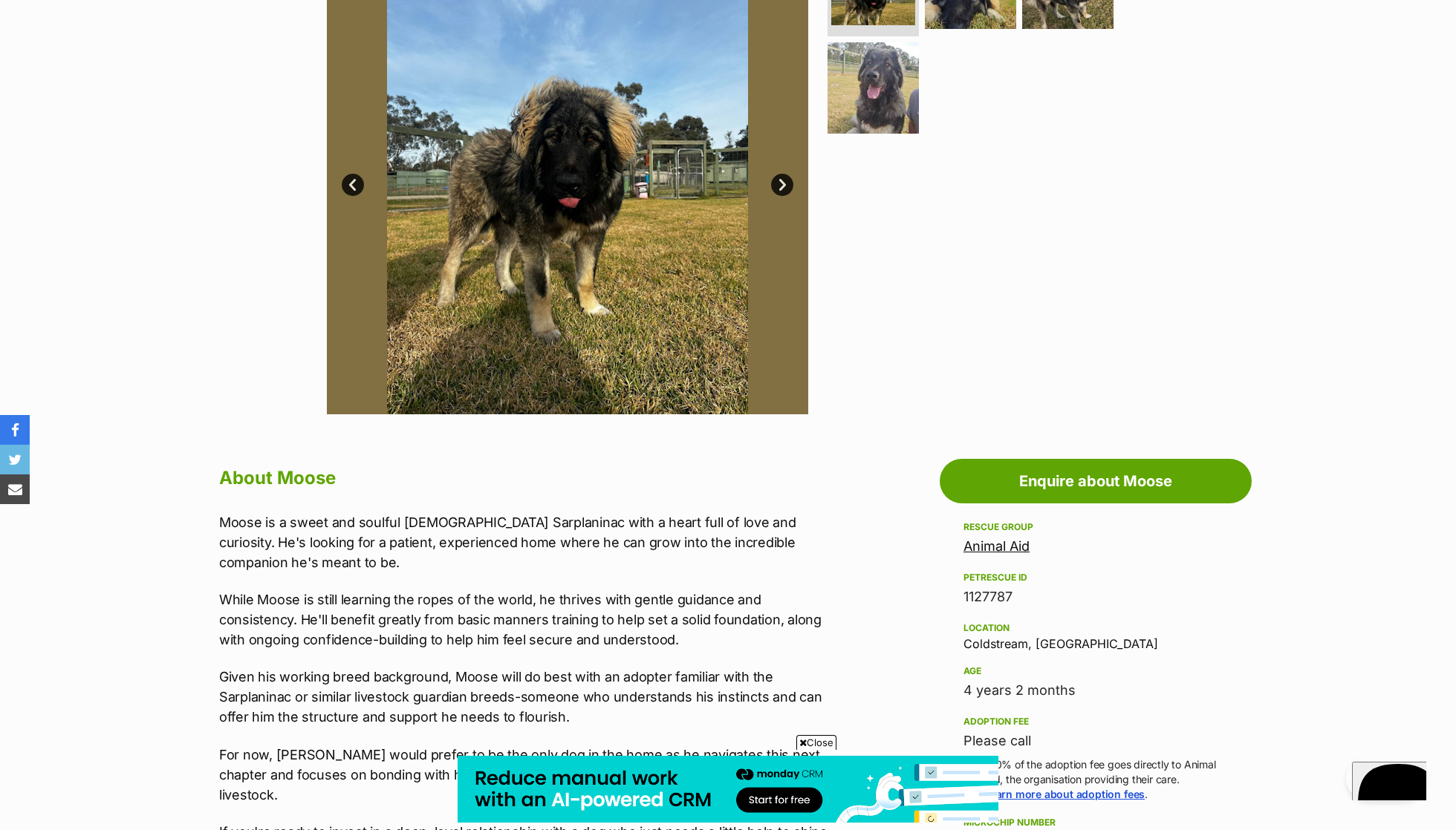
scroll to position [376, 0]
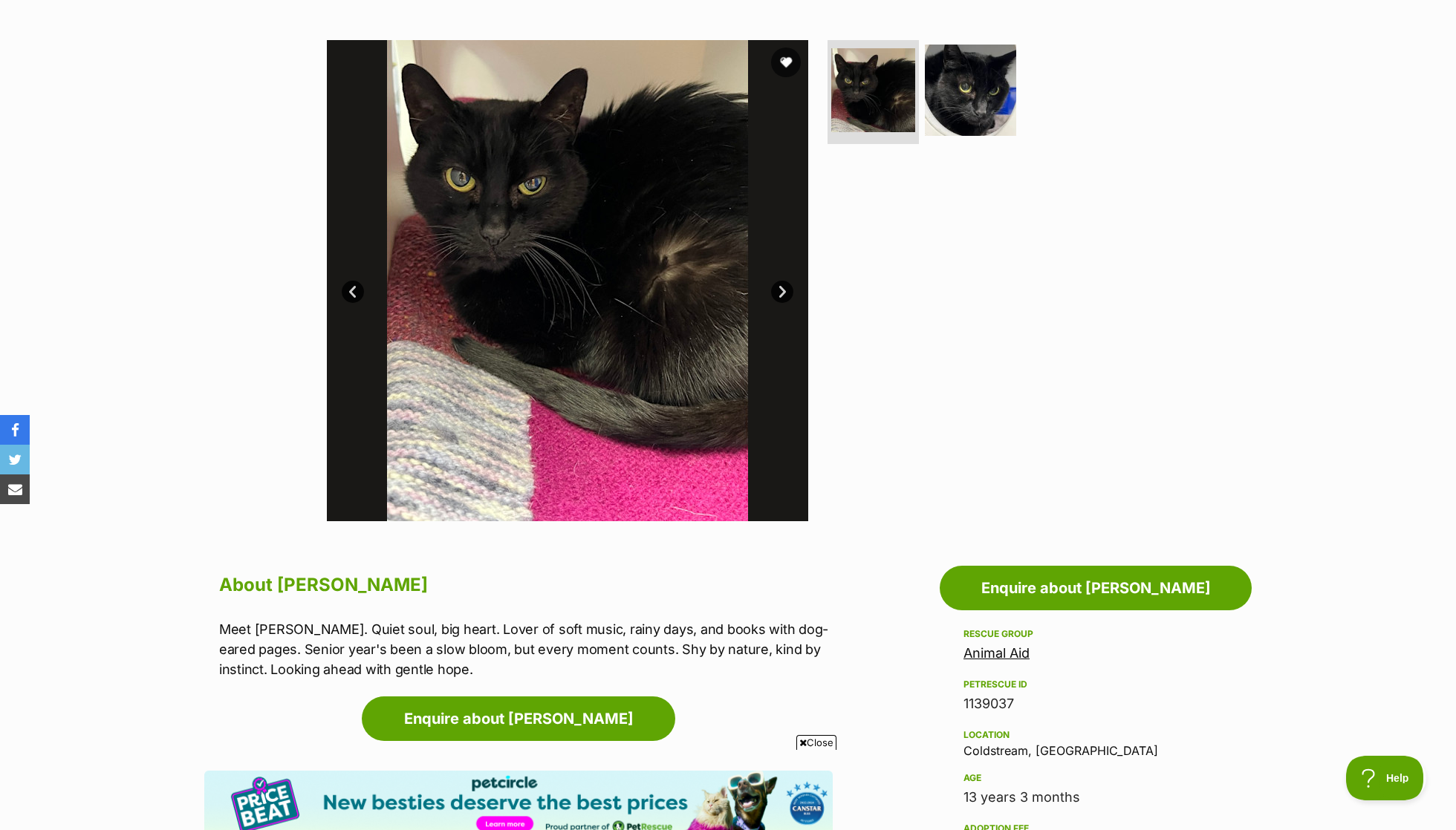
scroll to position [257, 0]
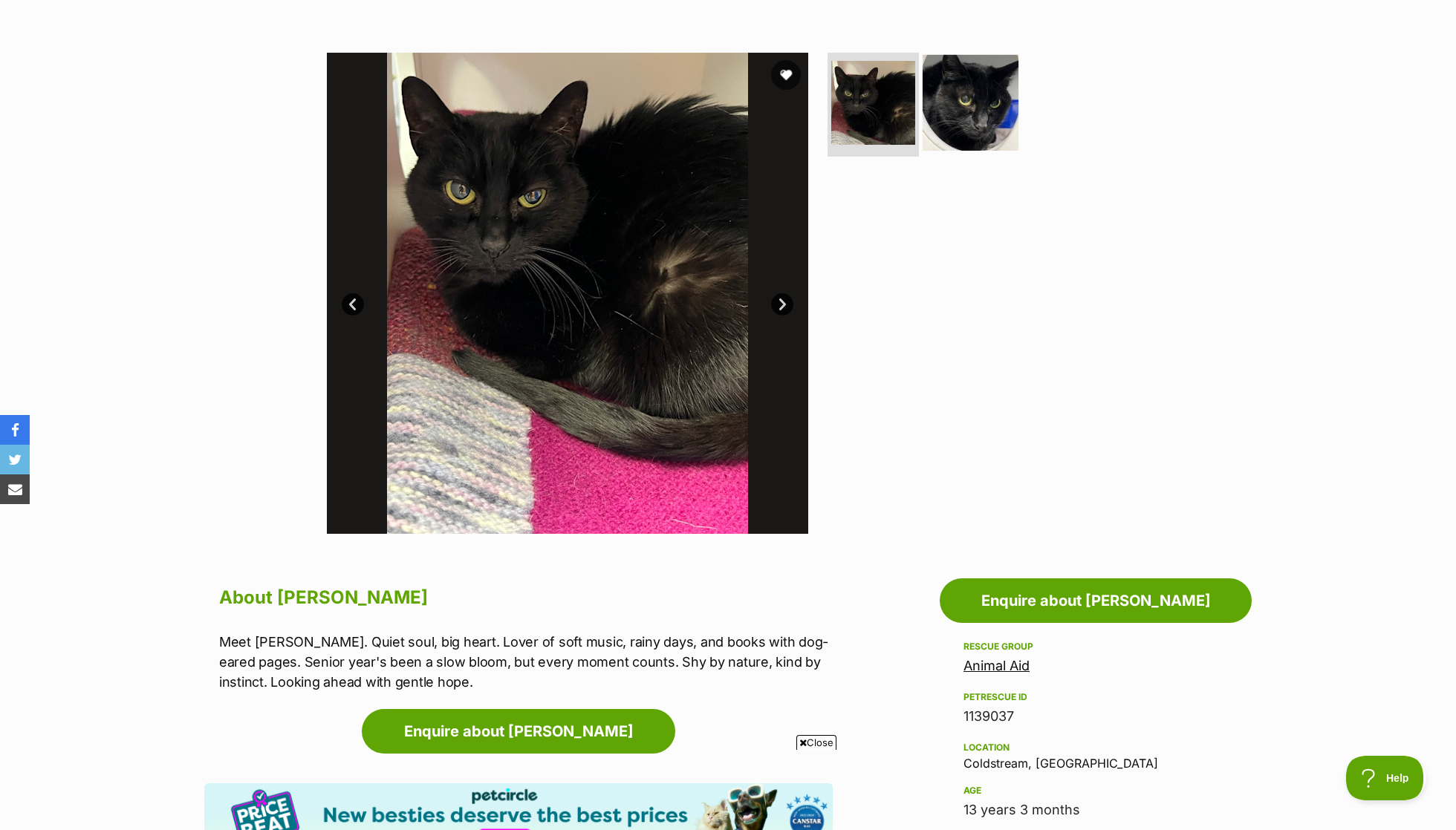
click at [989, 88] on img at bounding box center [970, 103] width 95 height 95
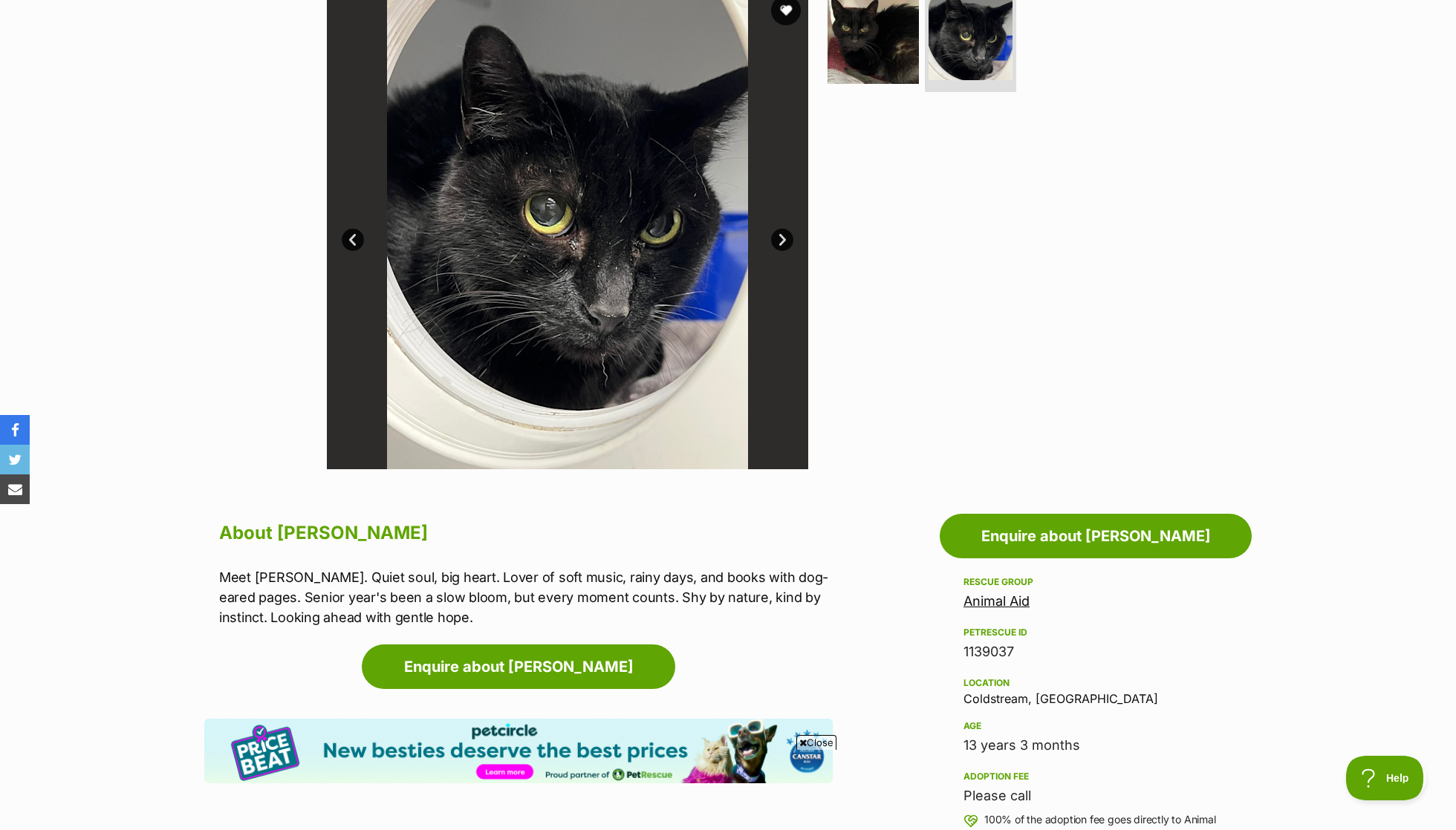
scroll to position [322, 0]
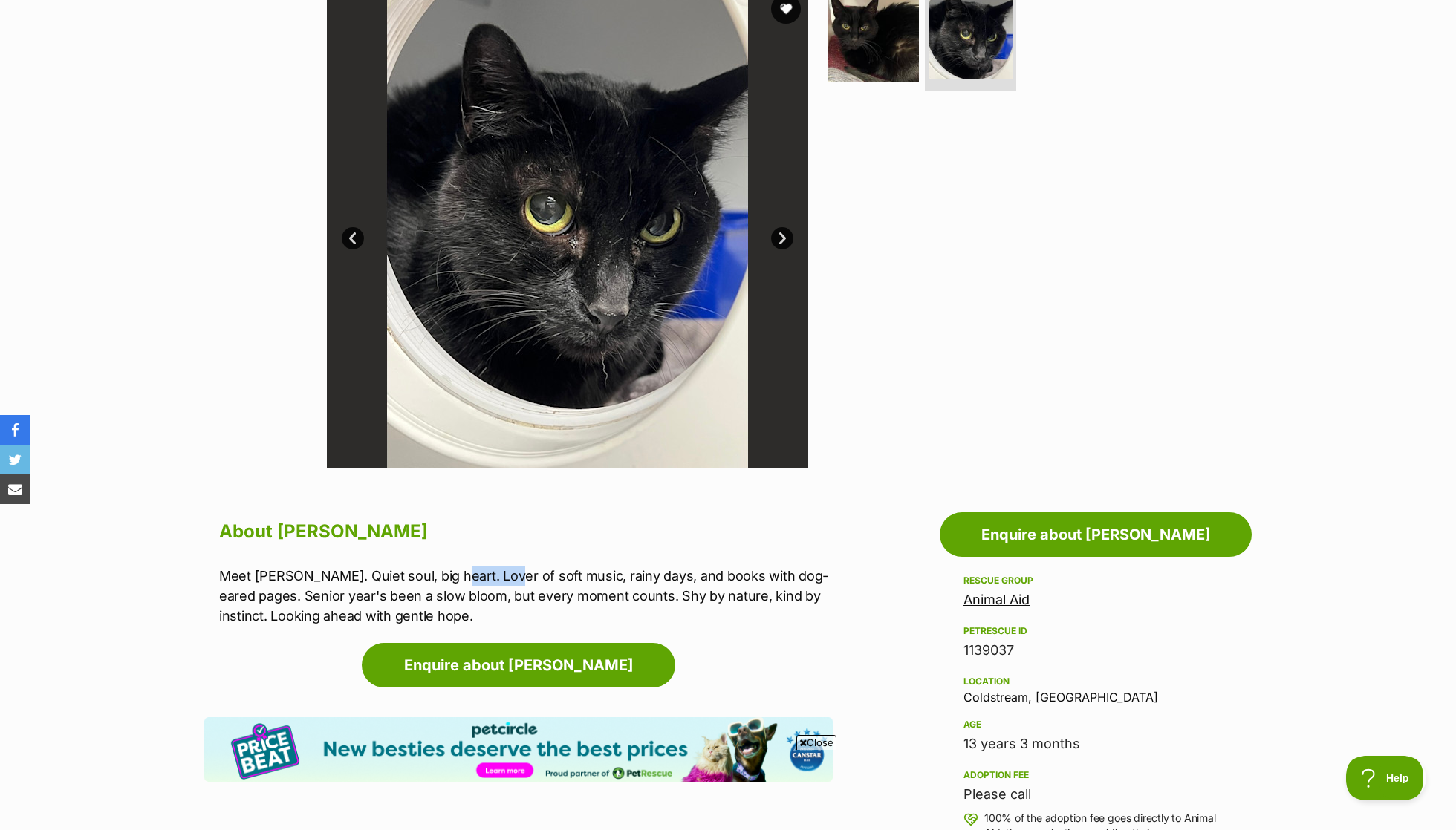
drag, startPoint x: 436, startPoint y: 574, endPoint x: 498, endPoint y: 576, distance: 62.0
click at [498, 576] on p "Meet Willow. Quiet soul, big heart. Lover of soft music, rainy days, and books …" at bounding box center [526, 596] width 614 height 60
click at [643, 592] on p "Meet Willow. Quiet soul, big heart. Lover of soft music, rainy days, and books …" at bounding box center [526, 596] width 614 height 60
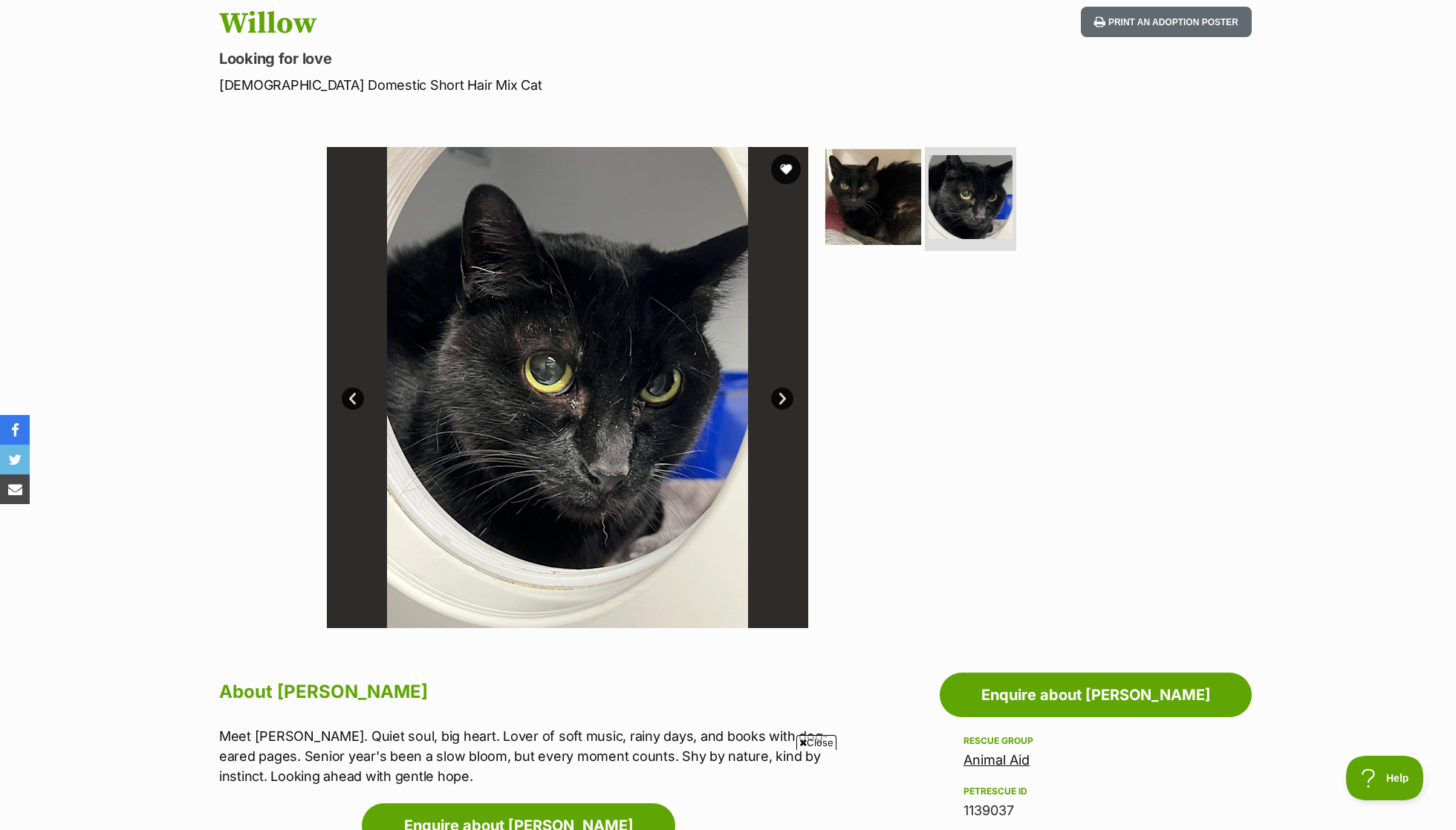
scroll to position [140, 0]
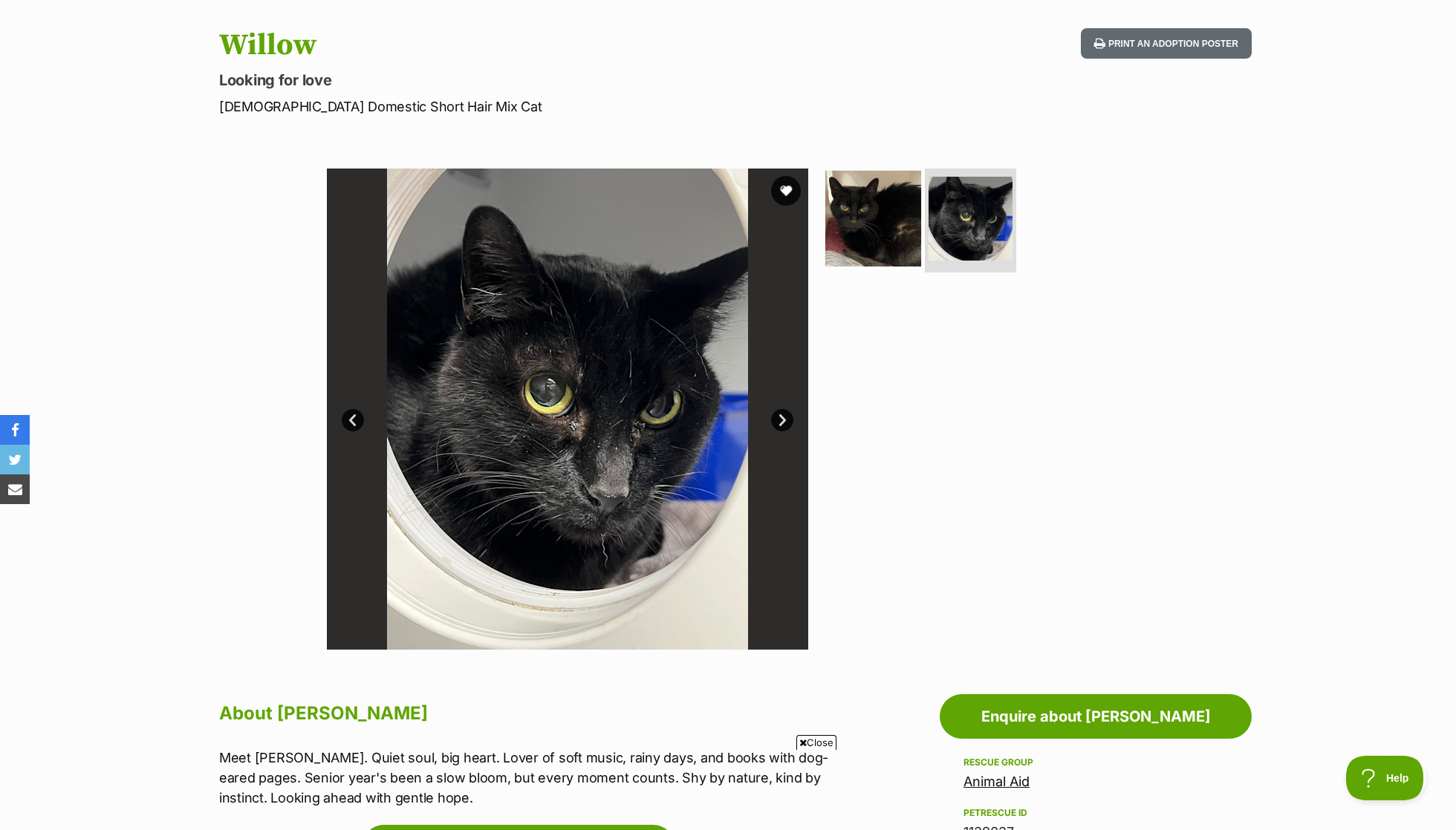
click at [874, 225] on img at bounding box center [873, 218] width 95 height 95
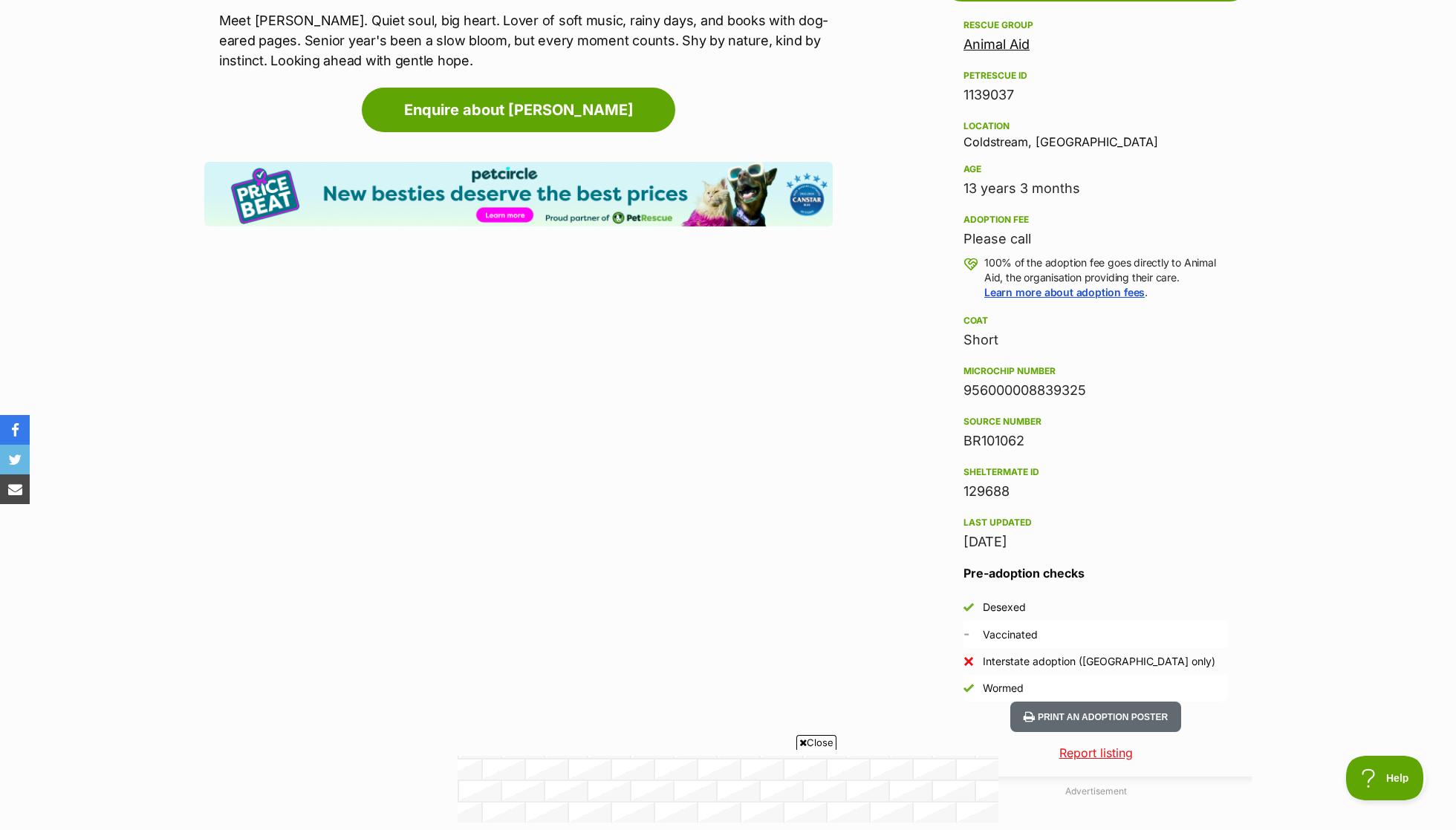
scroll to position [893, 0]
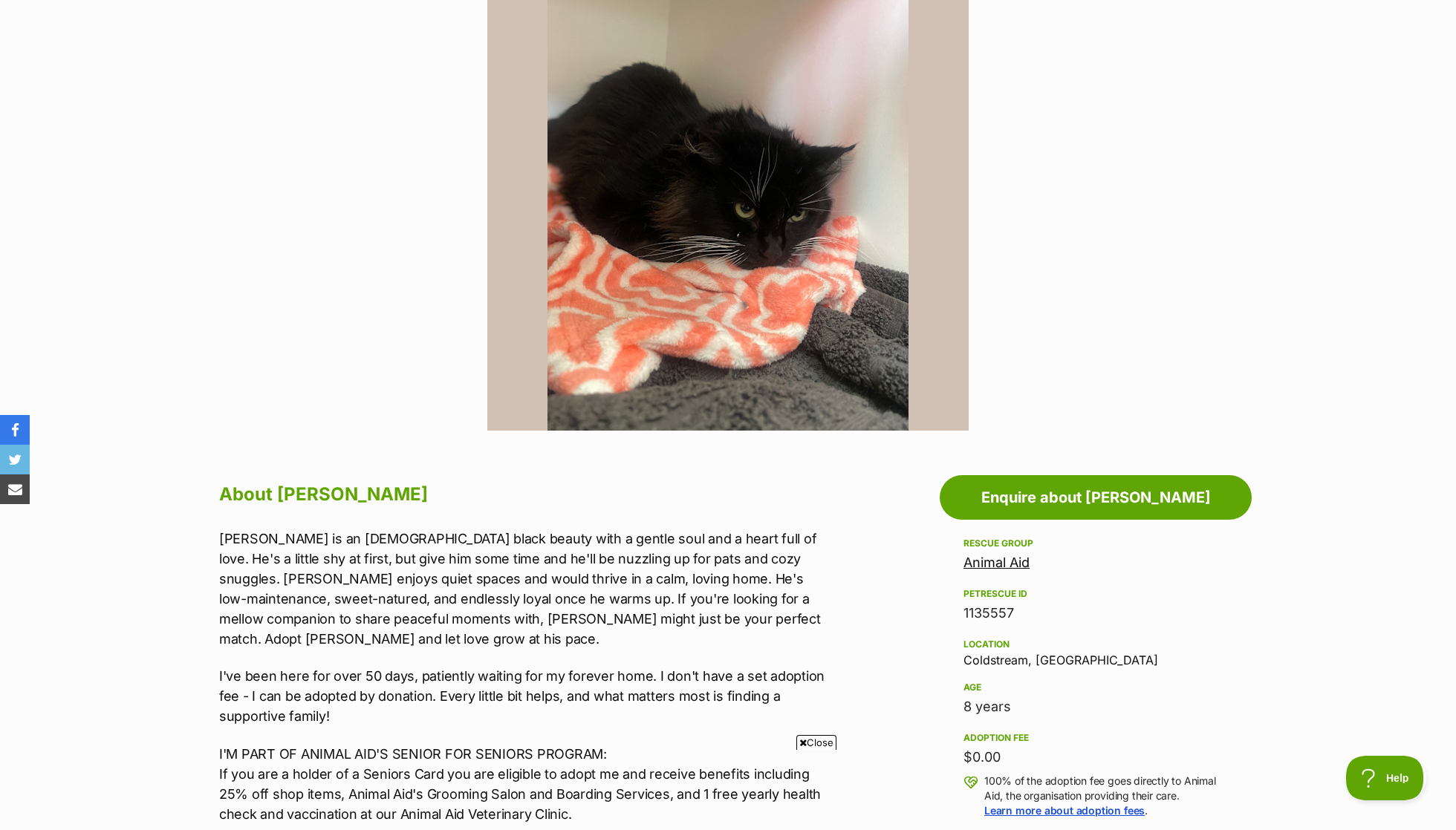
scroll to position [584, 0]
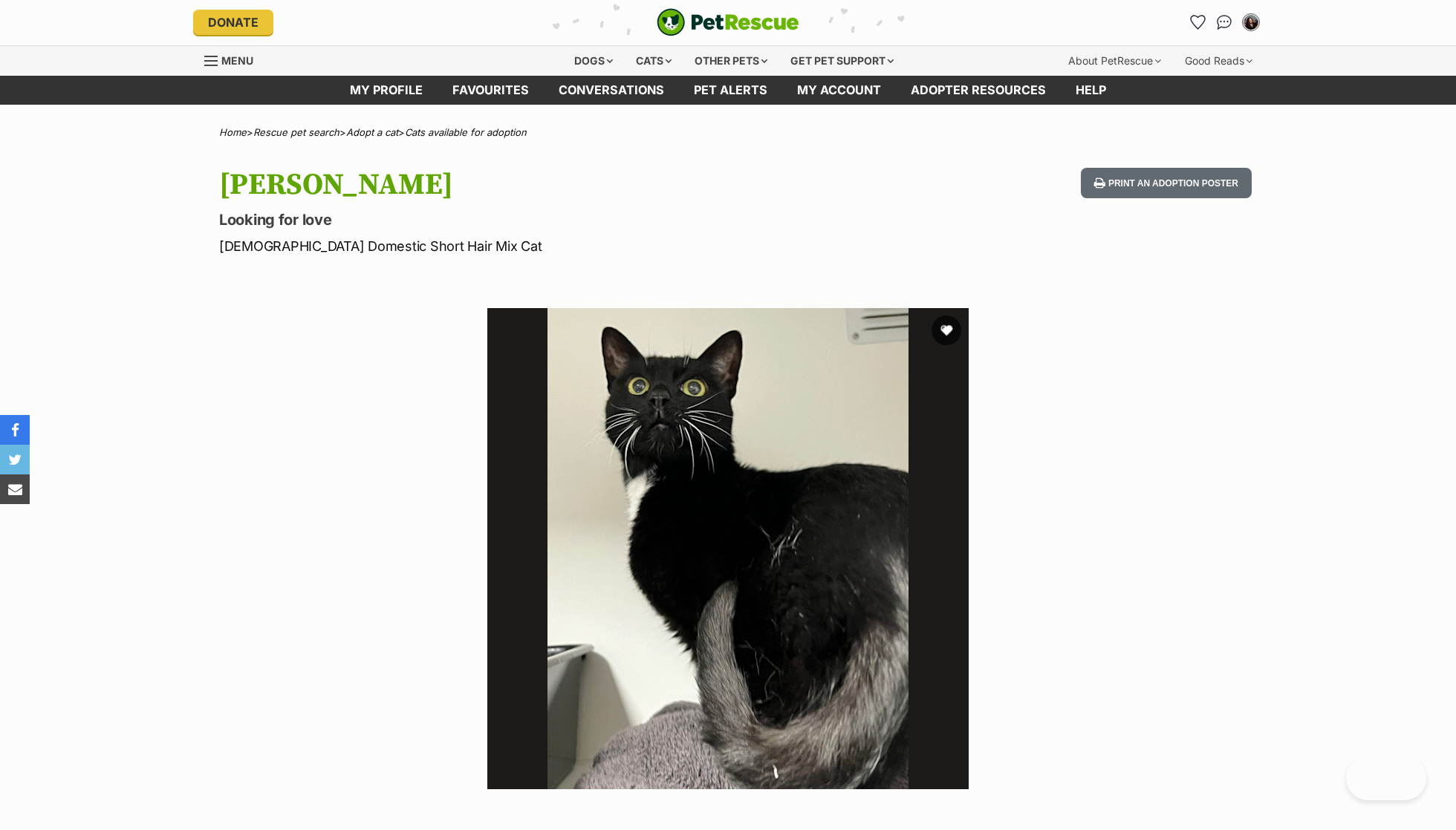
scroll to position [377, 0]
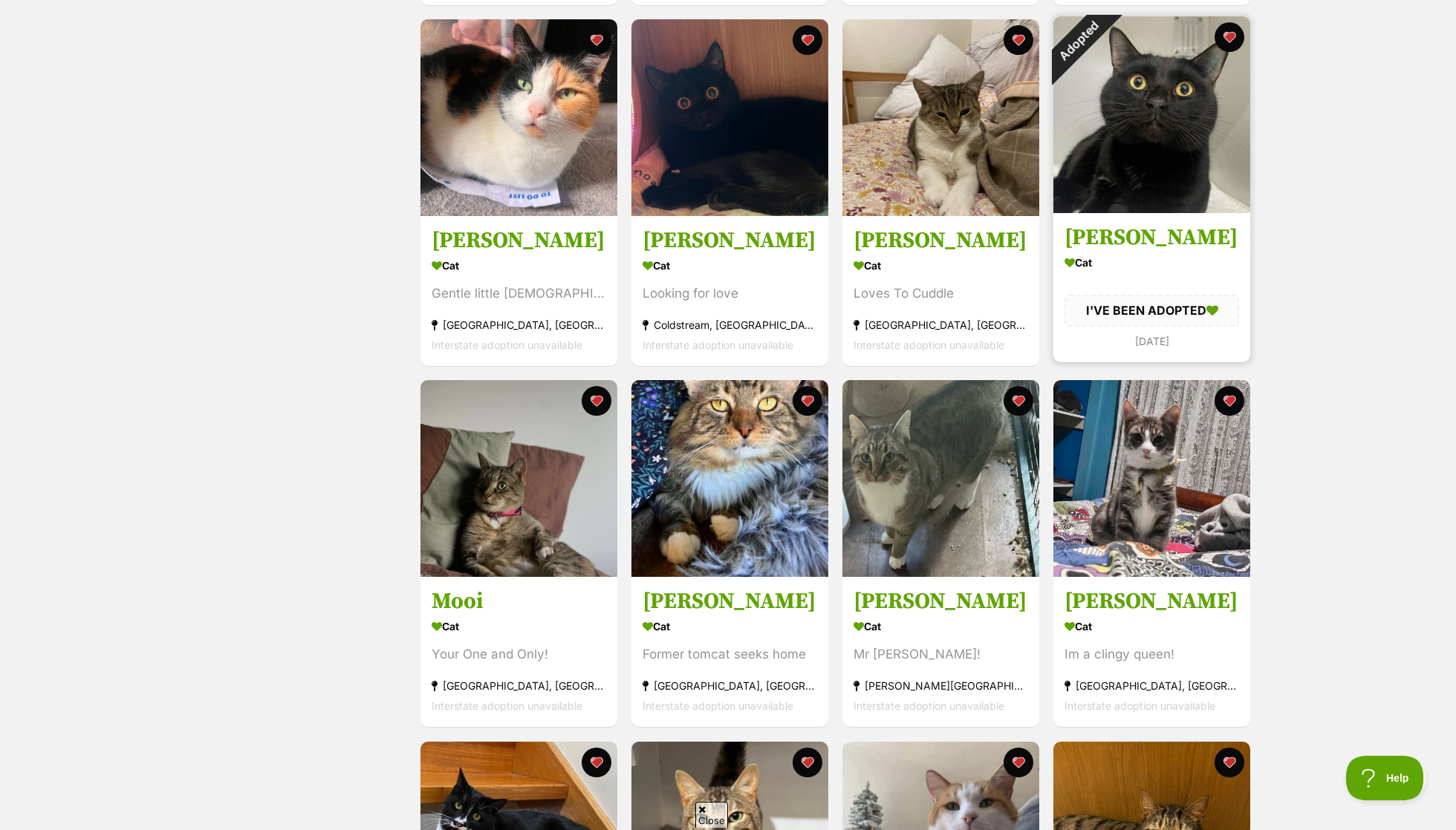
scroll to position [1004, 0]
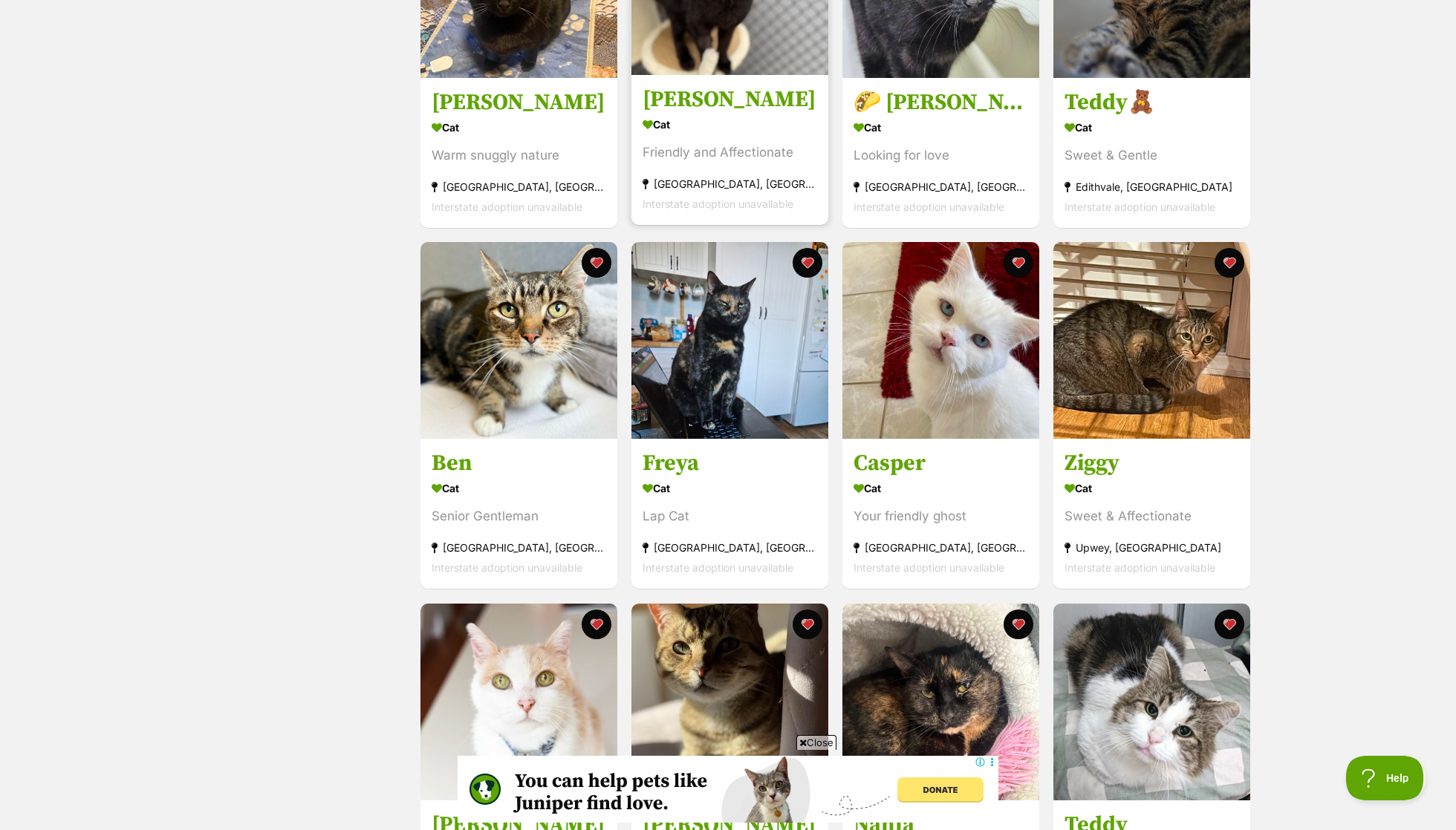
scroll to position [1148, 0]
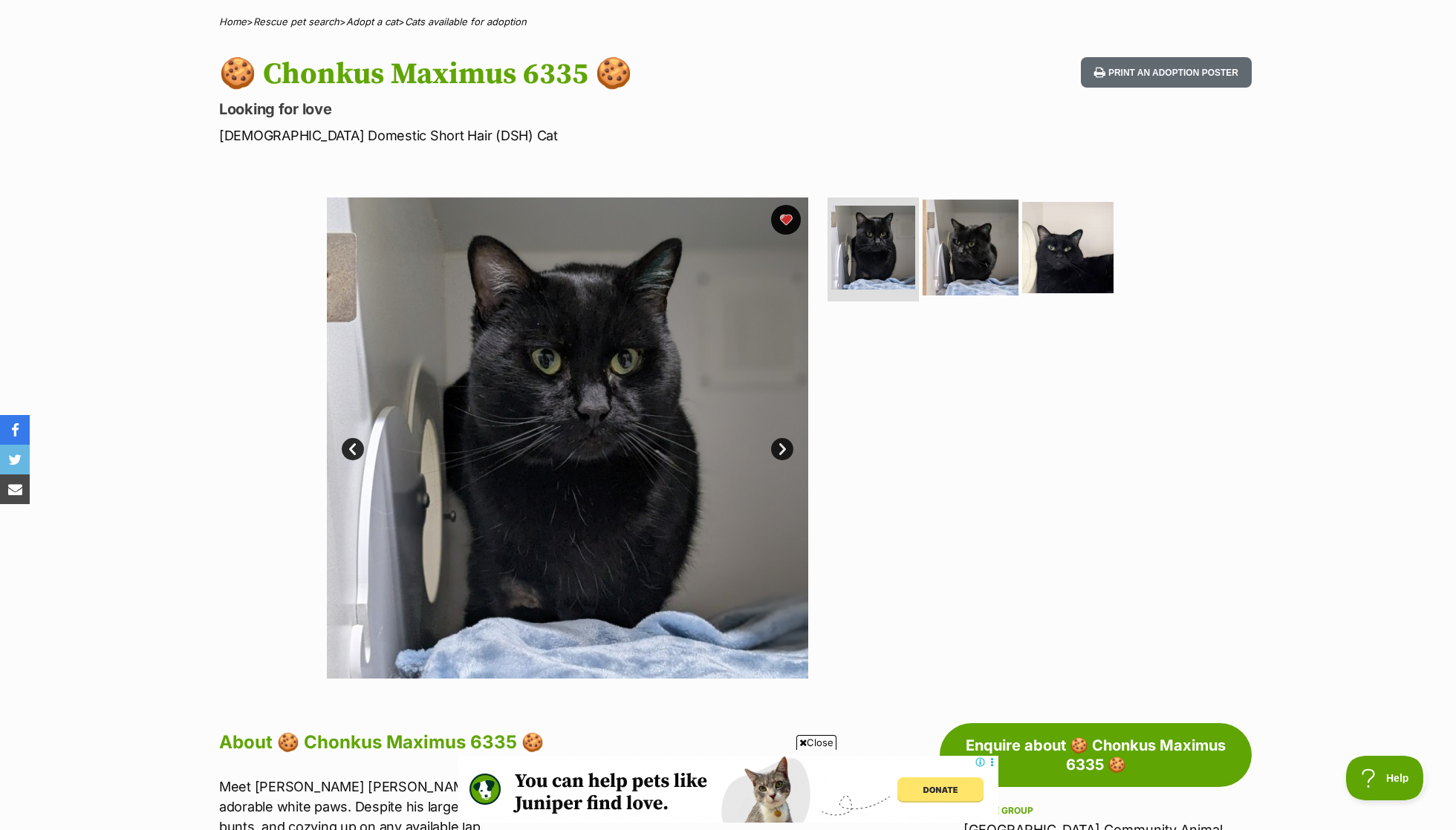
click at [964, 260] on img at bounding box center [970, 248] width 95 height 95
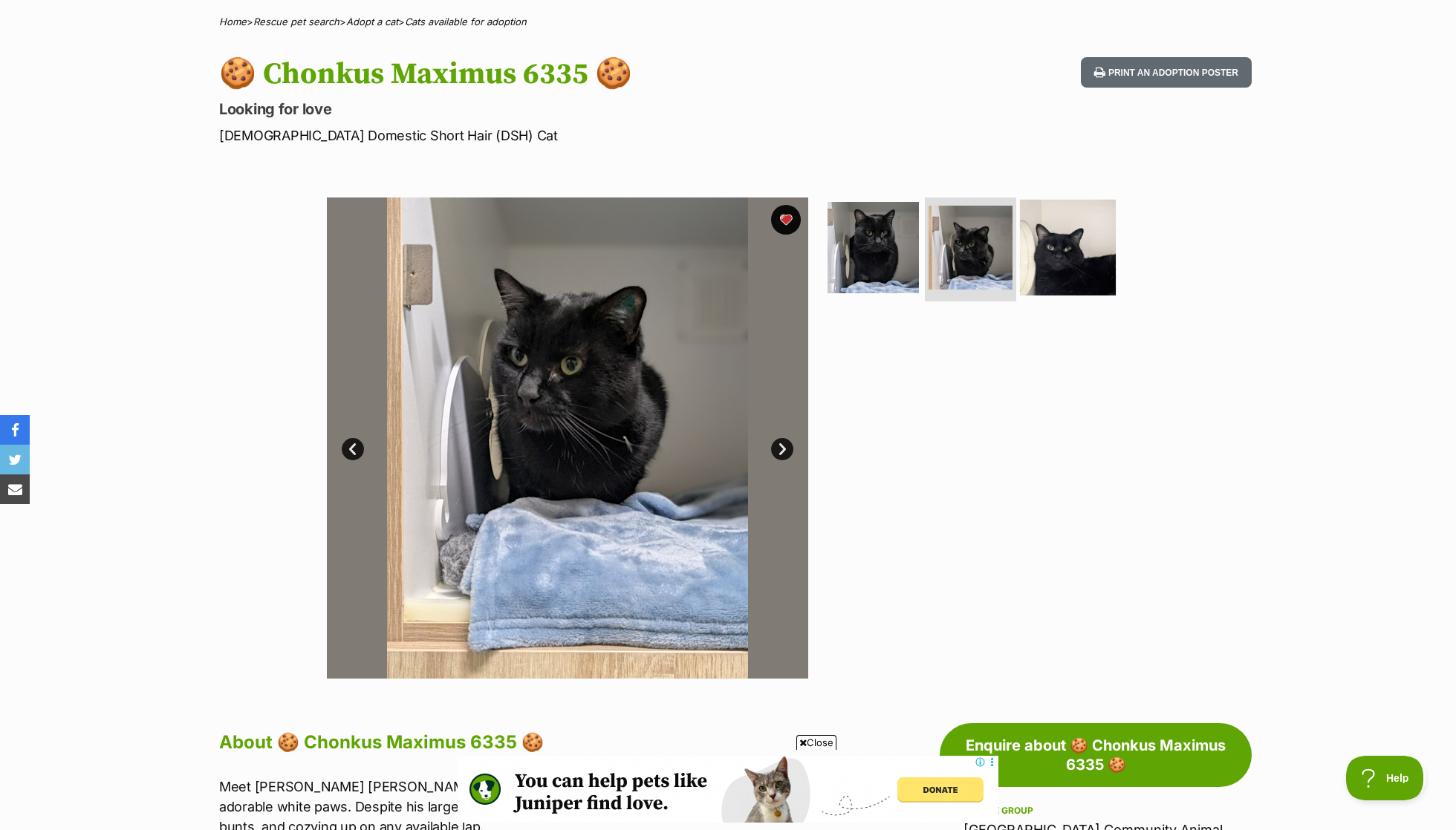
click at [1106, 257] on img at bounding box center [1067, 248] width 95 height 95
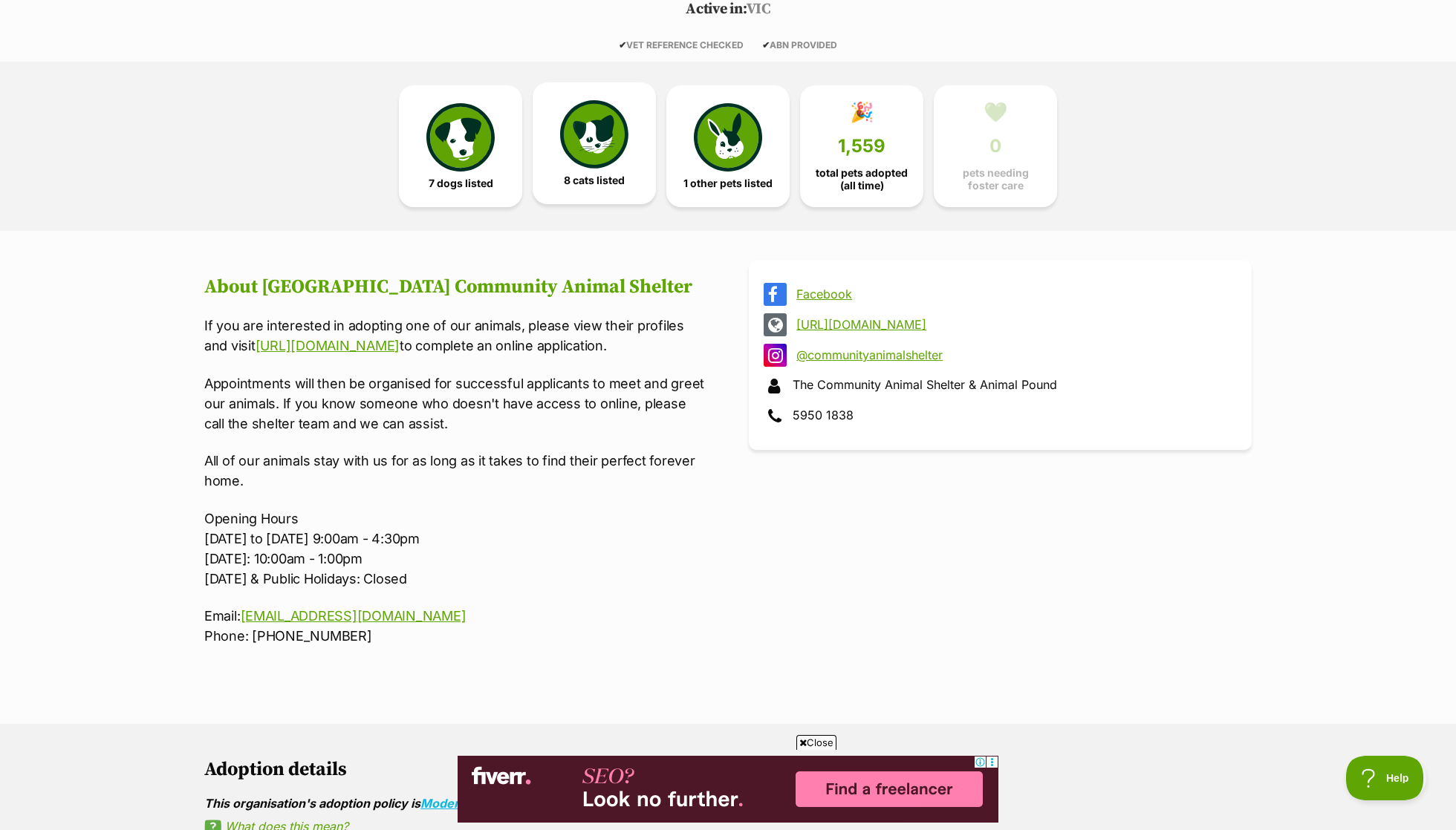
click at [605, 149] on img at bounding box center [594, 134] width 69 height 69
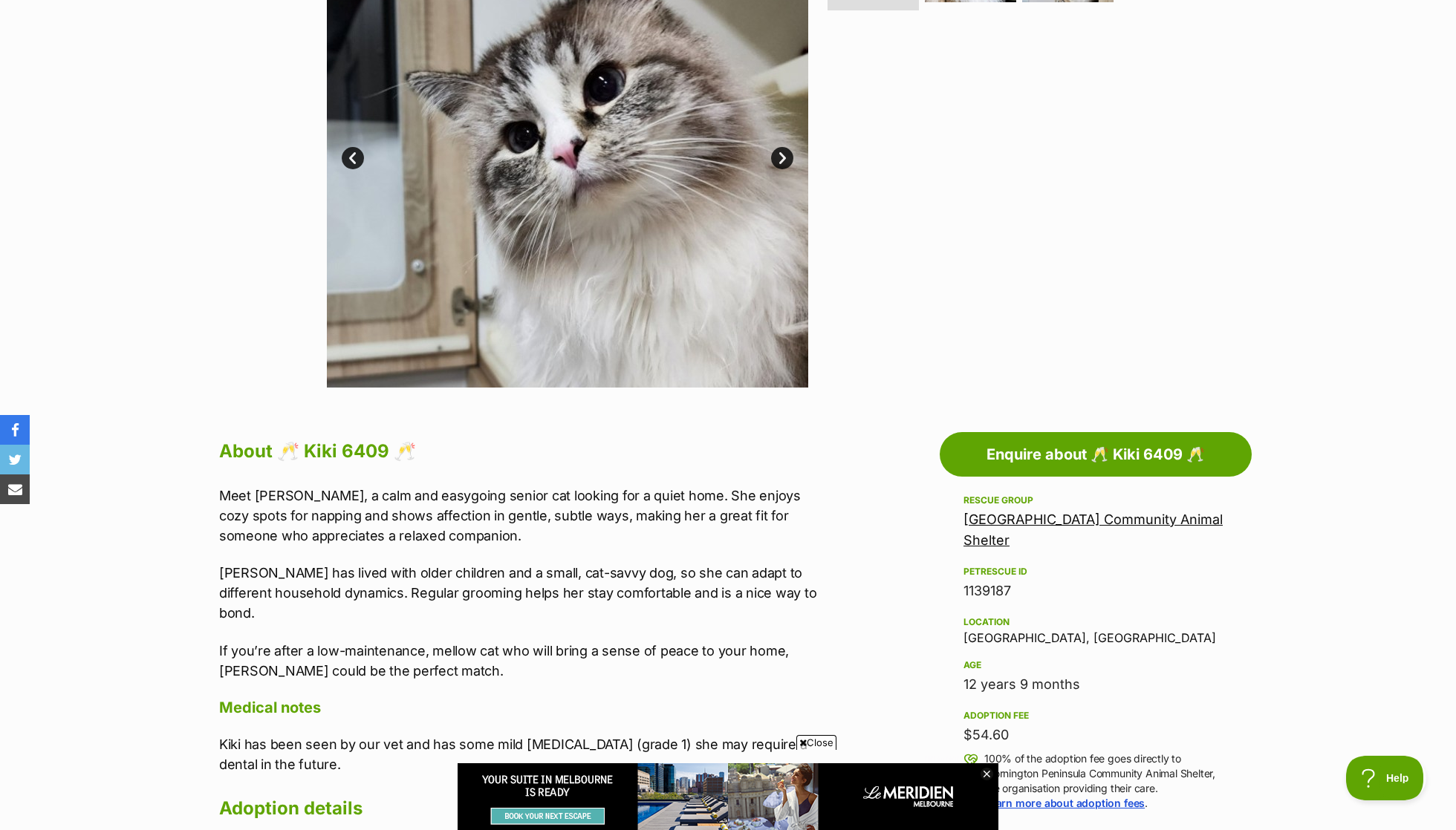
scroll to position [277, 0]
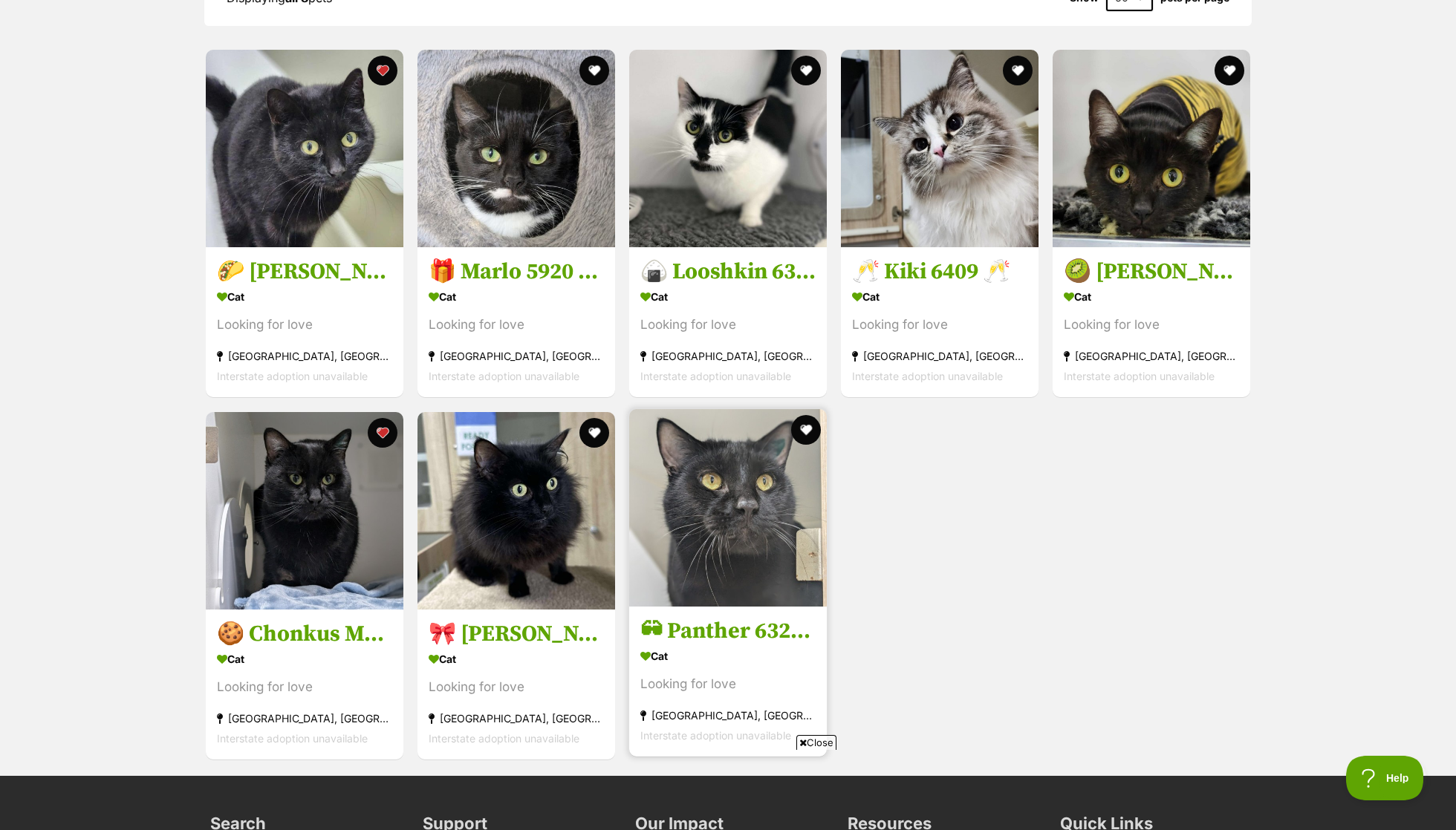
scroll to position [1652, 0]
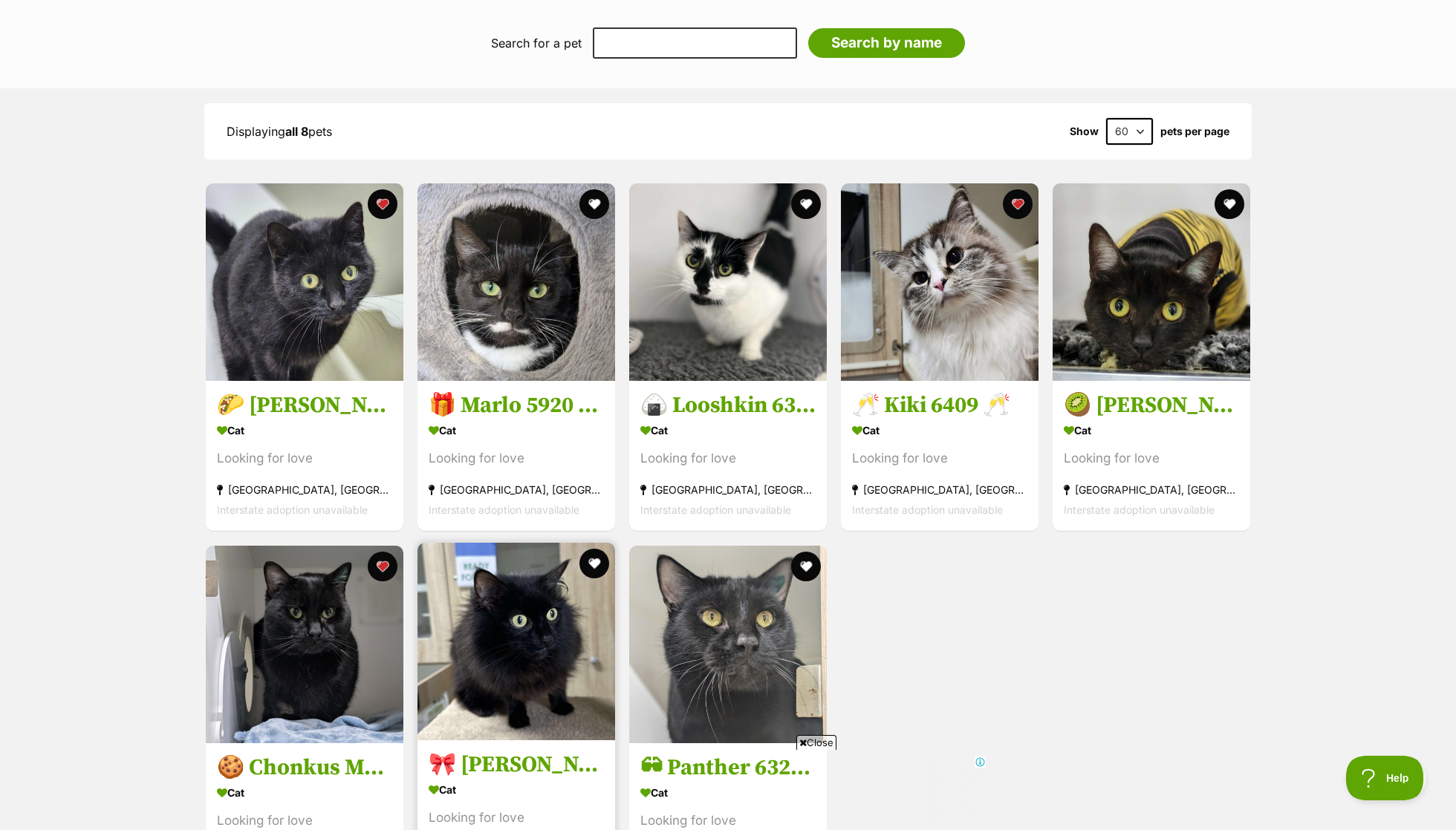
scroll to position [1564, 0]
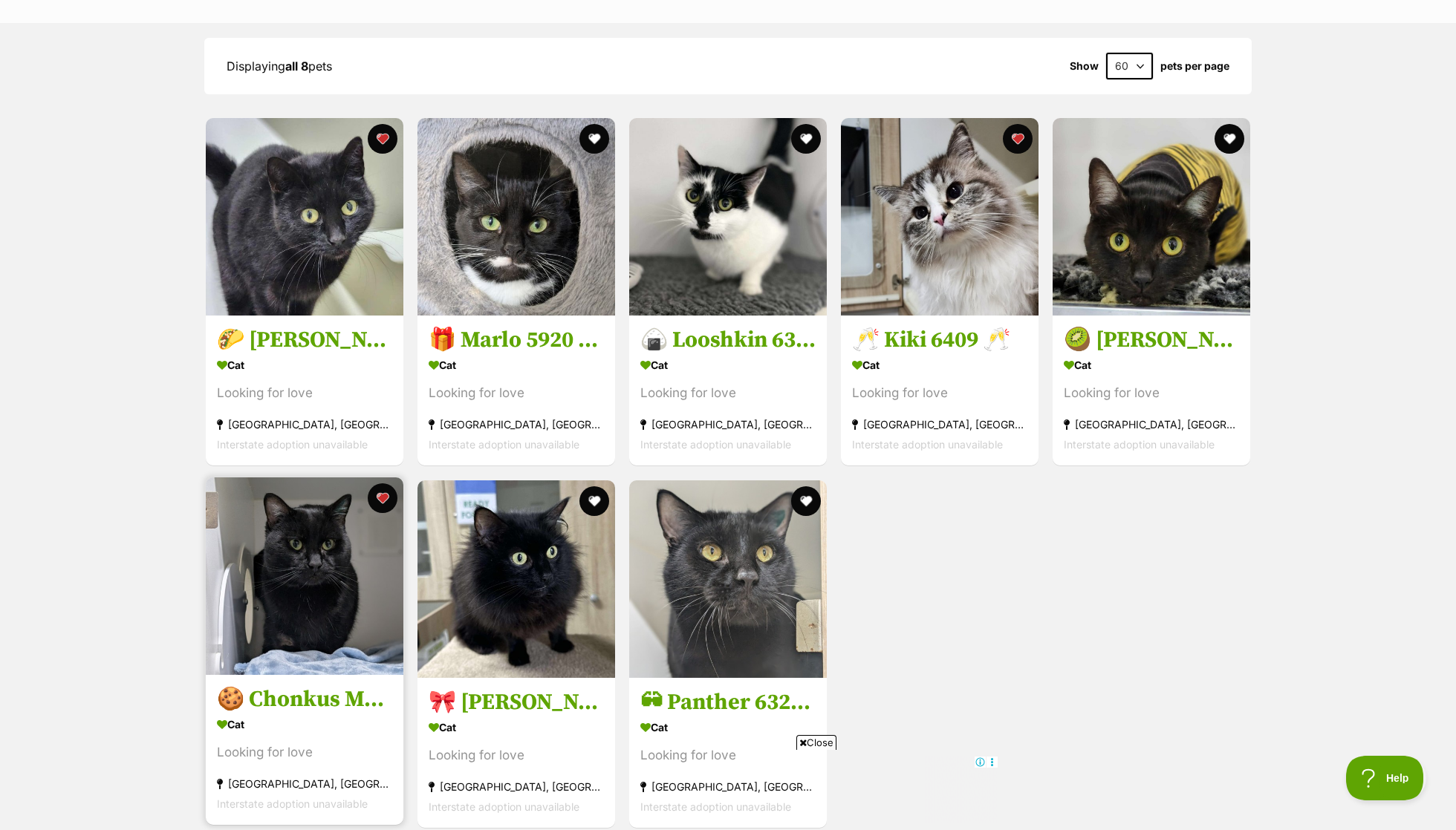
click at [310, 714] on h3 "🍪 Chonkus Maximus 6335 🍪" at bounding box center [304, 699] width 175 height 28
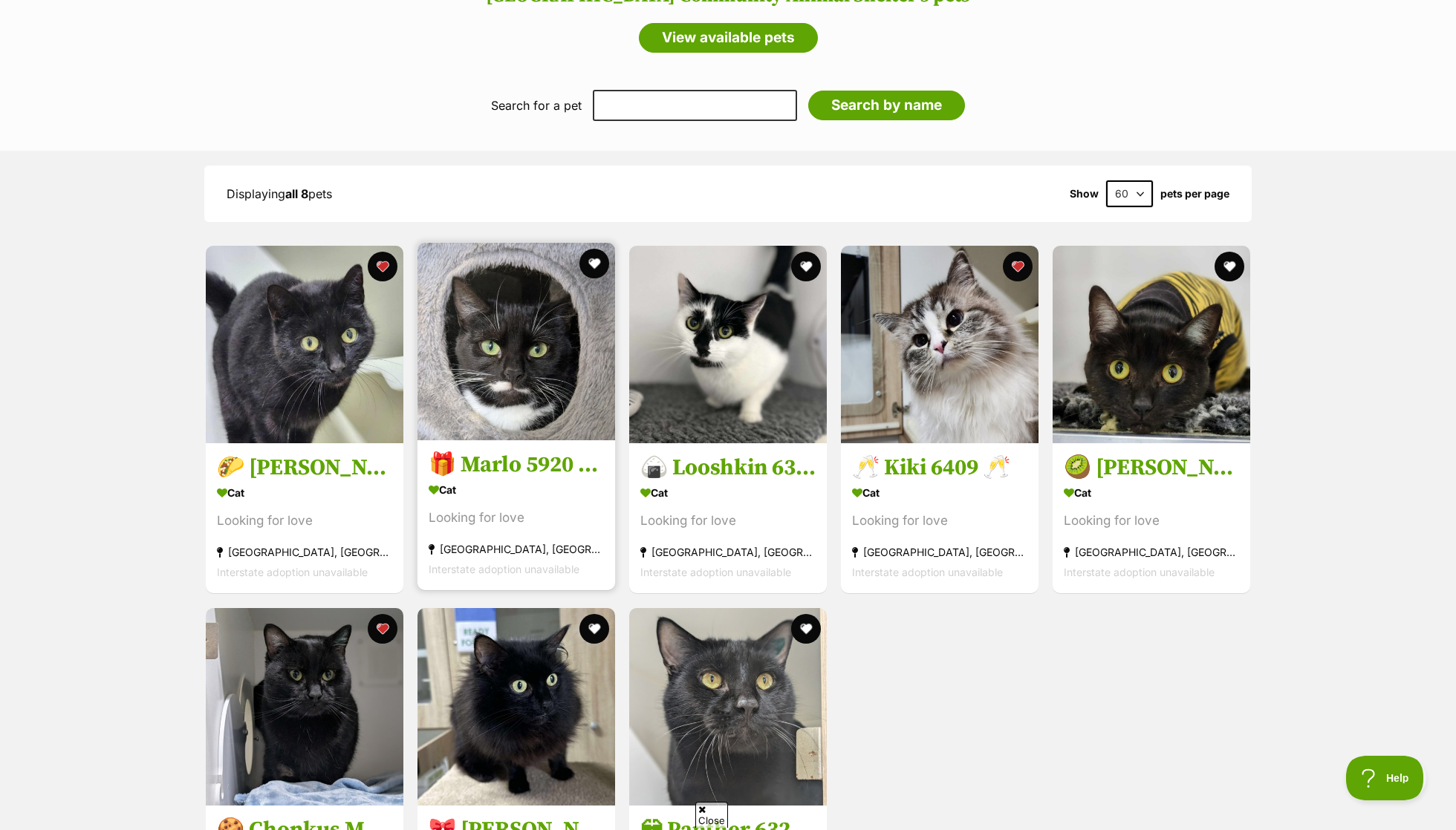
click at [547, 480] on h3 "🎁 Marlo 5920 🎁" at bounding box center [516, 465] width 175 height 28
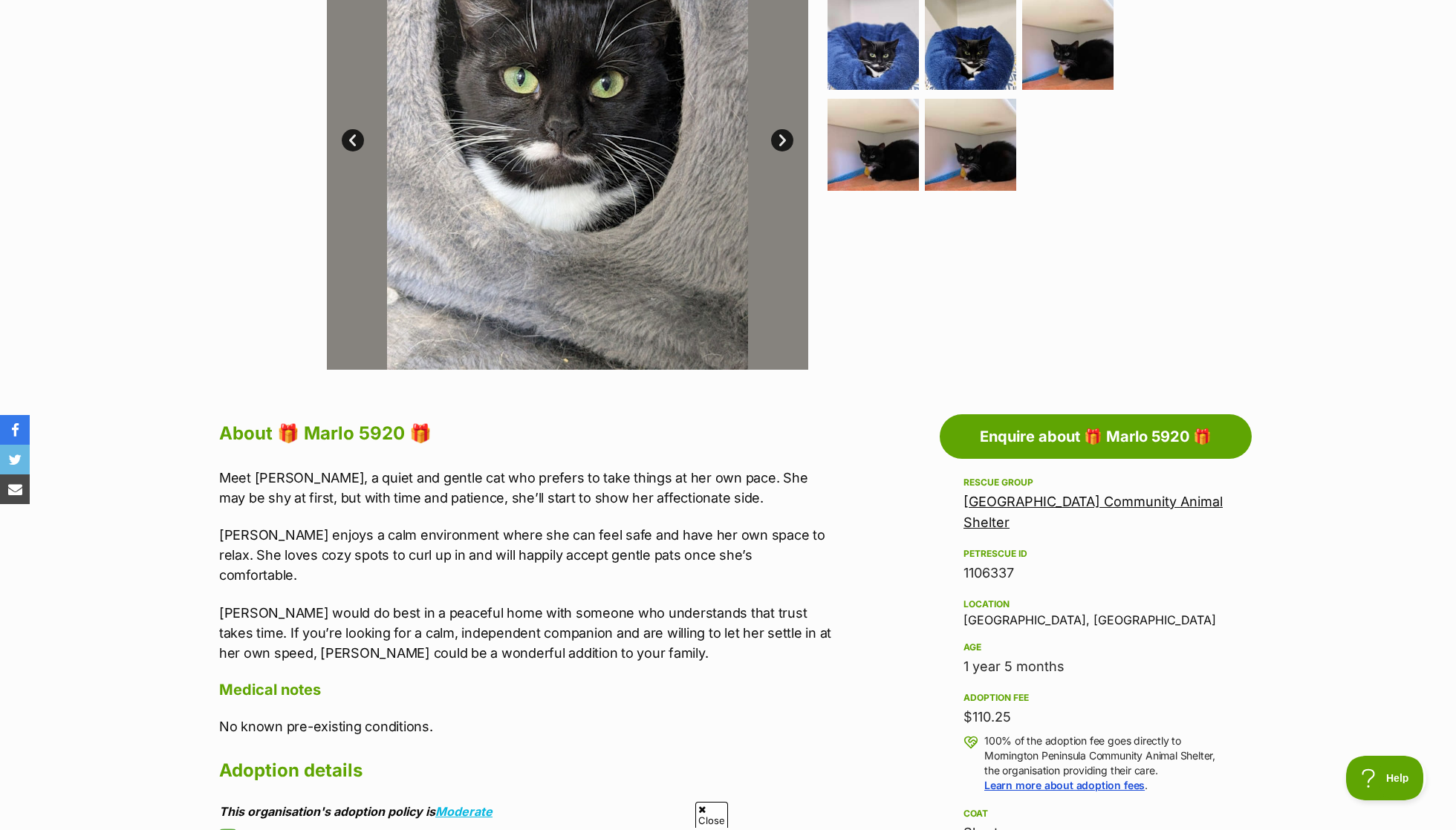
scroll to position [180, 0]
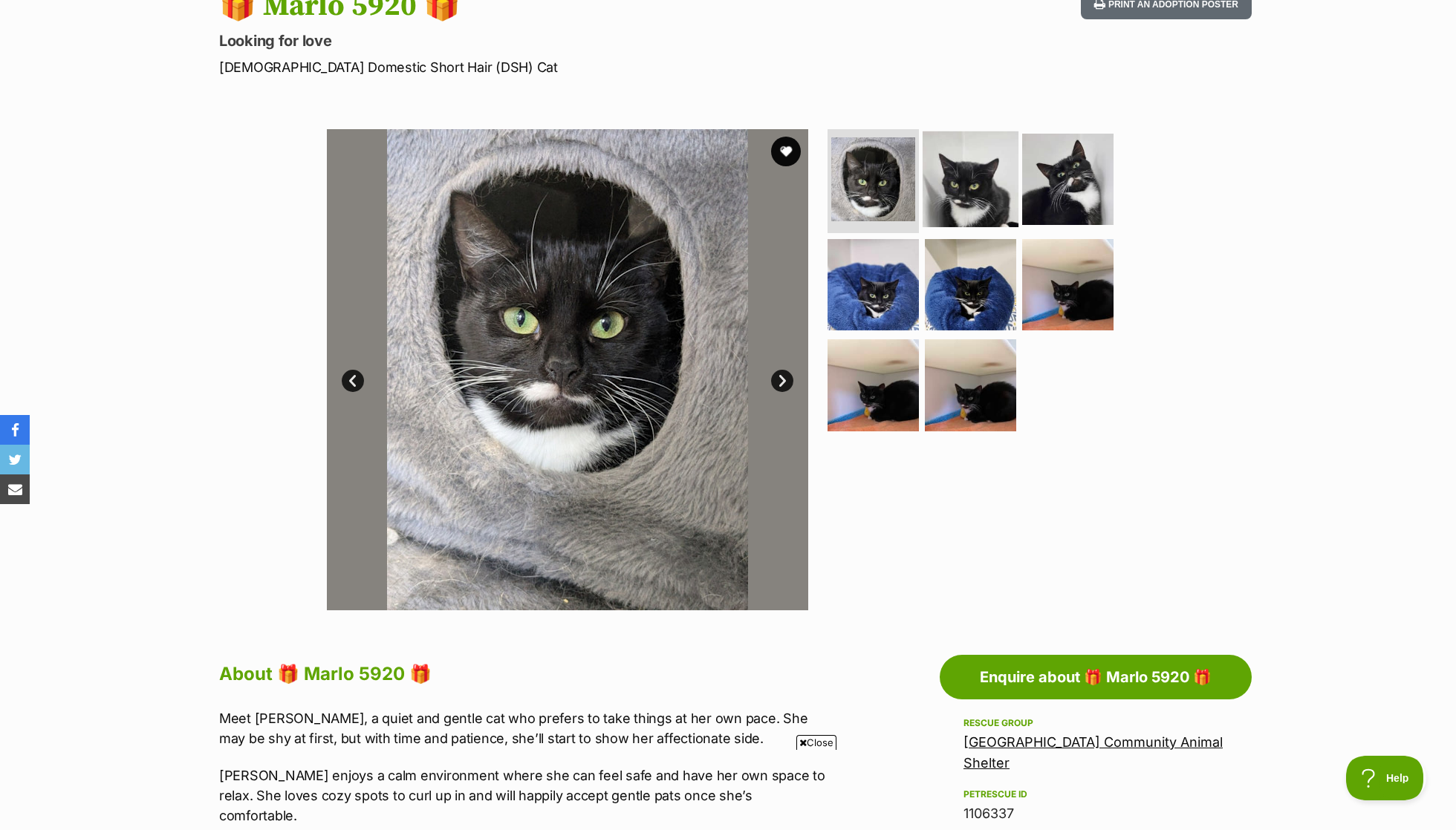
click at [1011, 185] on img at bounding box center [970, 179] width 95 height 95
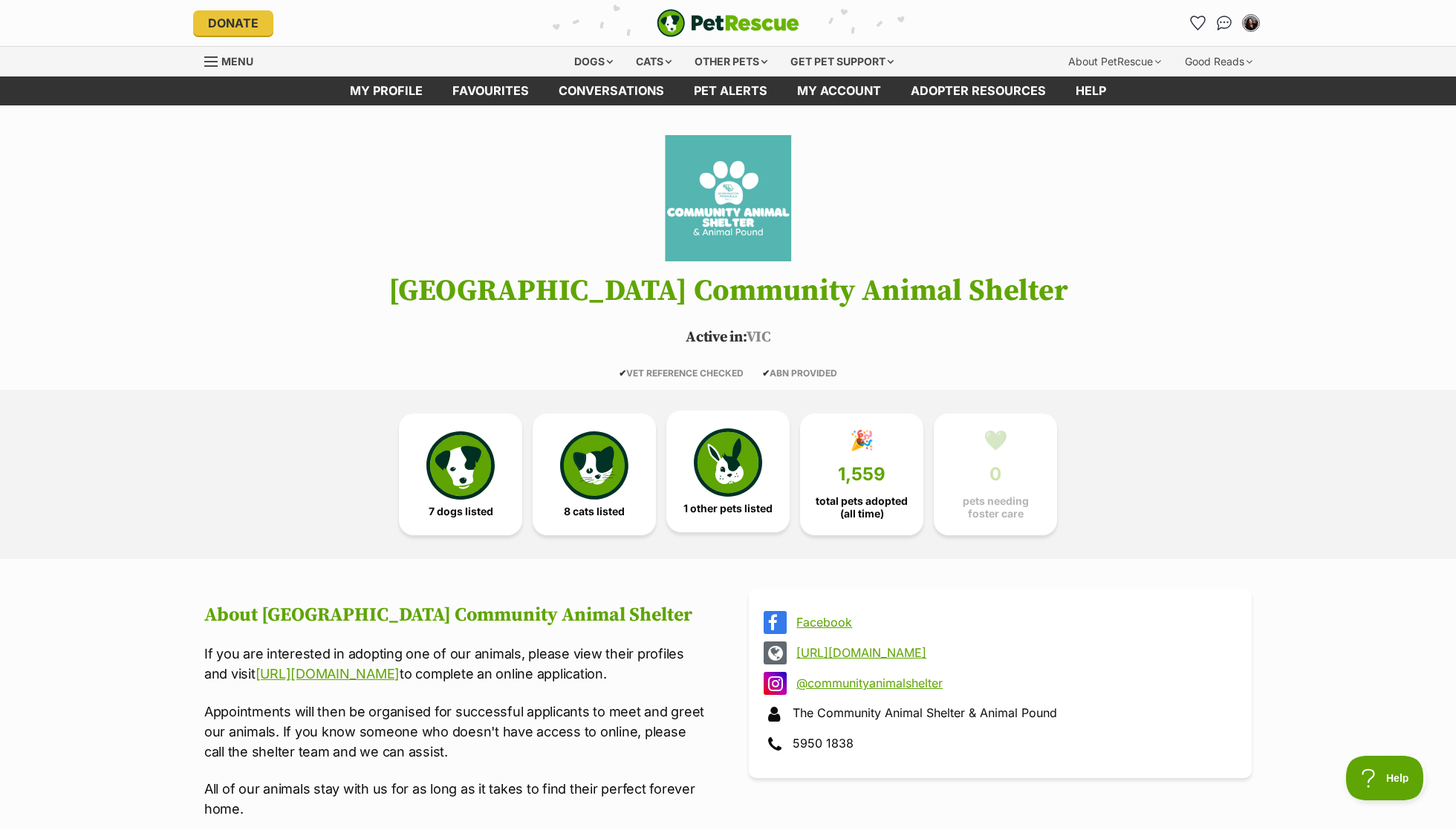
scroll to position [-1, 0]
click at [698, 509] on span "1 other pets listed" at bounding box center [727, 509] width 89 height 12
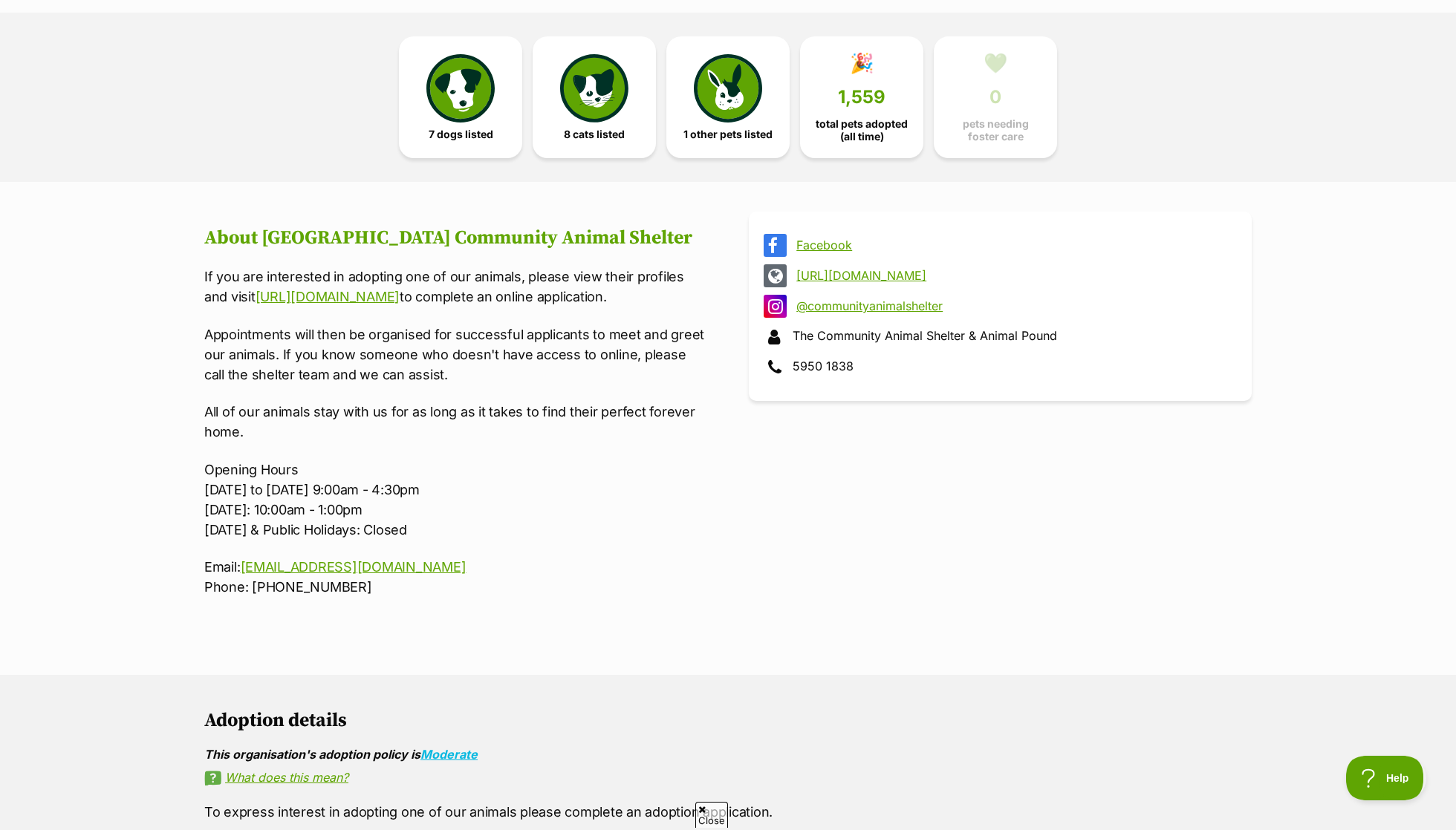
scroll to position [376, 0]
click at [868, 116] on span "total pets adopted (all time)" at bounding box center [861, 128] width 98 height 24
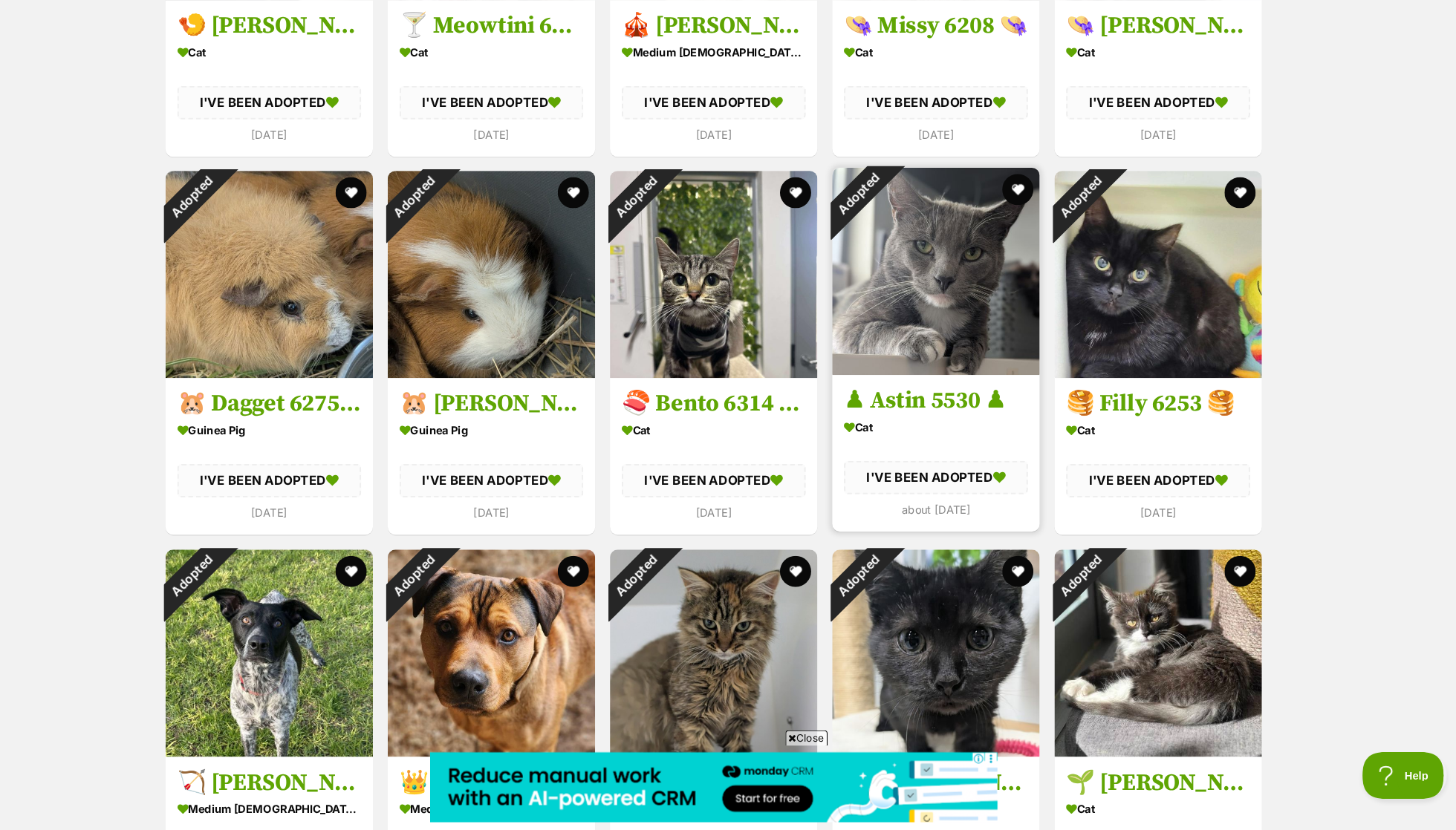
scroll to position [2227, 0]
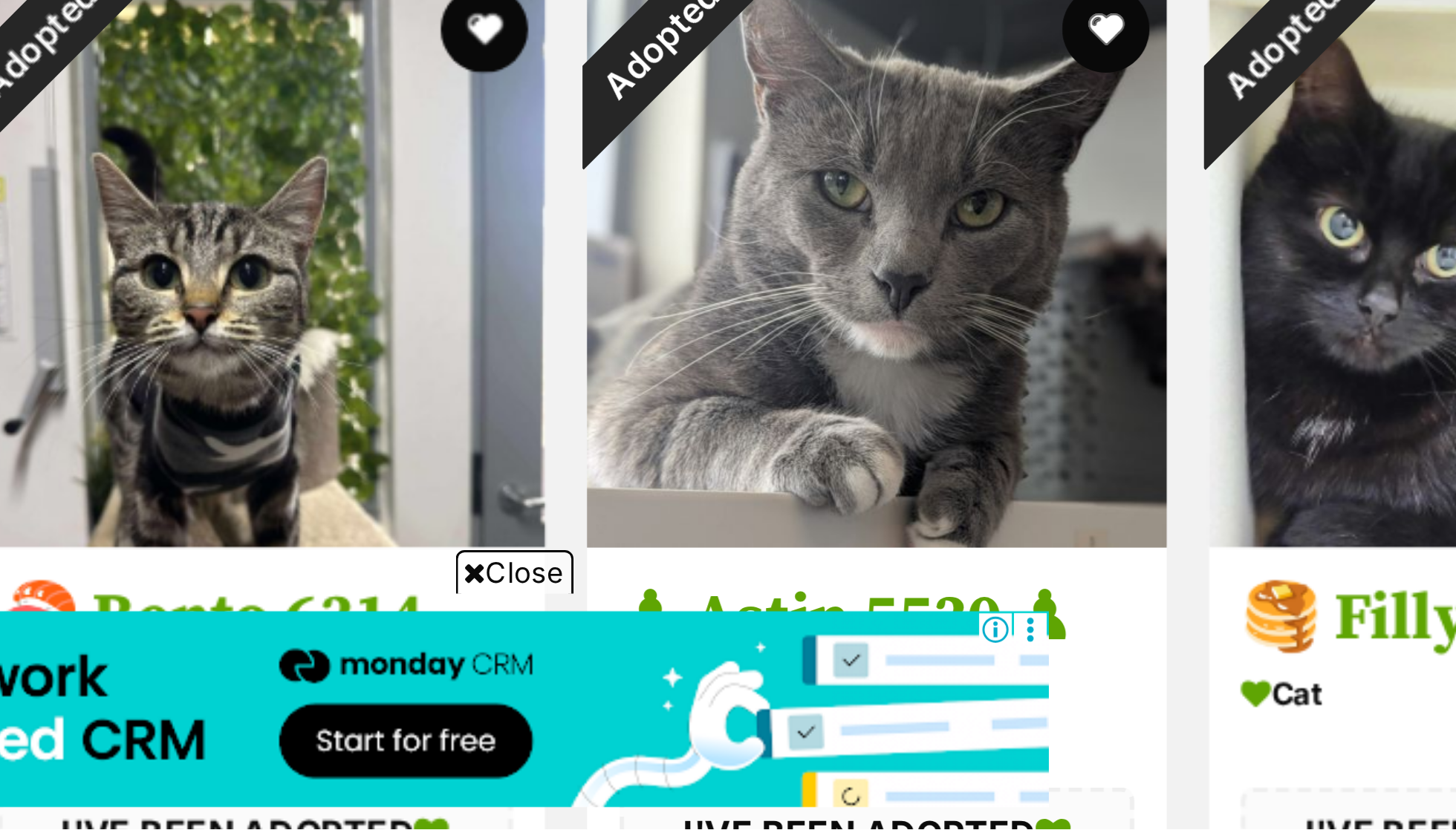
click at [797, 735] on span "Close" at bounding box center [817, 743] width 40 height 15
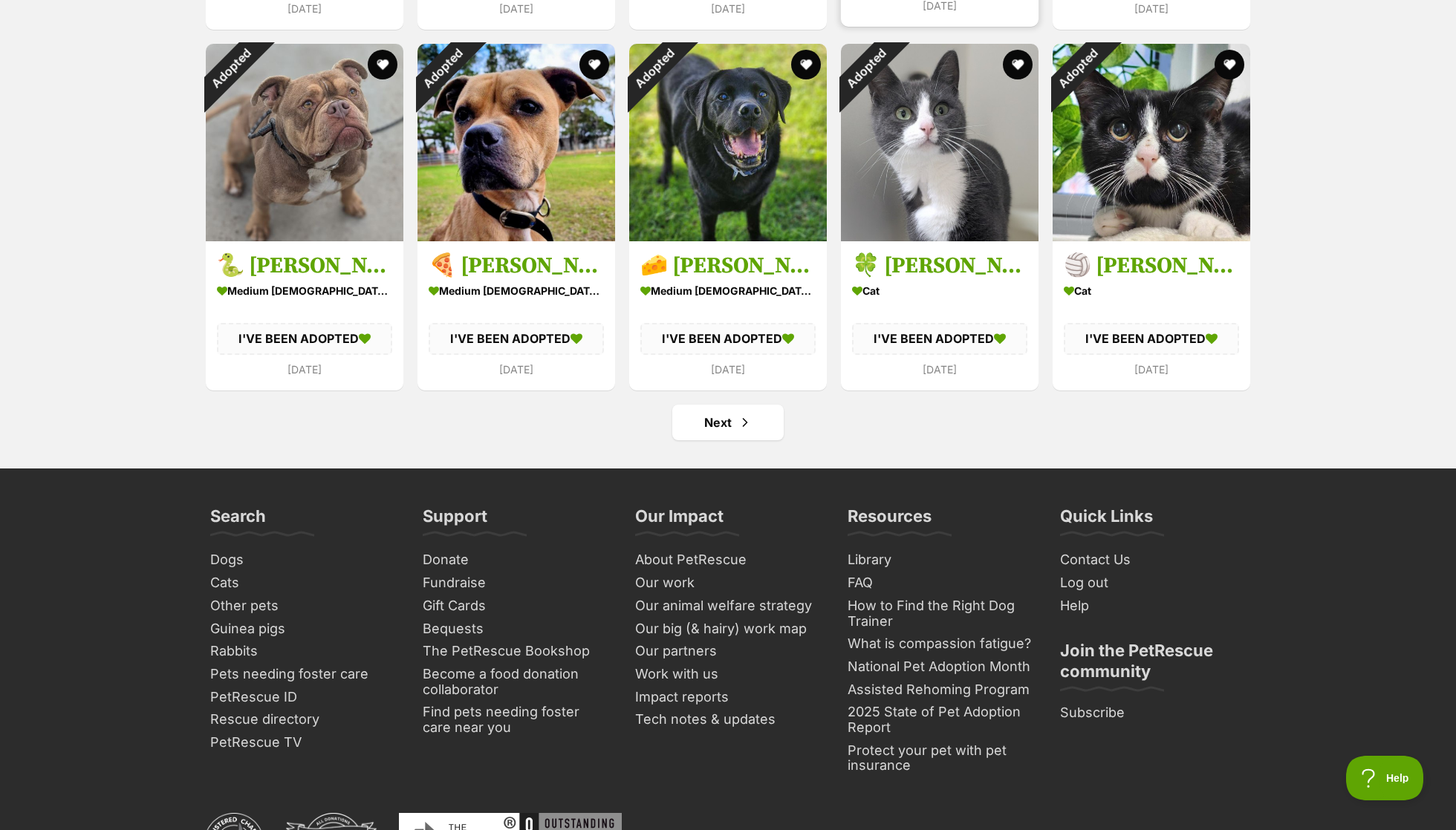
scroll to position [5609, 0]
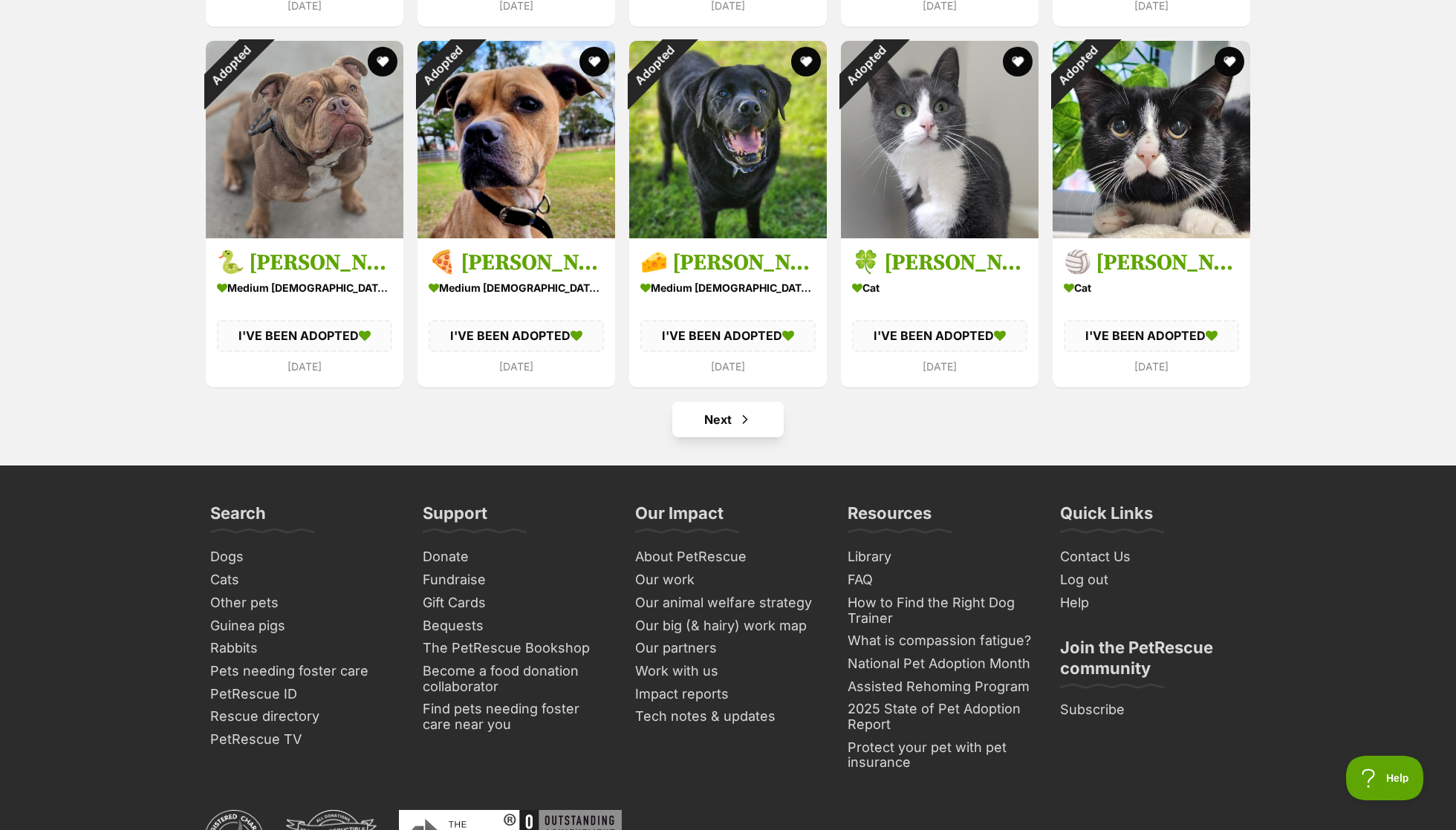
click at [740, 438] on link "Next" at bounding box center [727, 420] width 111 height 36
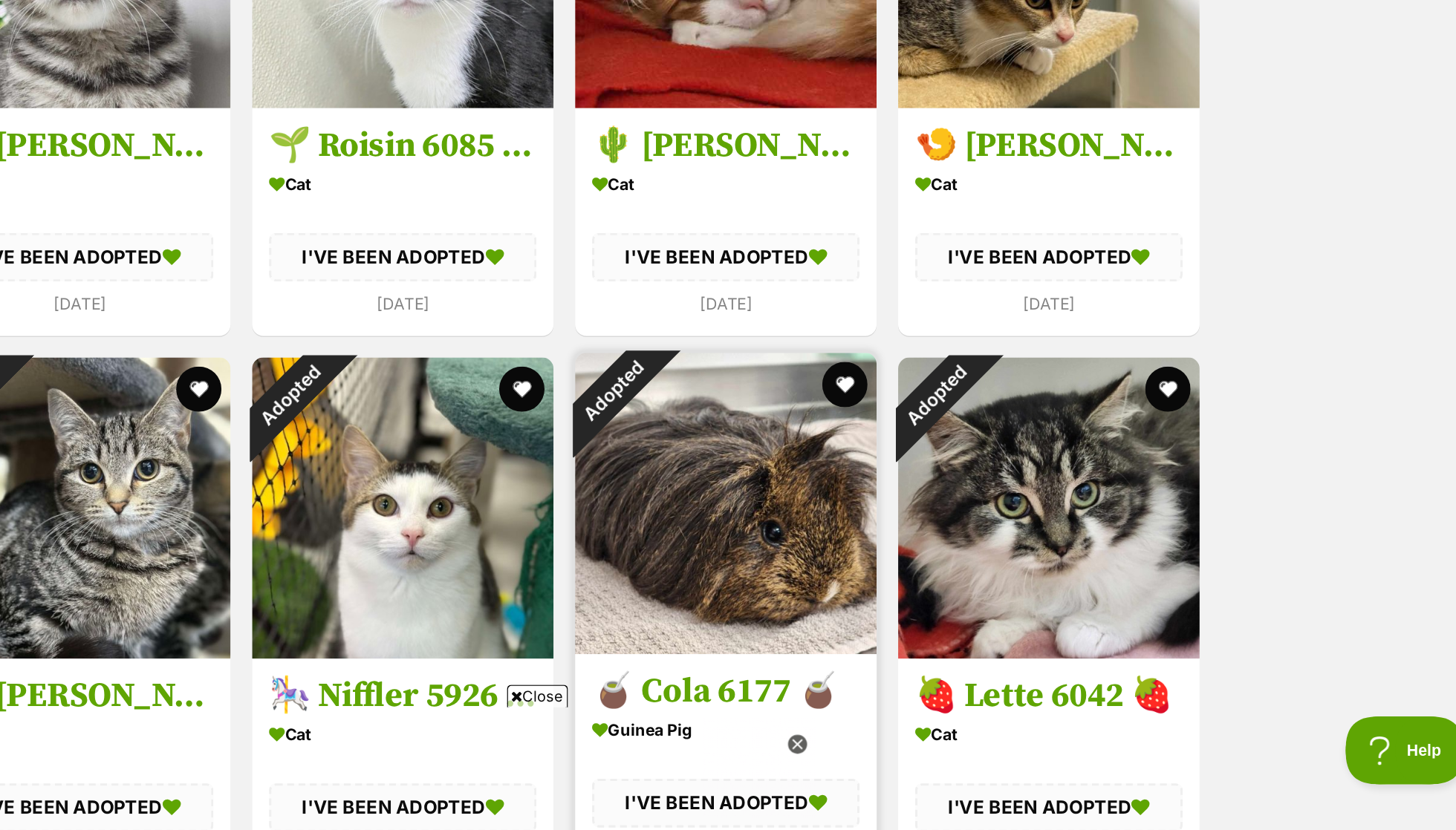
scroll to position [1590, 0]
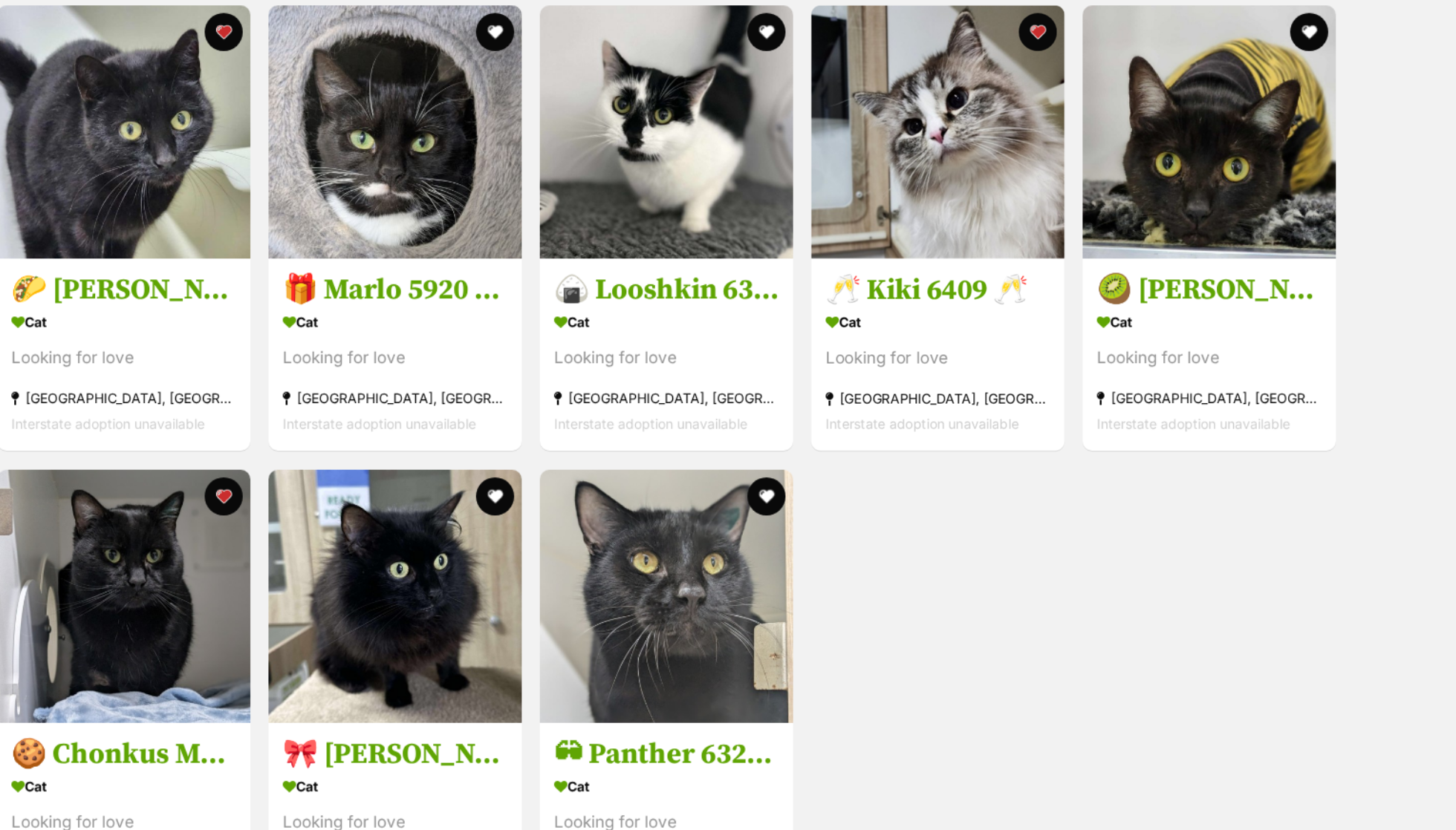
scroll to position [1659, 0]
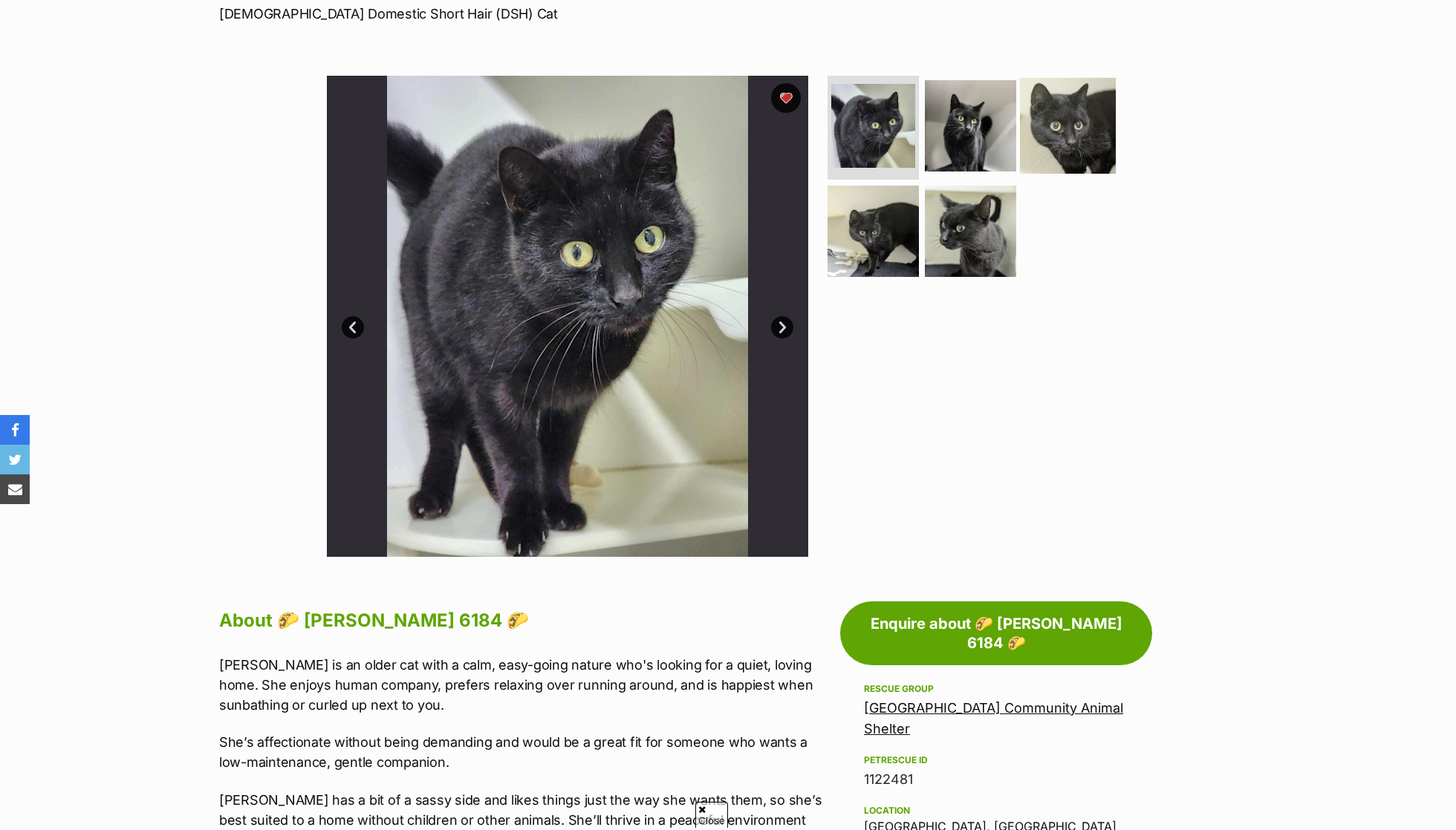
scroll to position [233, 0]
click at [991, 115] on img at bounding box center [970, 126] width 95 height 95
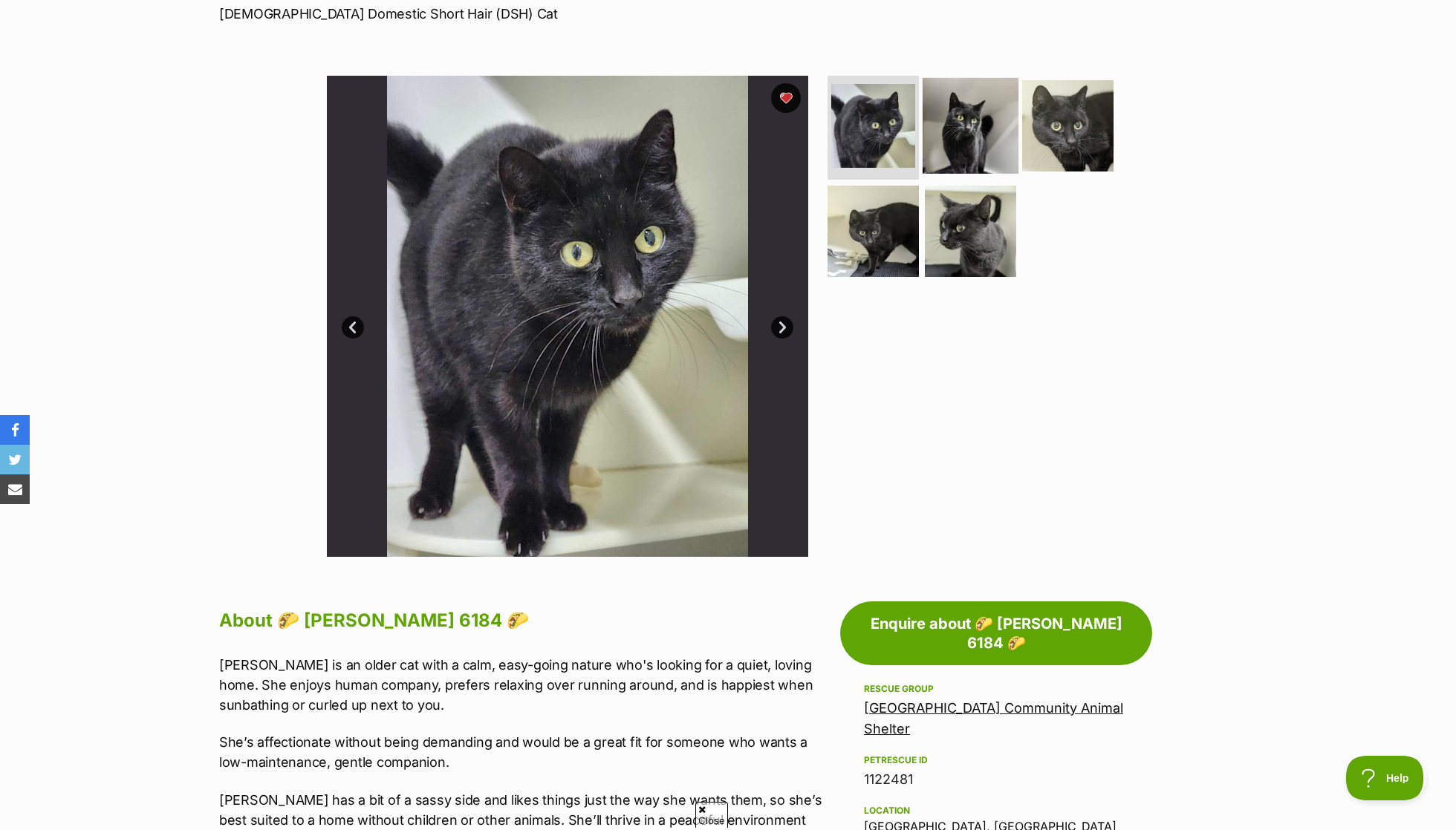
scroll to position [0, 0]
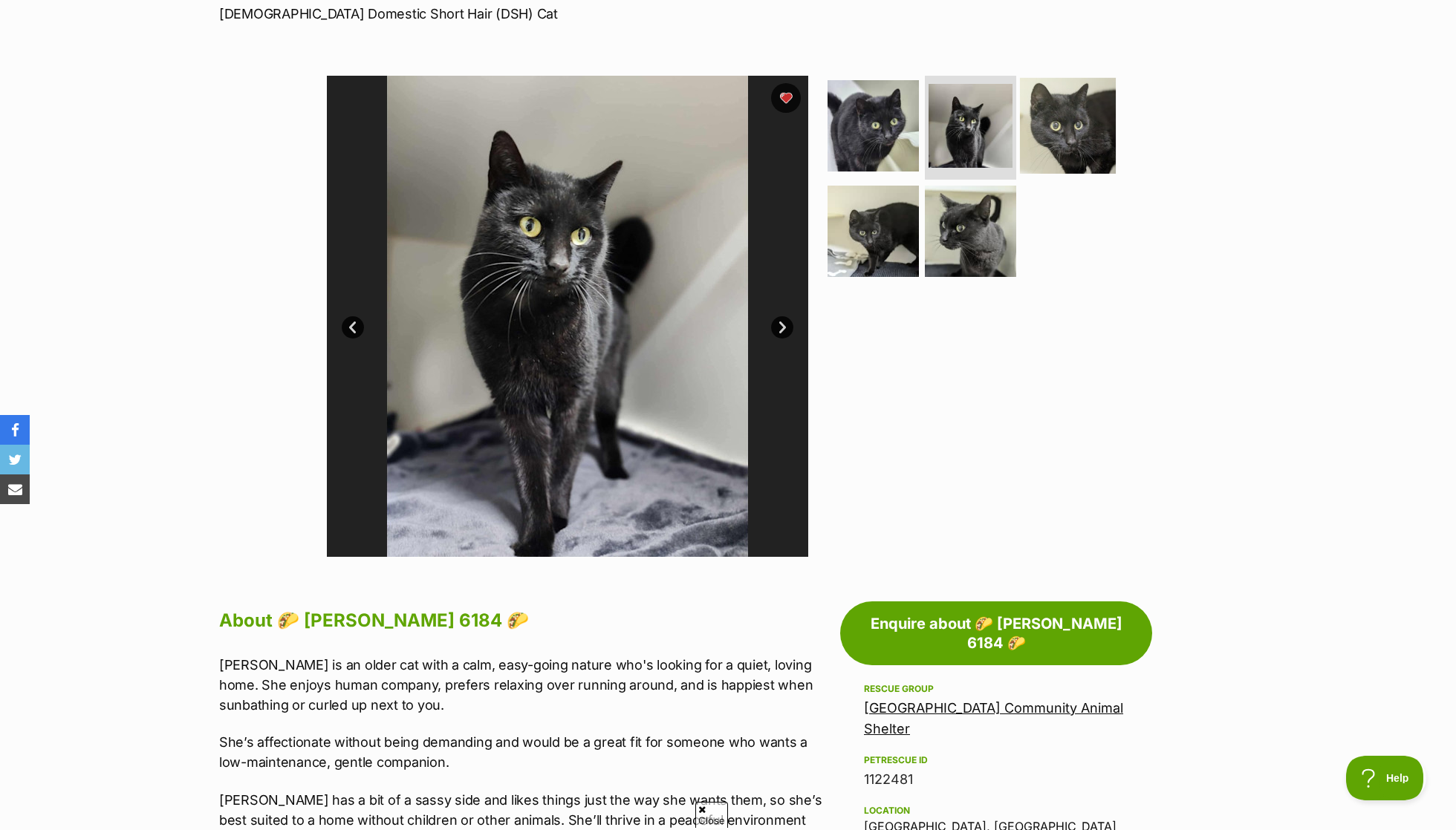
click at [1103, 132] on img at bounding box center [1067, 126] width 95 height 95
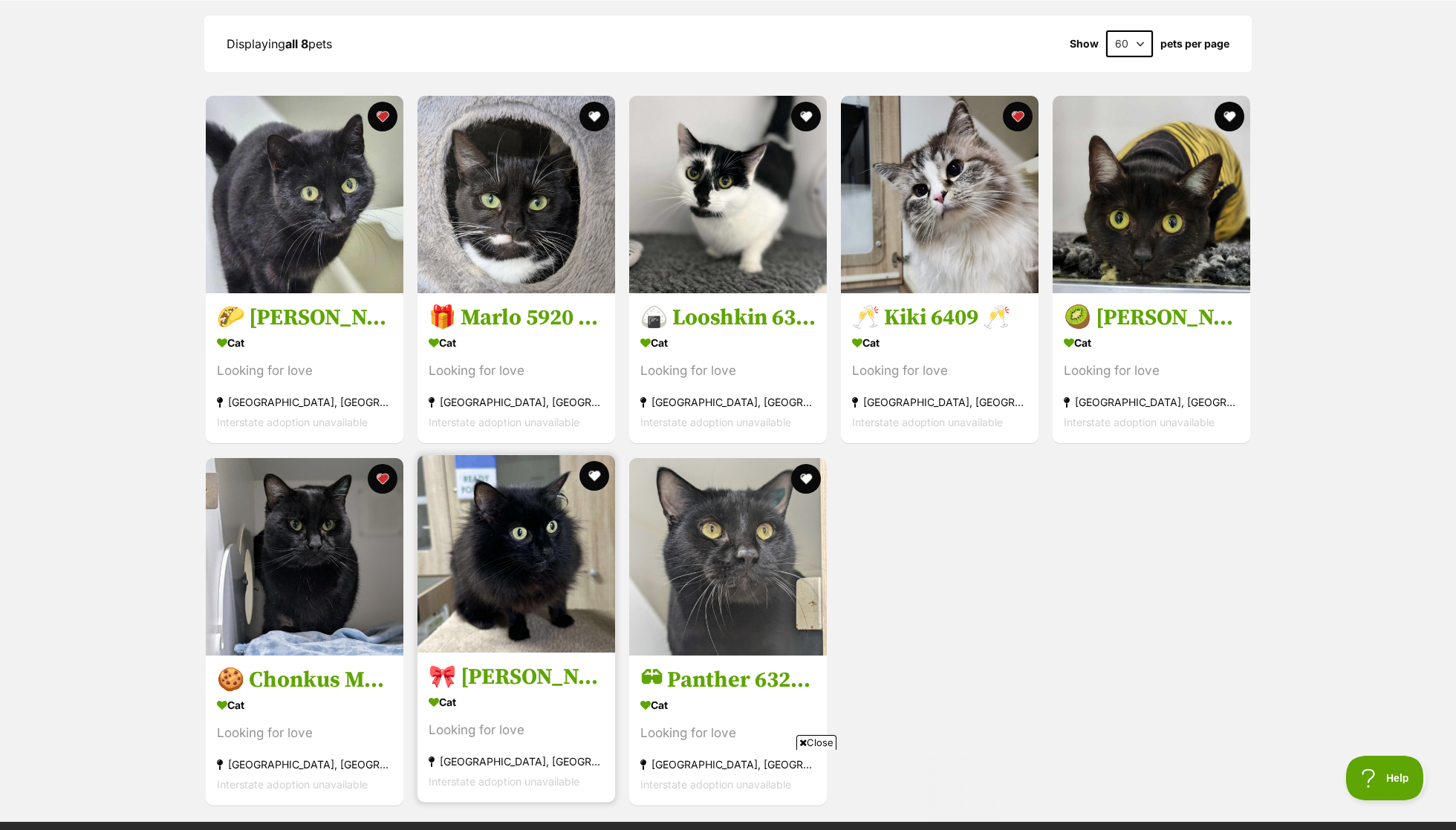
click at [575, 553] on img at bounding box center [516, 553] width 198 height 198
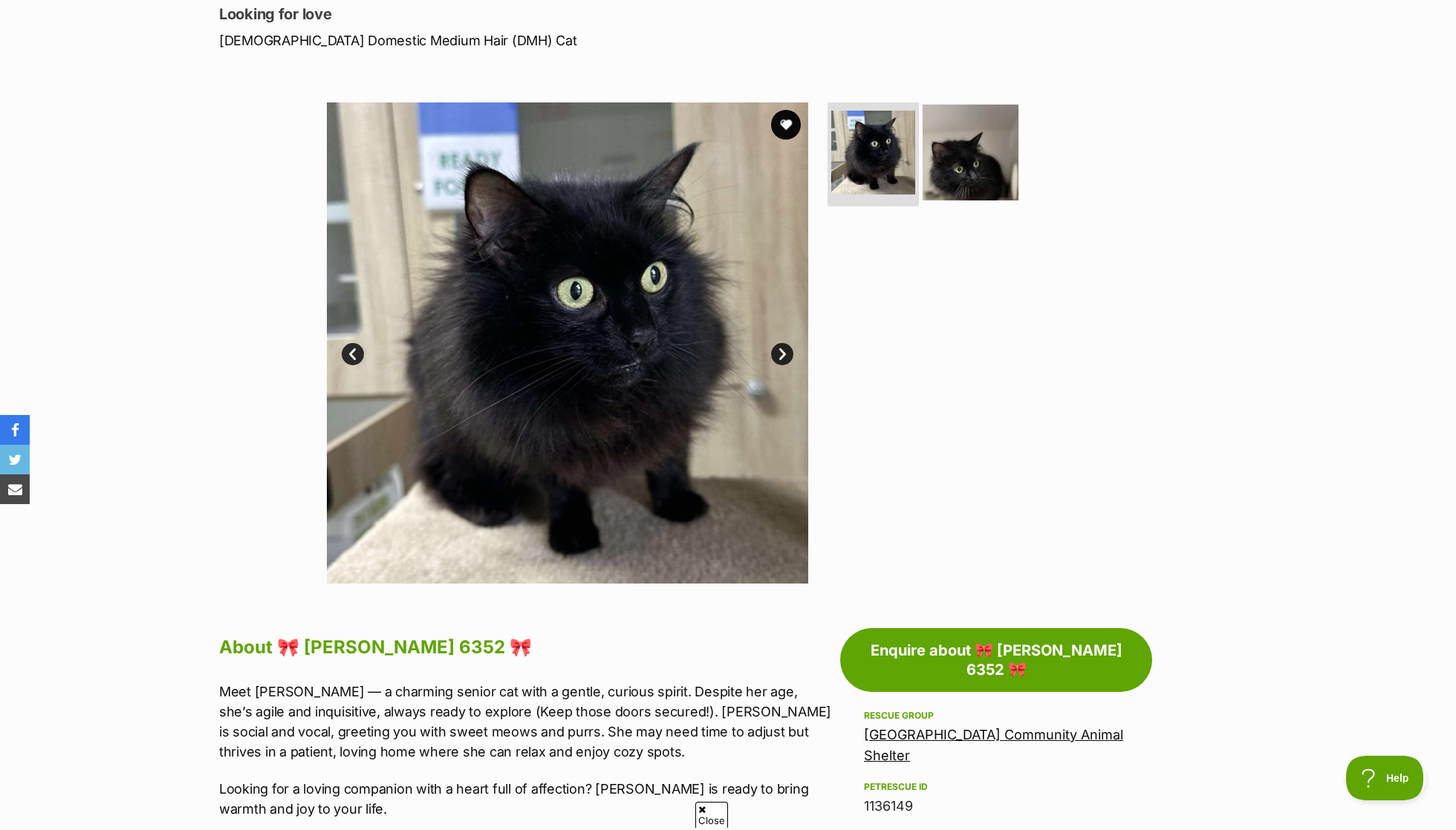
click at [987, 120] on img at bounding box center [970, 152] width 95 height 95
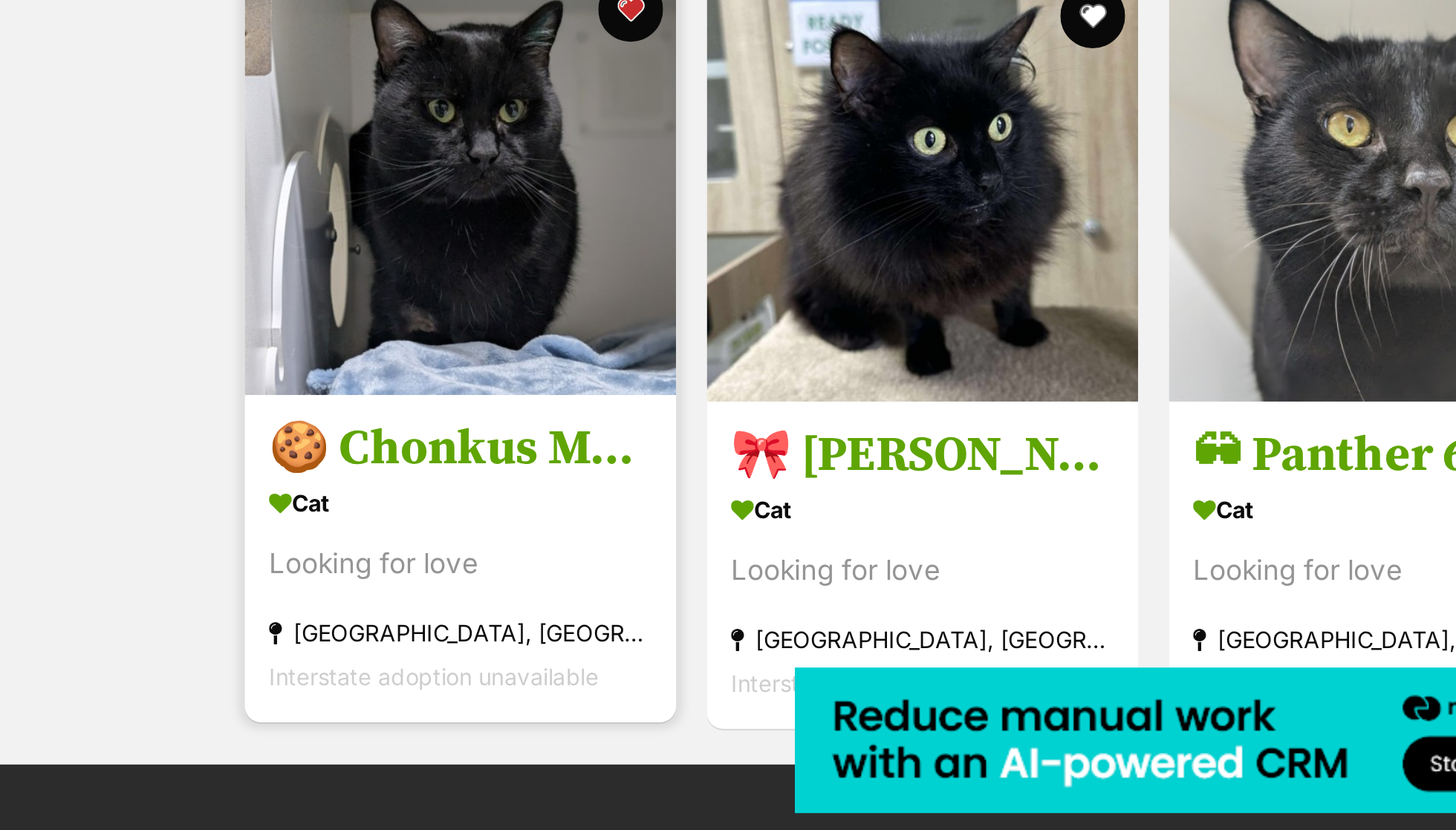
scroll to position [1534, 0]
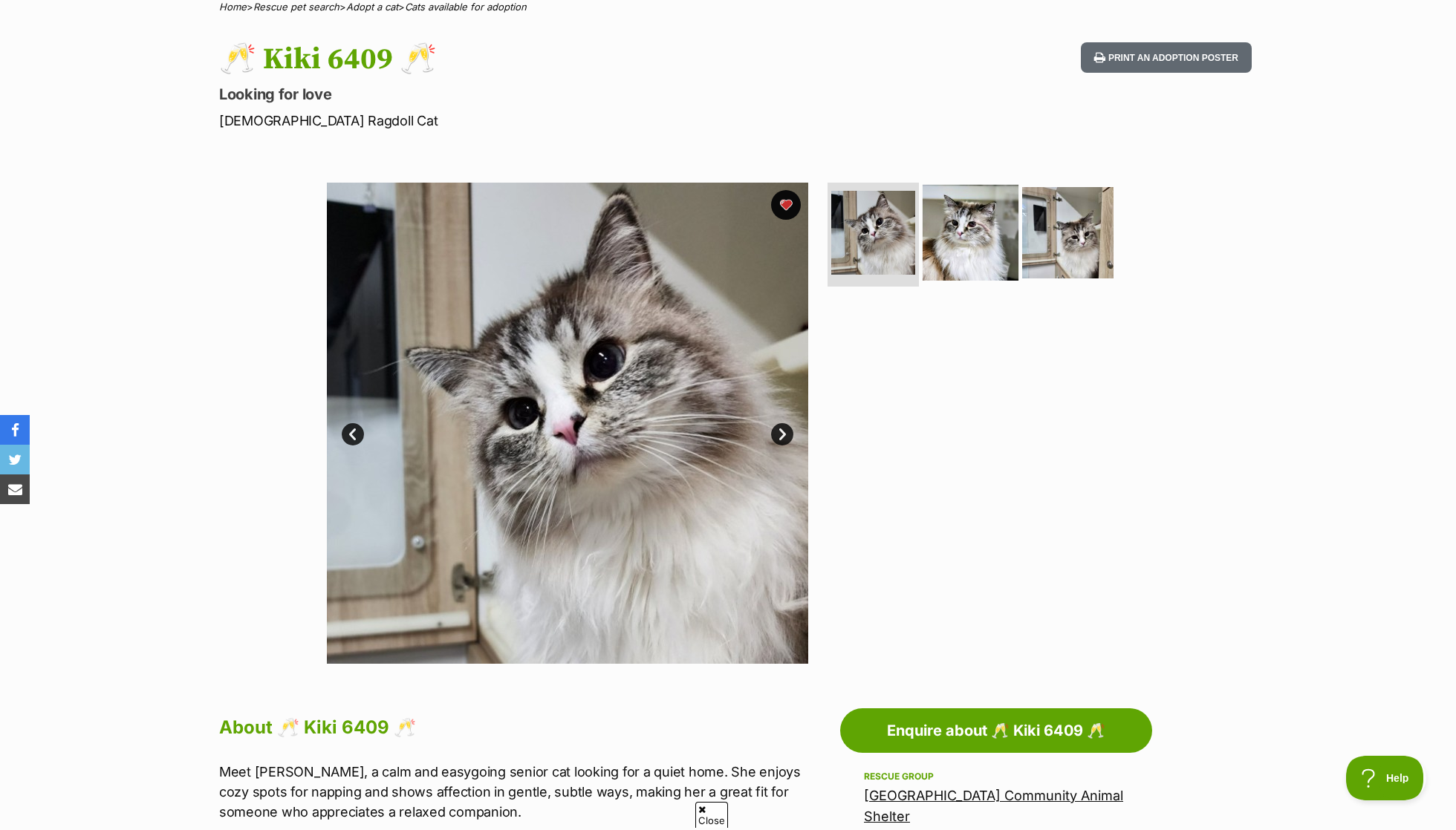
click at [966, 254] on img at bounding box center [970, 233] width 95 height 95
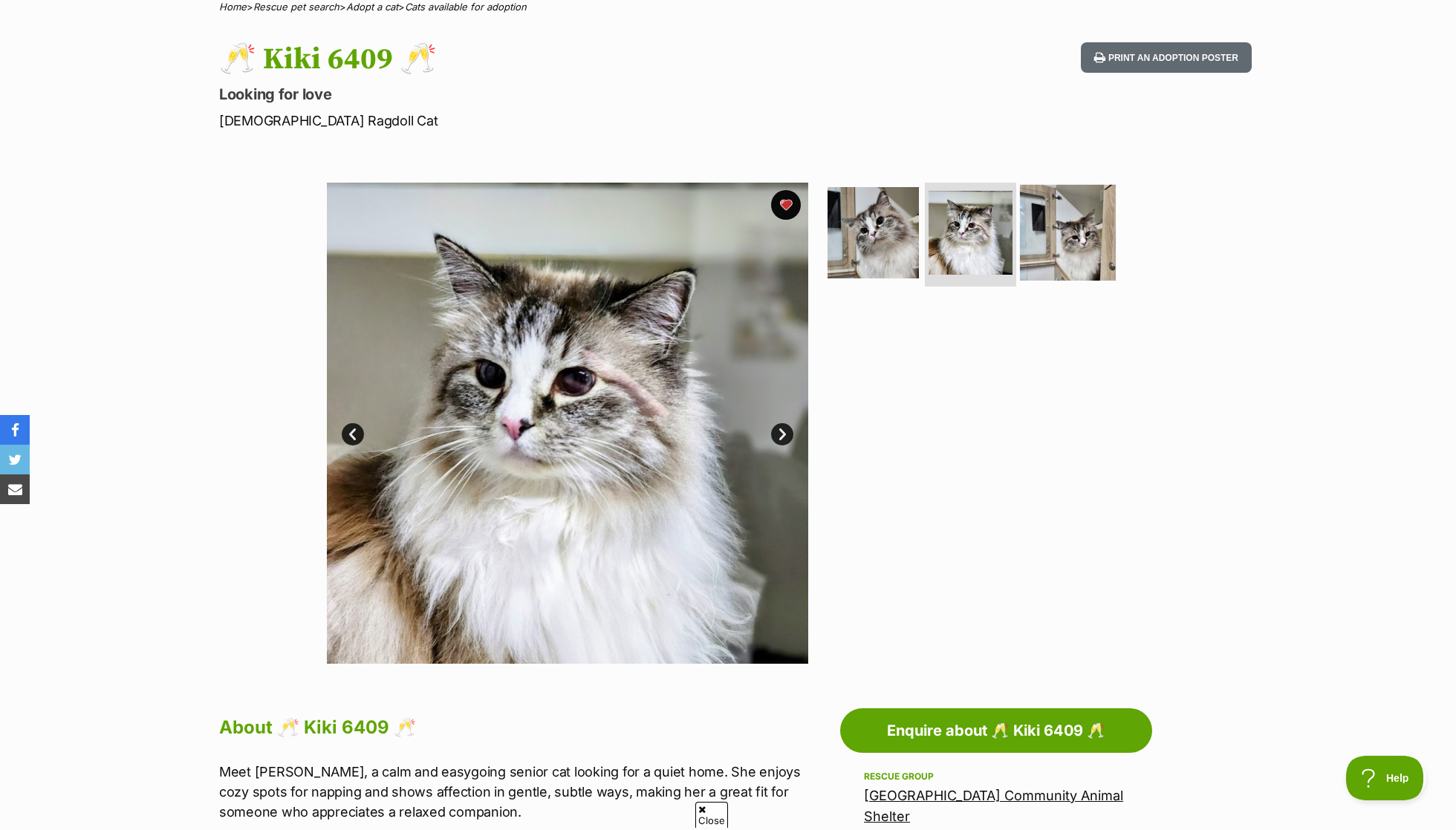
click at [1085, 268] on img at bounding box center [1067, 233] width 95 height 95
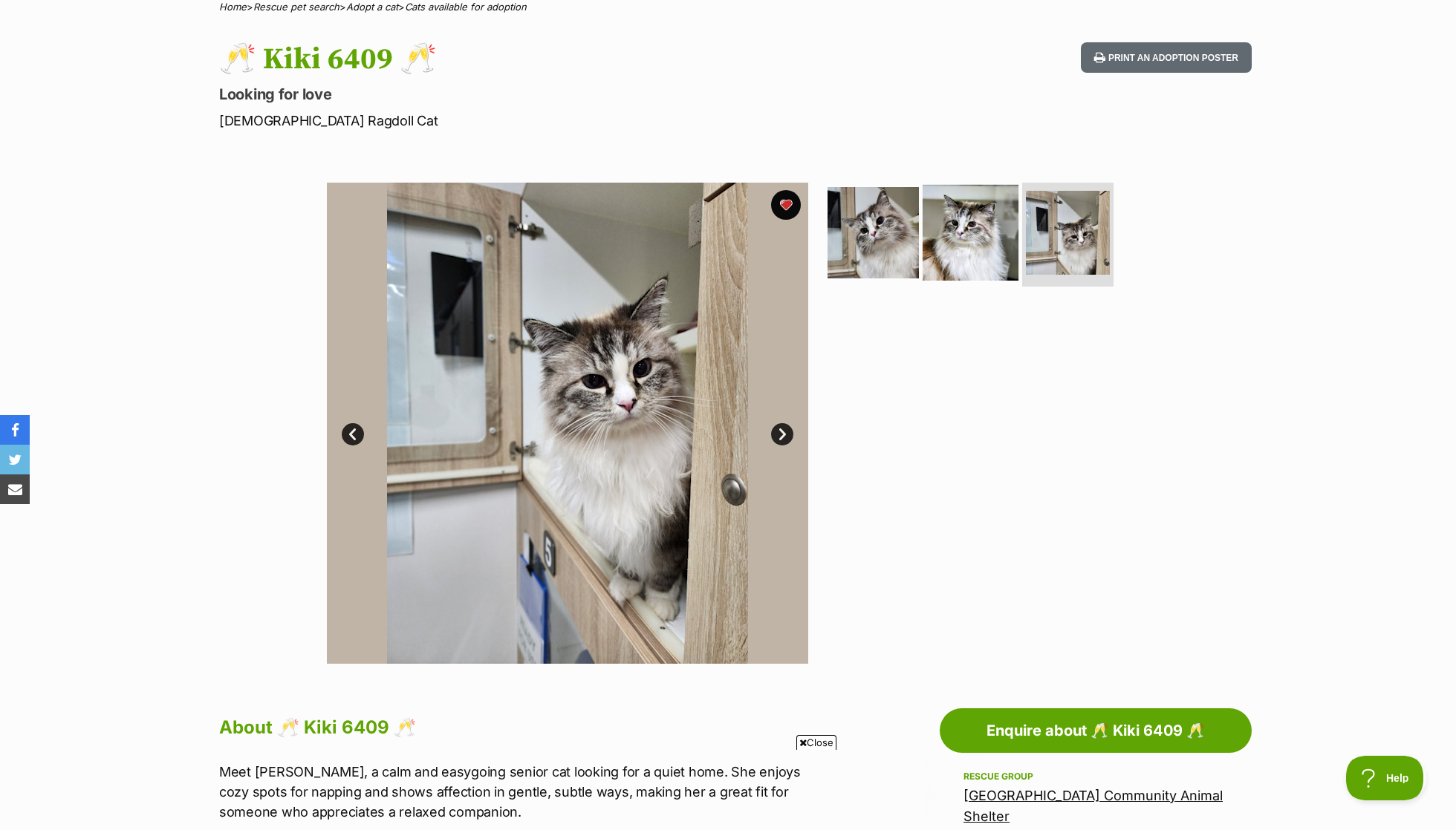
click at [985, 209] on img at bounding box center [970, 233] width 95 height 95
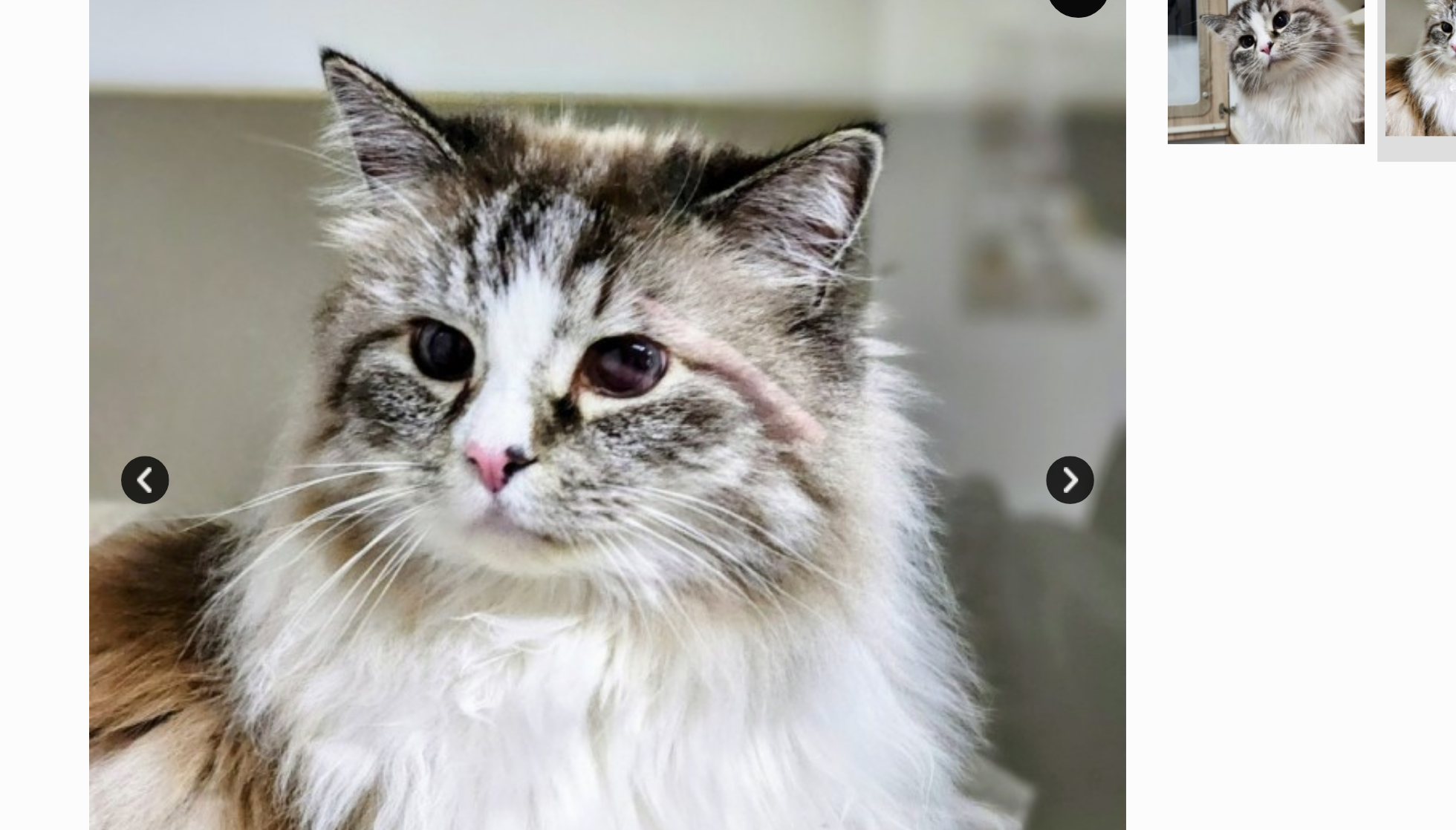
scroll to position [59, 0]
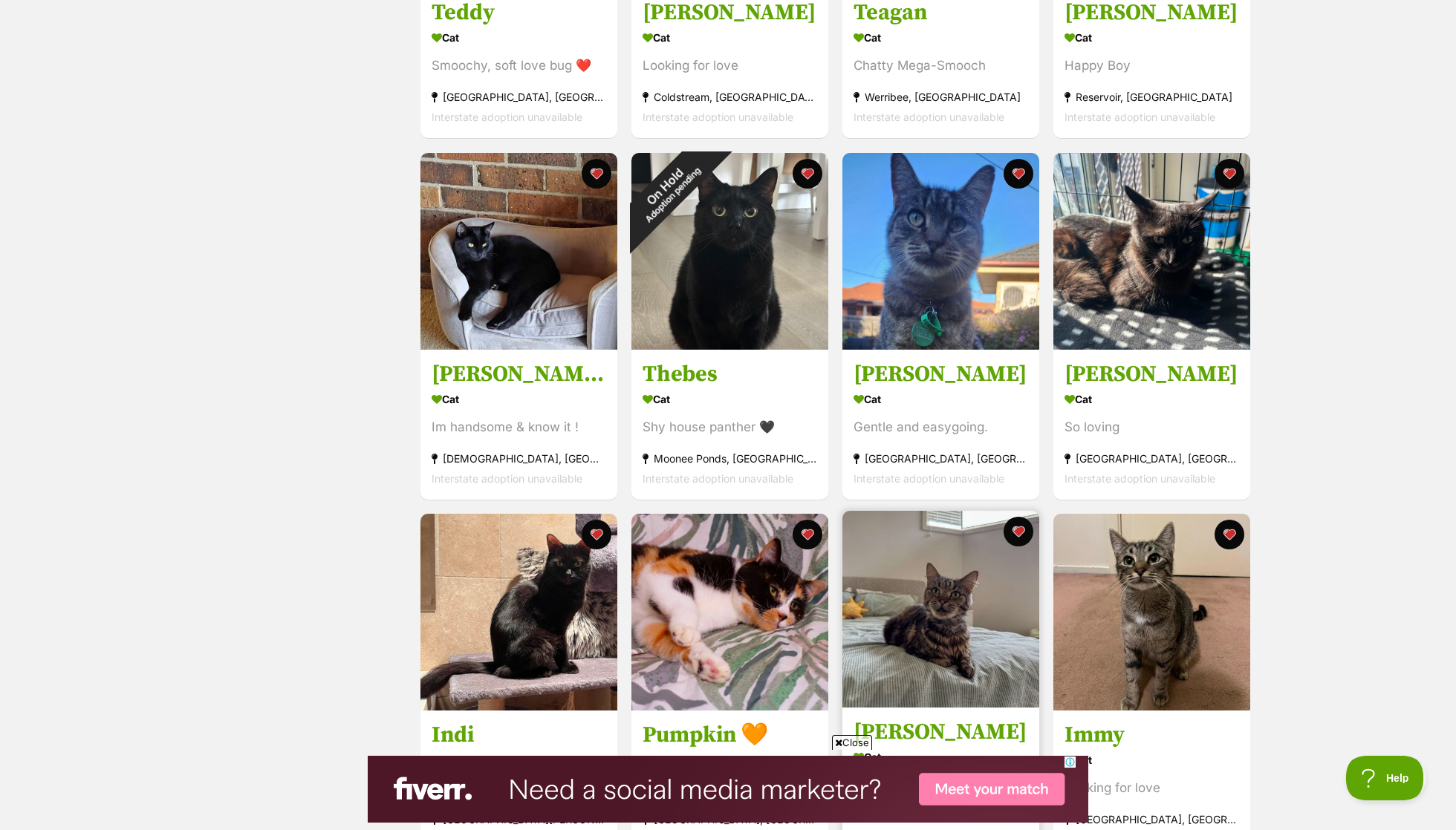
scroll to position [515, 0]
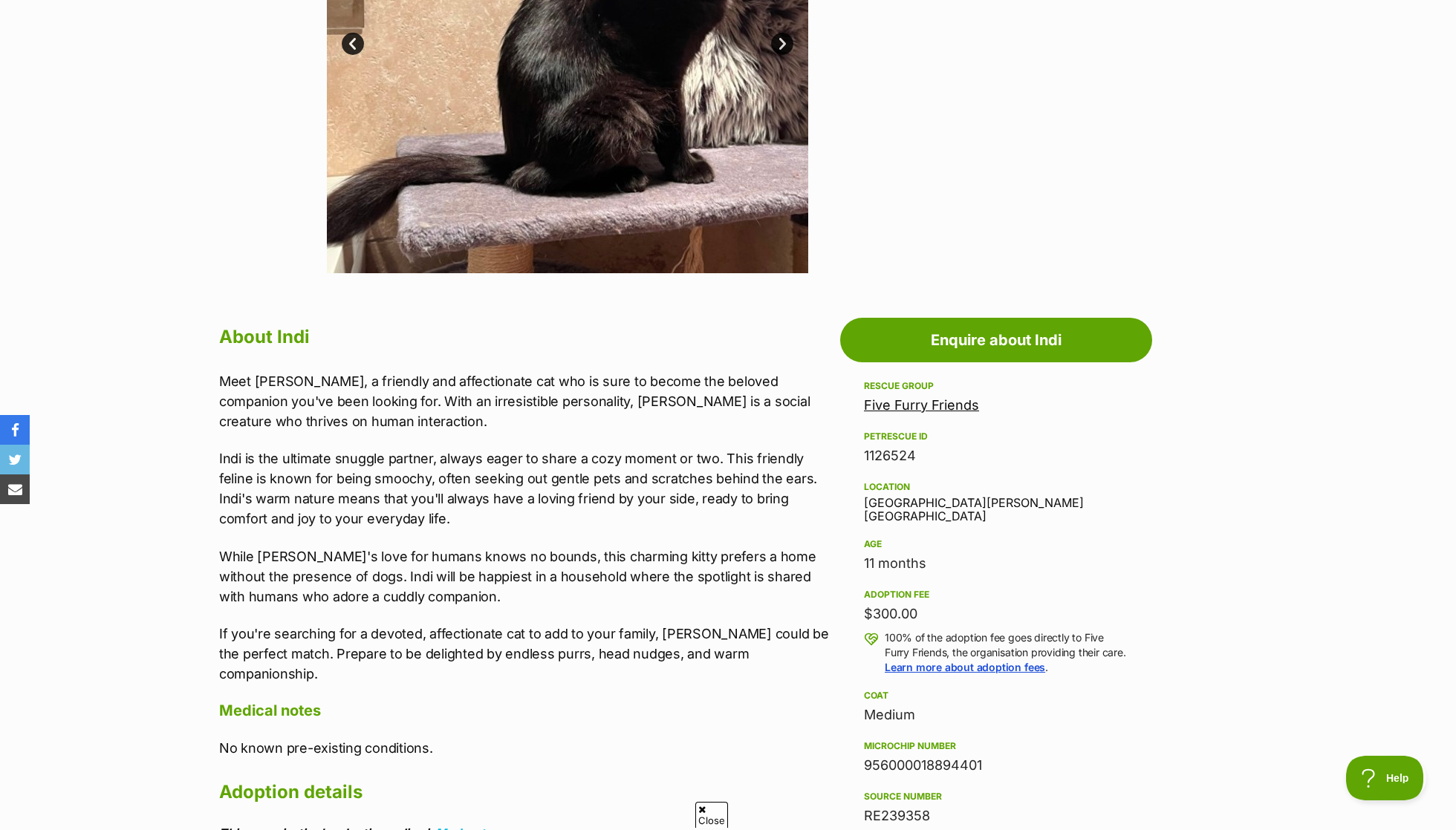
scroll to position [520, 0]
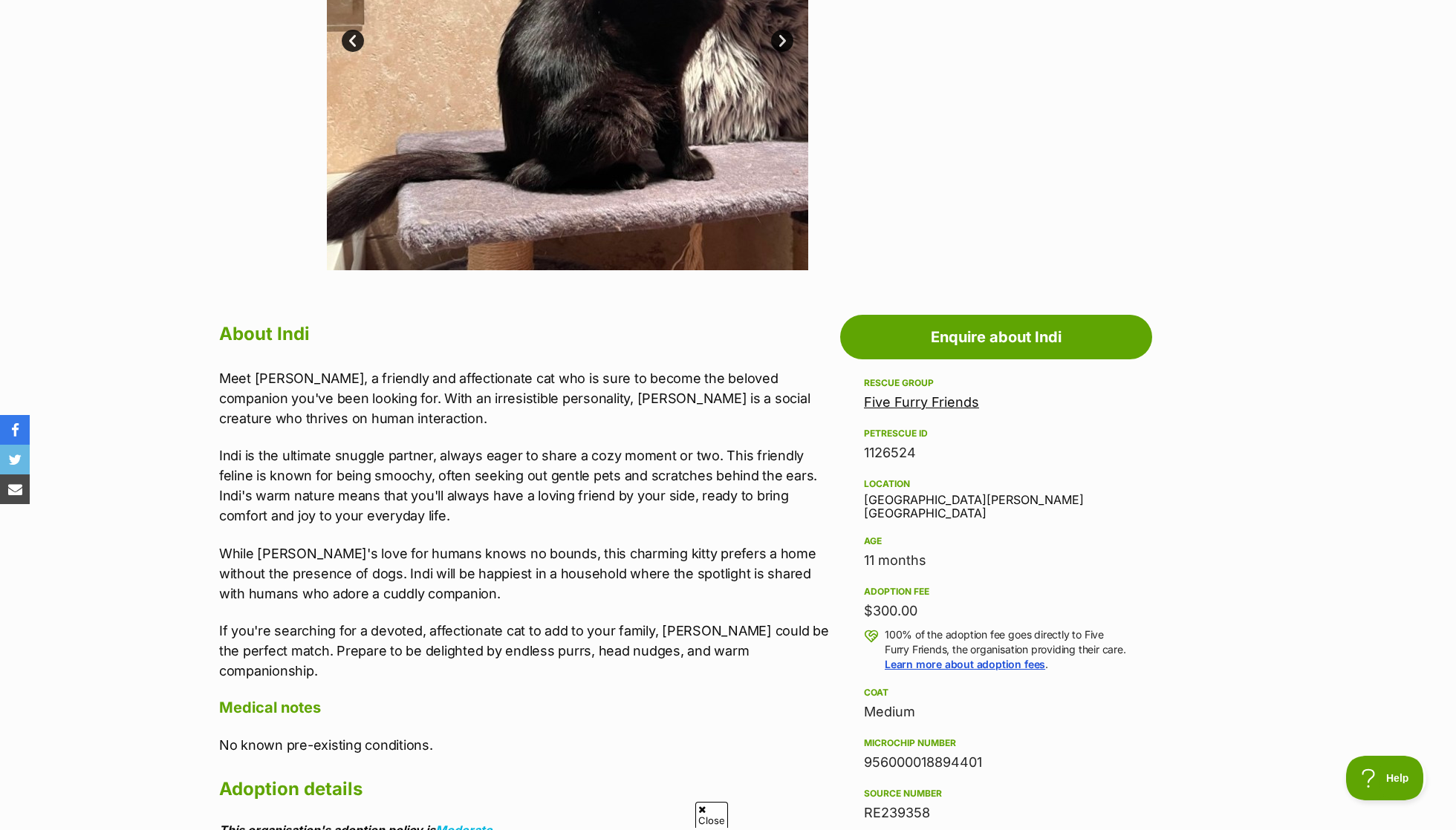
click link "Five Furry Friends"
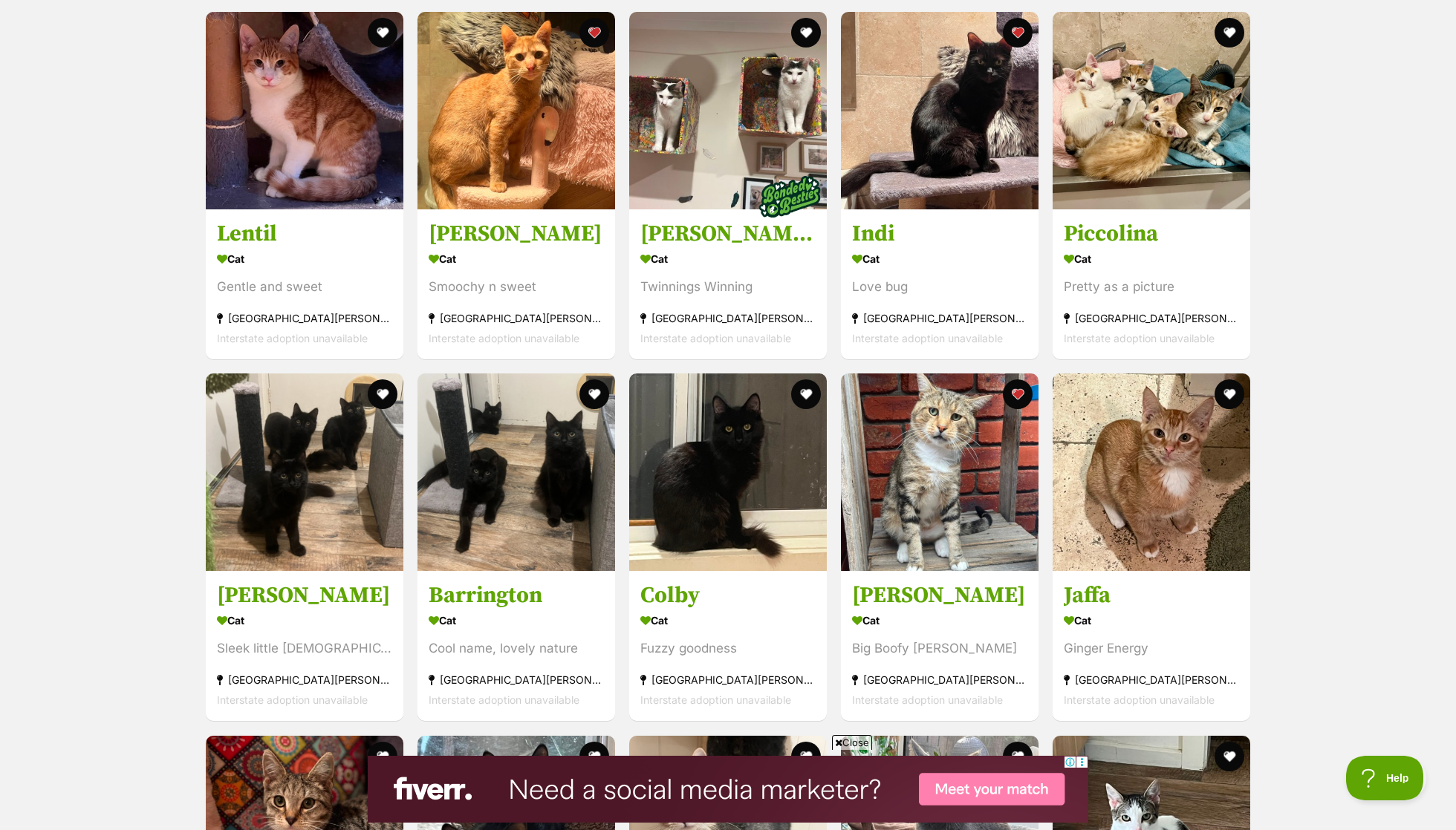
scroll to position [1688, 0]
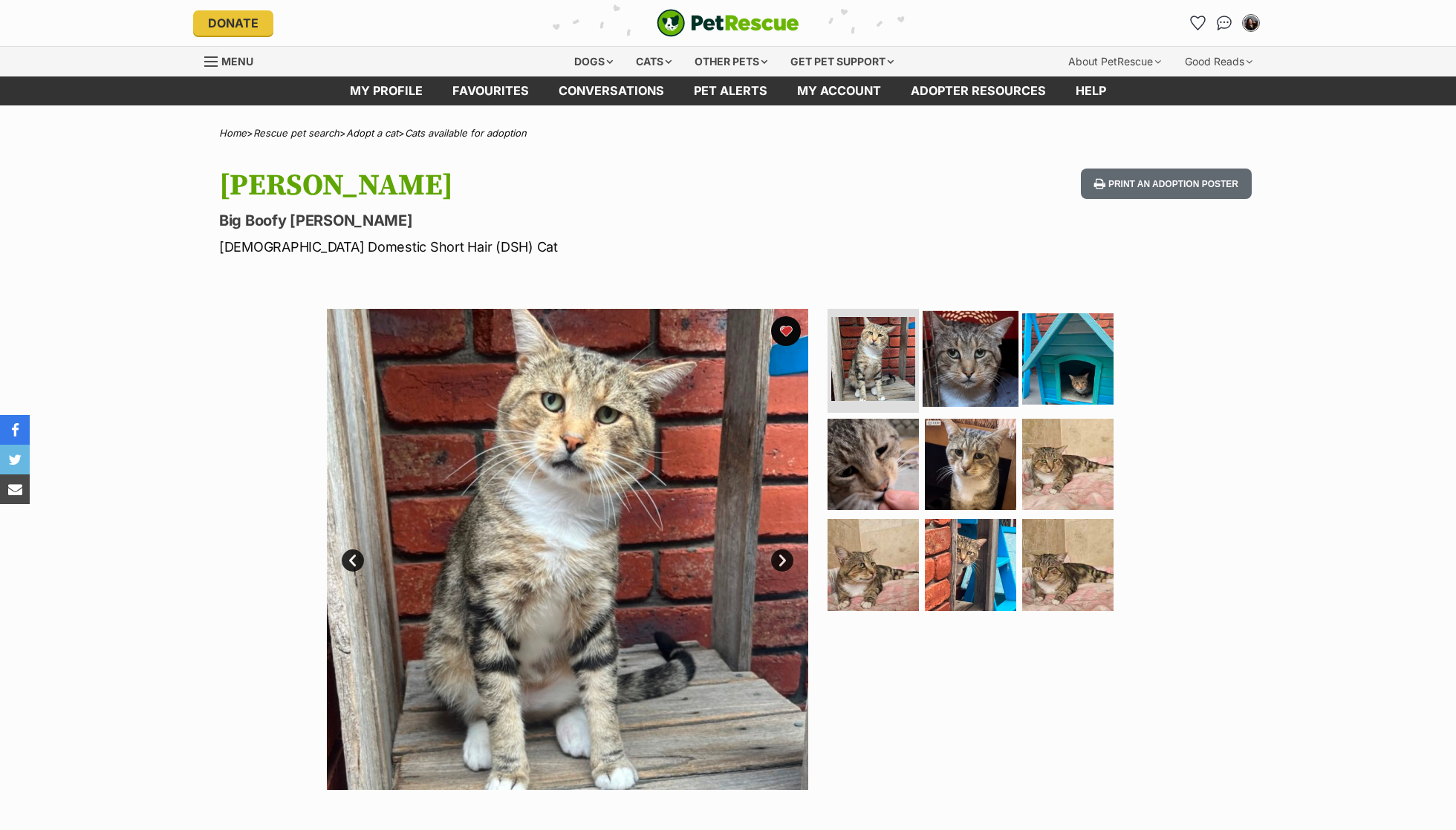
click at [979, 368] on img at bounding box center [970, 359] width 95 height 95
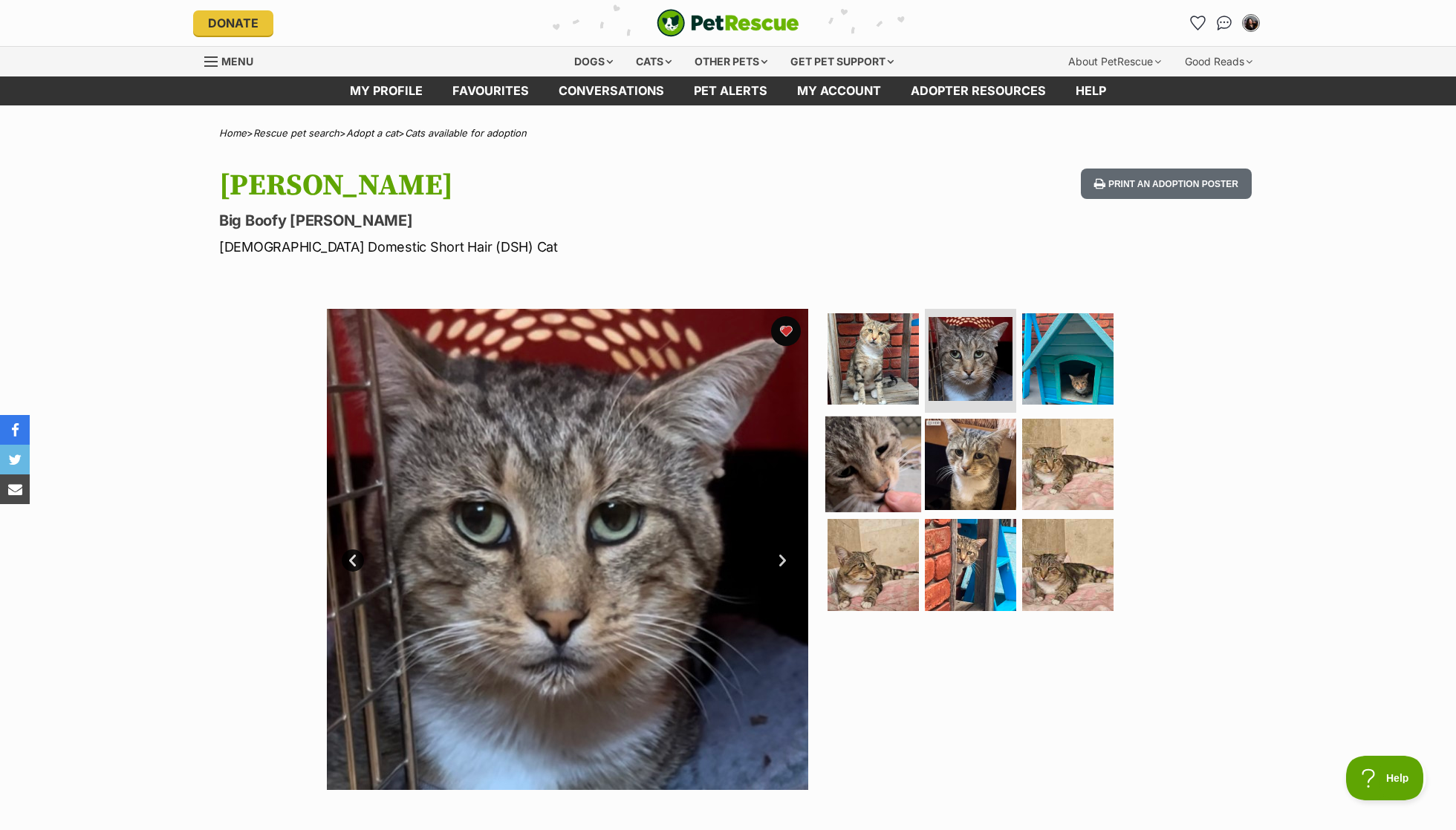
click at [872, 437] on img at bounding box center [873, 464] width 95 height 95
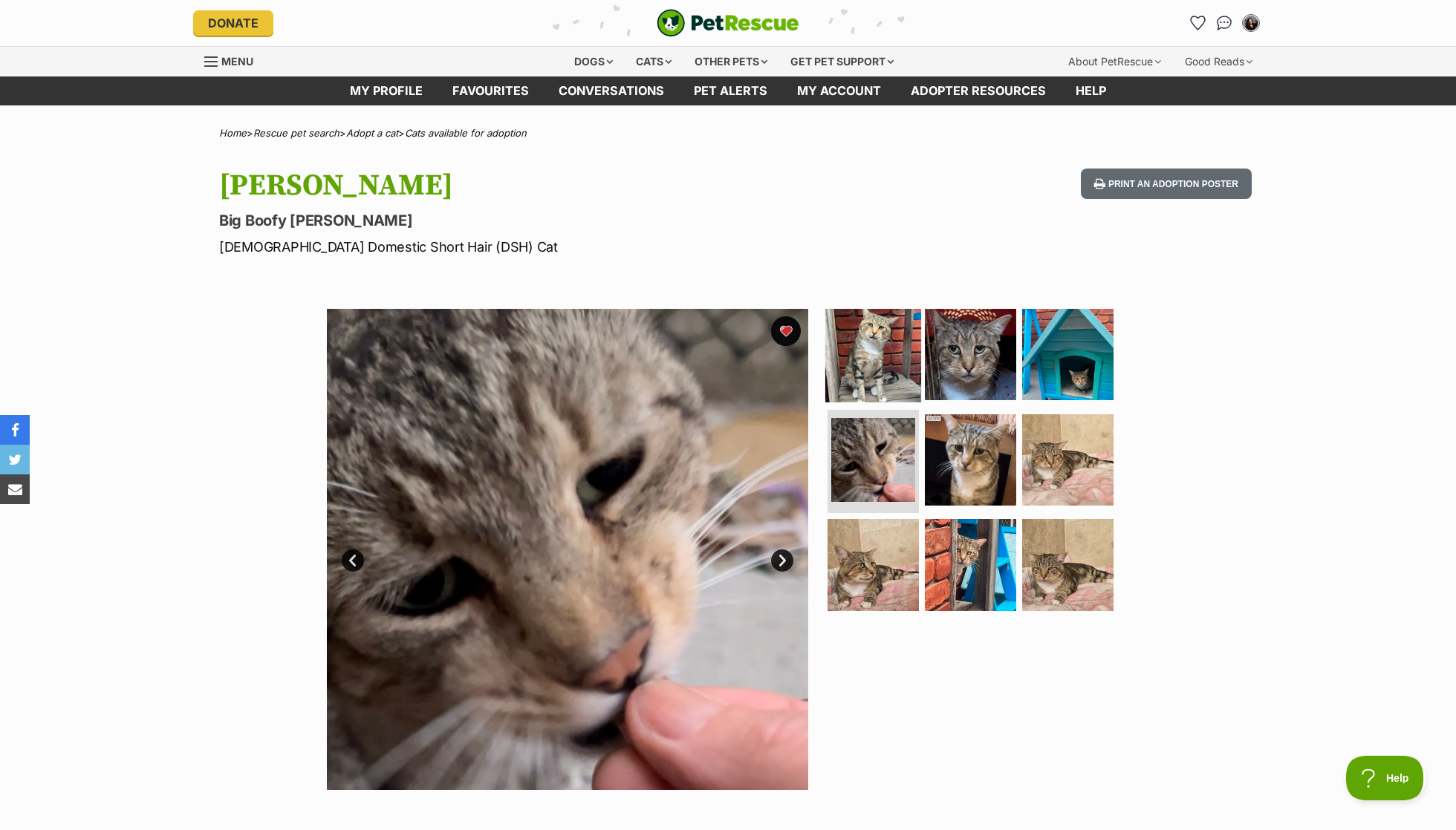
click at [865, 351] on img at bounding box center [873, 354] width 95 height 95
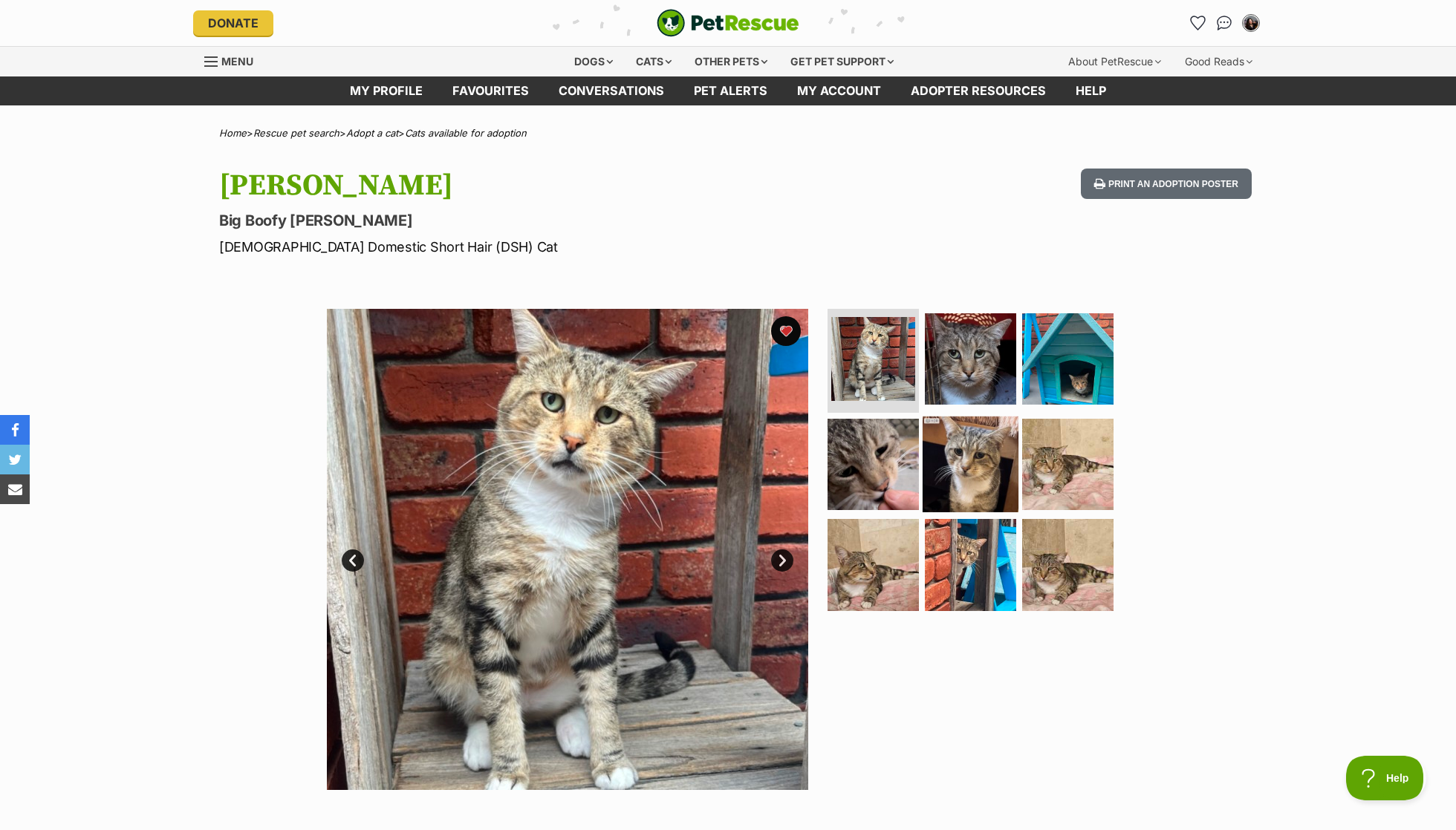
click at [969, 464] on img at bounding box center [970, 464] width 95 height 95
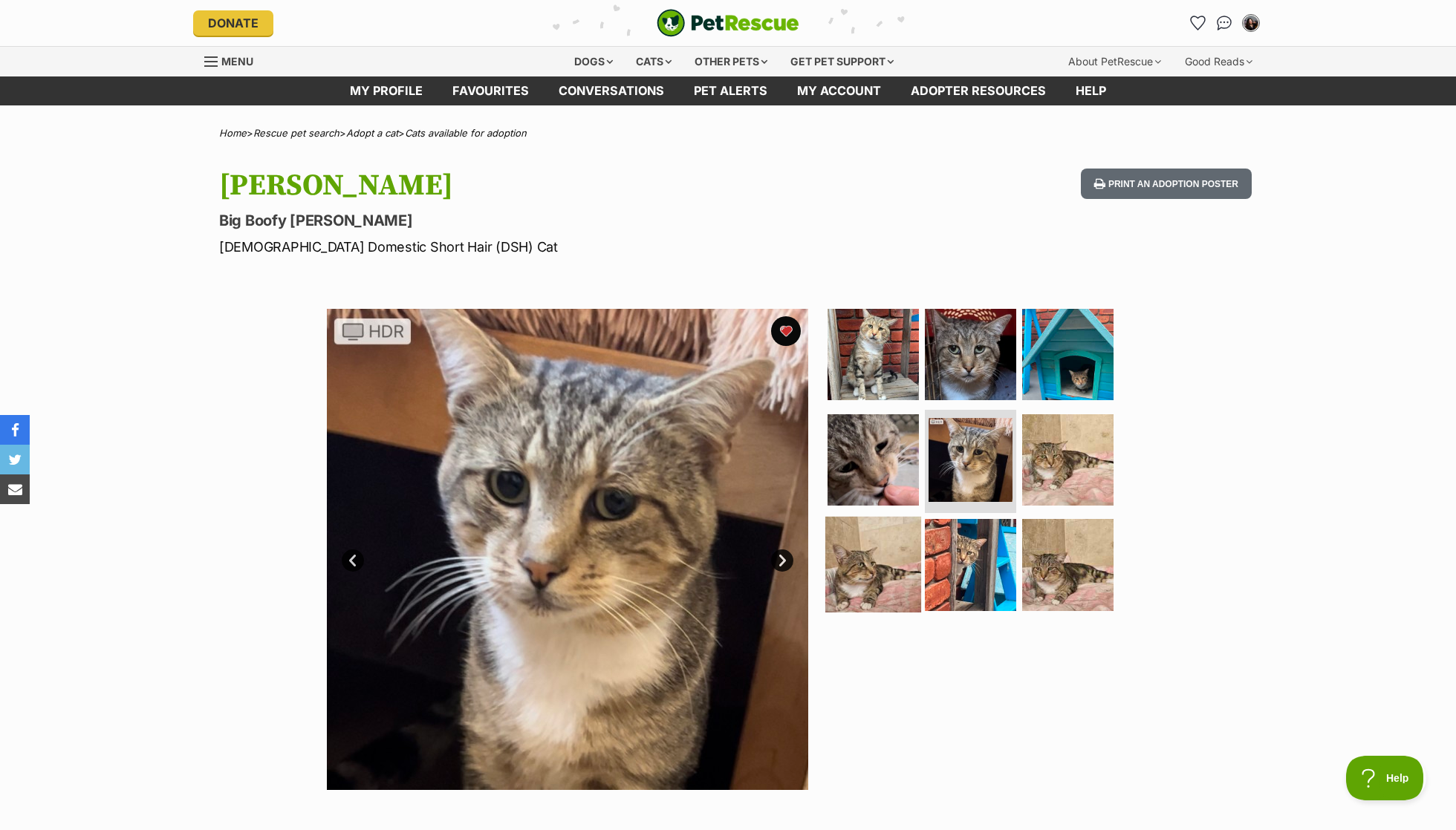
click at [917, 556] on img at bounding box center [873, 565] width 95 height 95
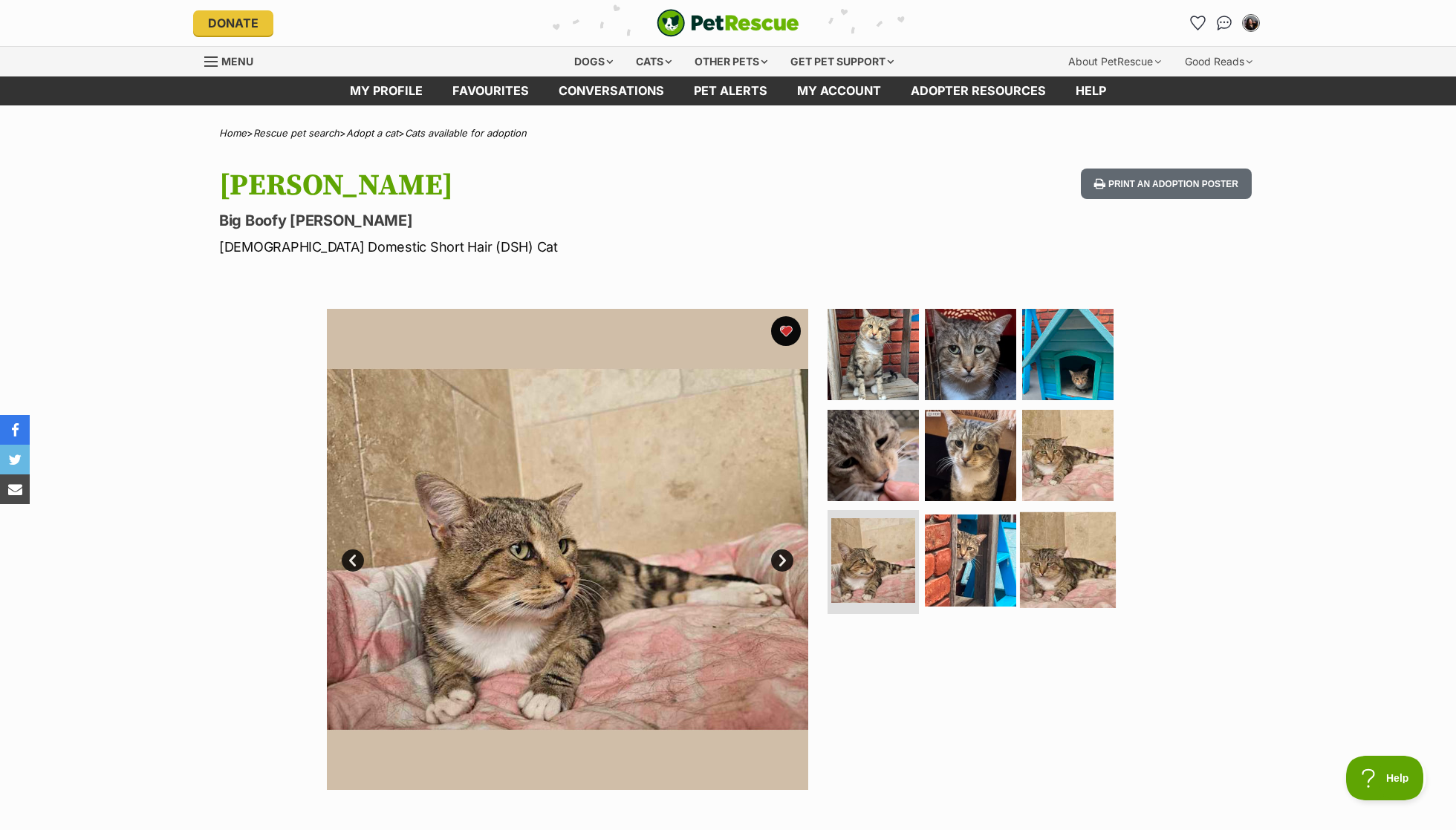
click at [1064, 545] on img at bounding box center [1067, 560] width 95 height 95
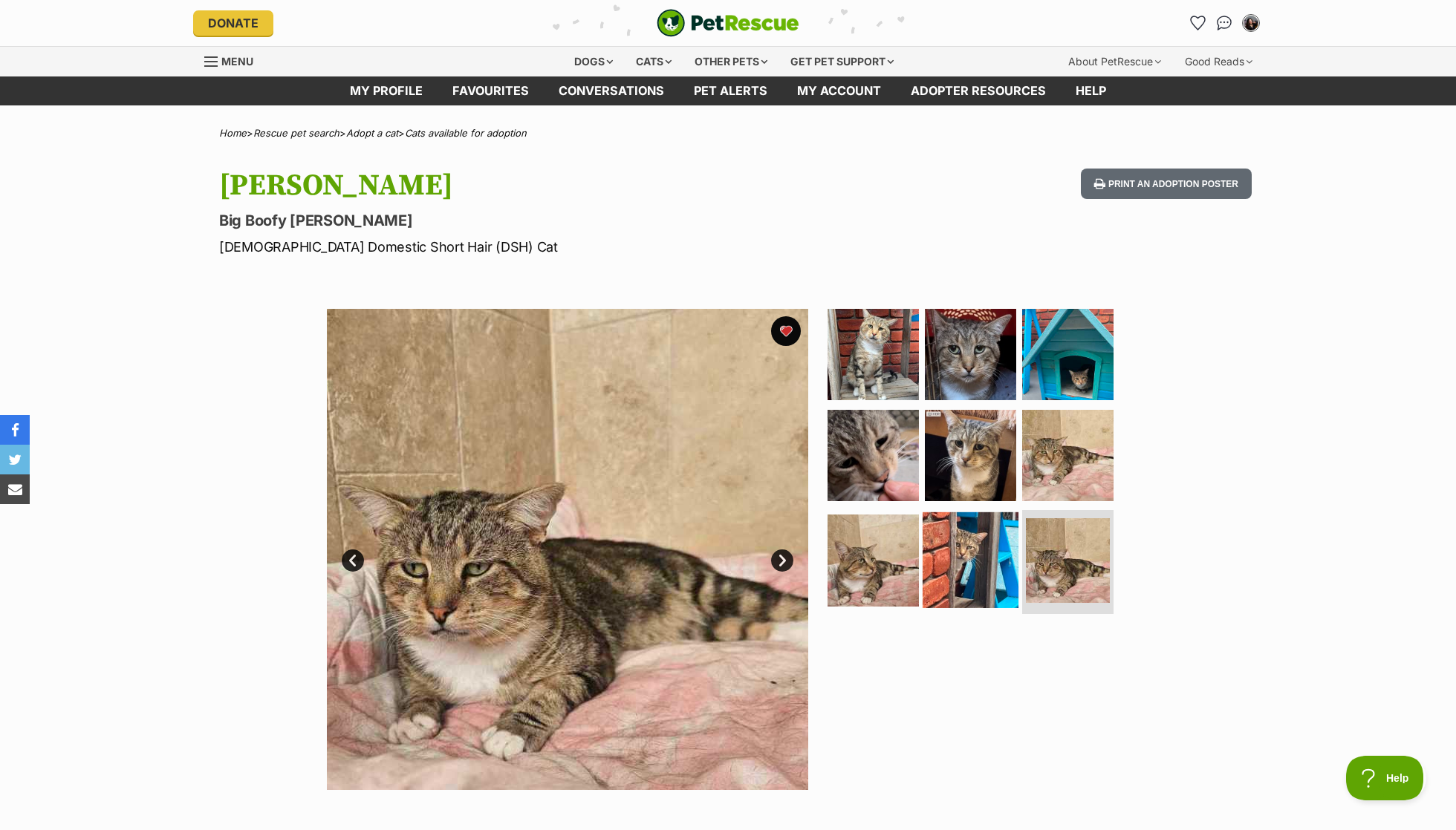
click at [978, 545] on img at bounding box center [970, 560] width 95 height 95
